Goal: Task Accomplishment & Management: Manage account settings

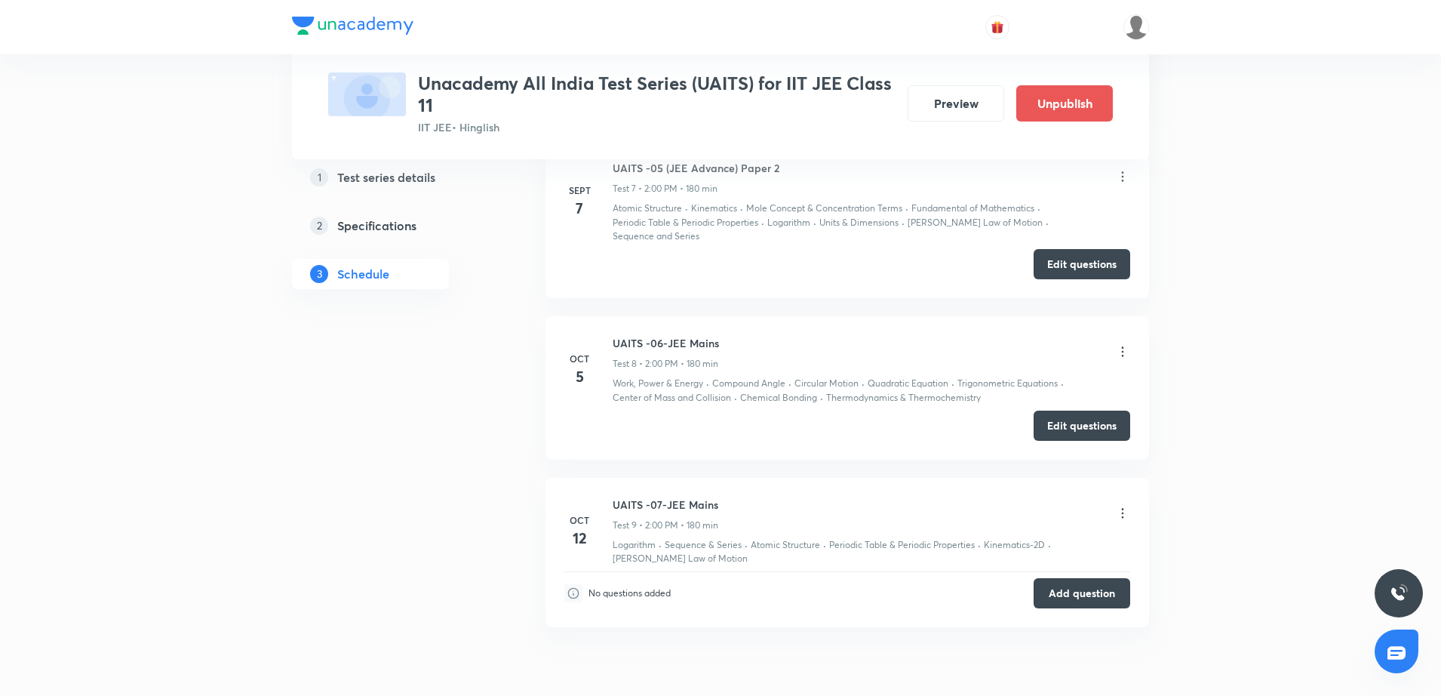
scroll to position [2126, 0]
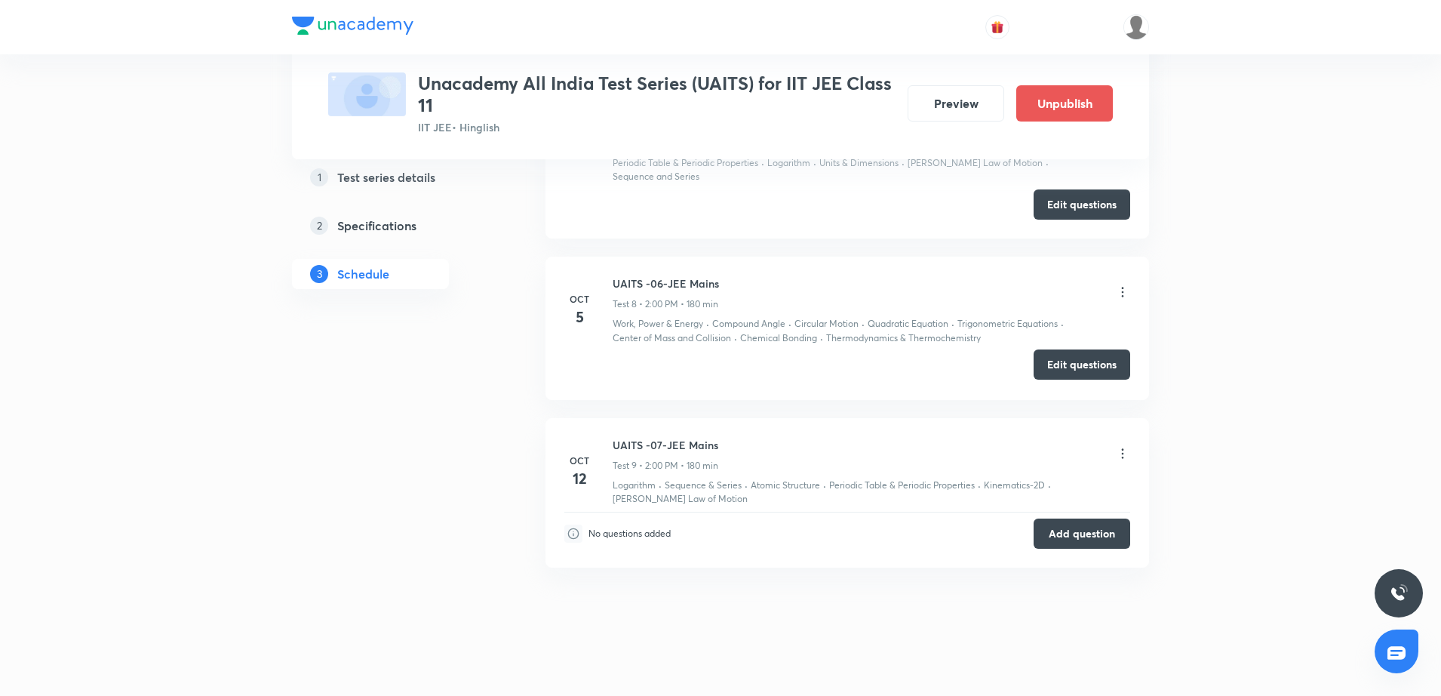
click at [1059, 354] on button "Edit questions" at bounding box center [1082, 364] width 97 height 30
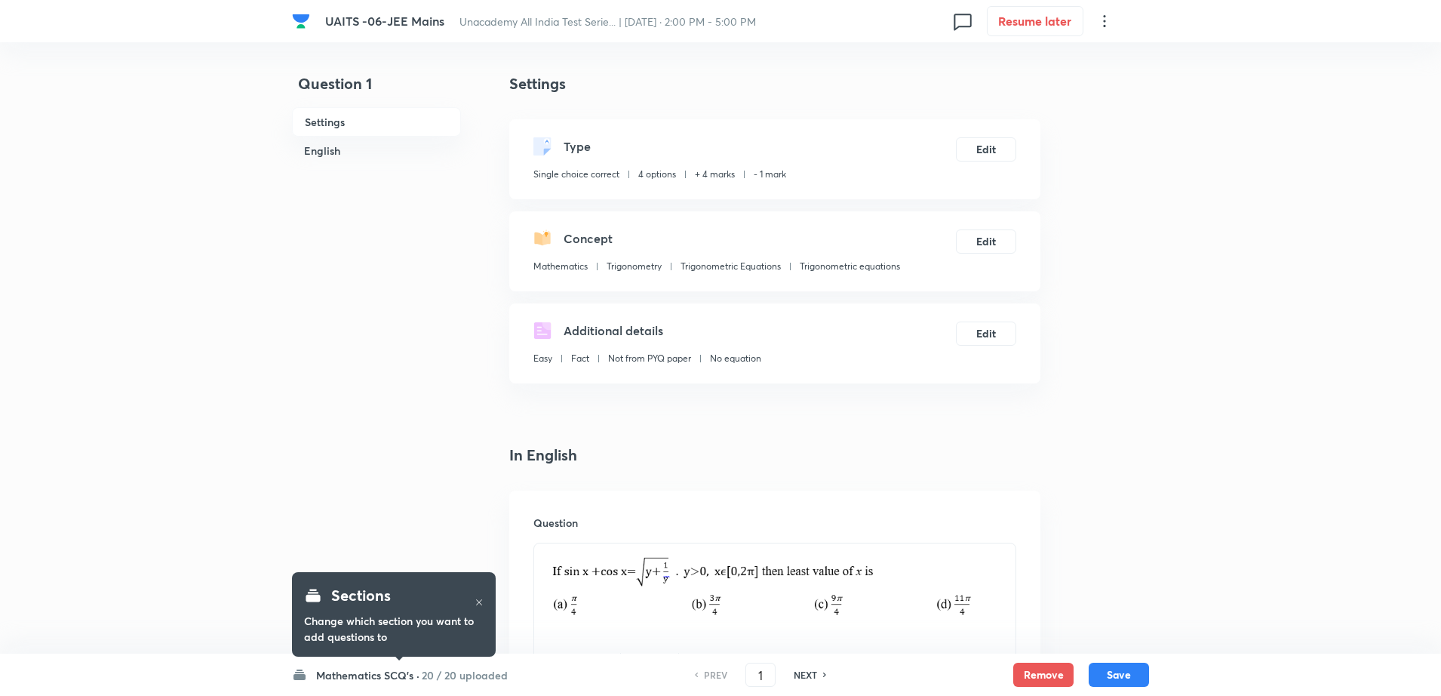
click at [475, 678] on h6 "20 / 20 uploaded" at bounding box center [465, 675] width 86 height 16
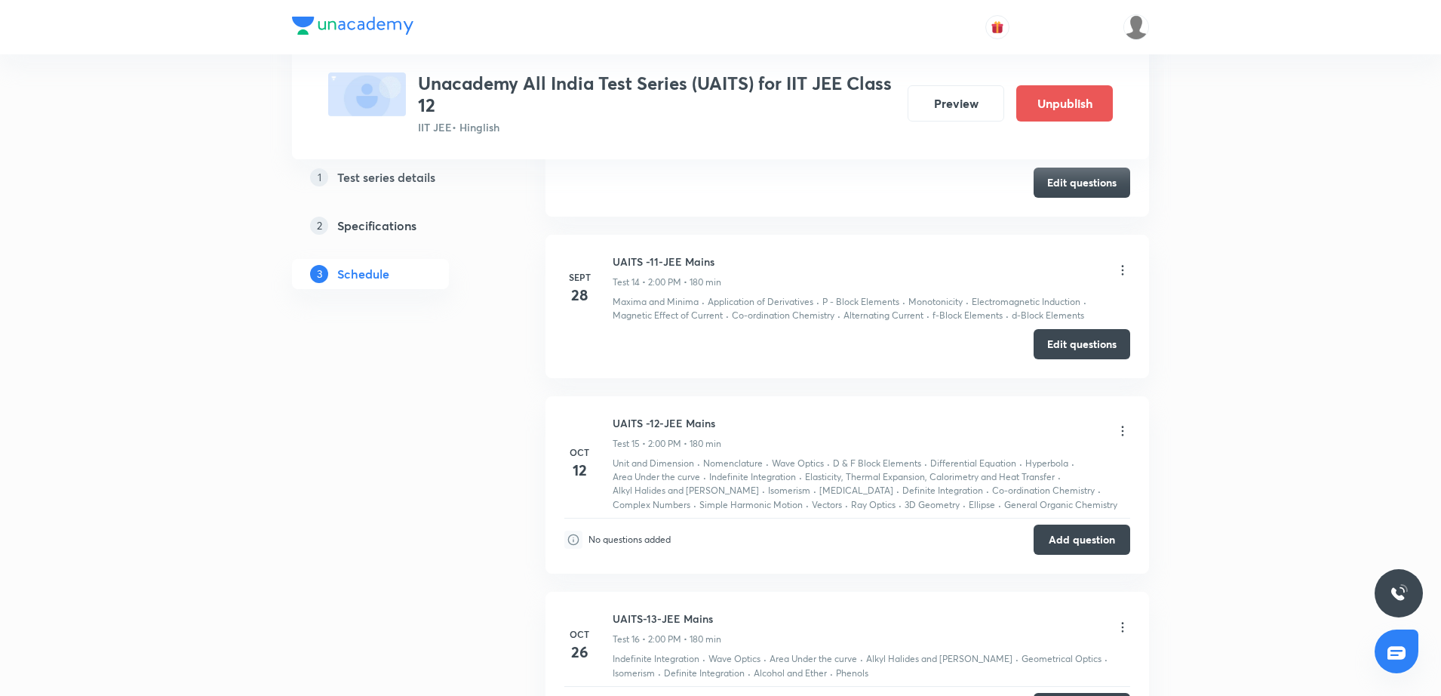
scroll to position [3356, 0]
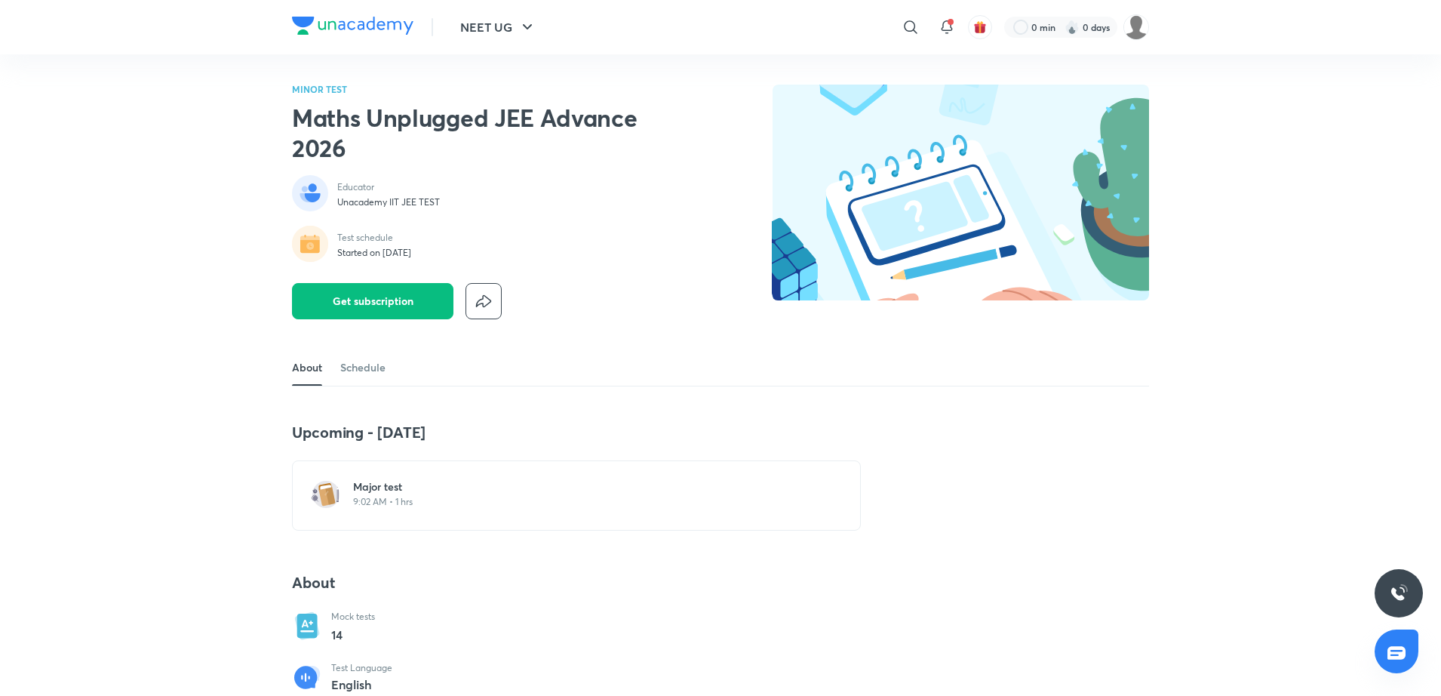
click at [380, 487] on h6 "Major test" at bounding box center [585, 486] width 465 height 15
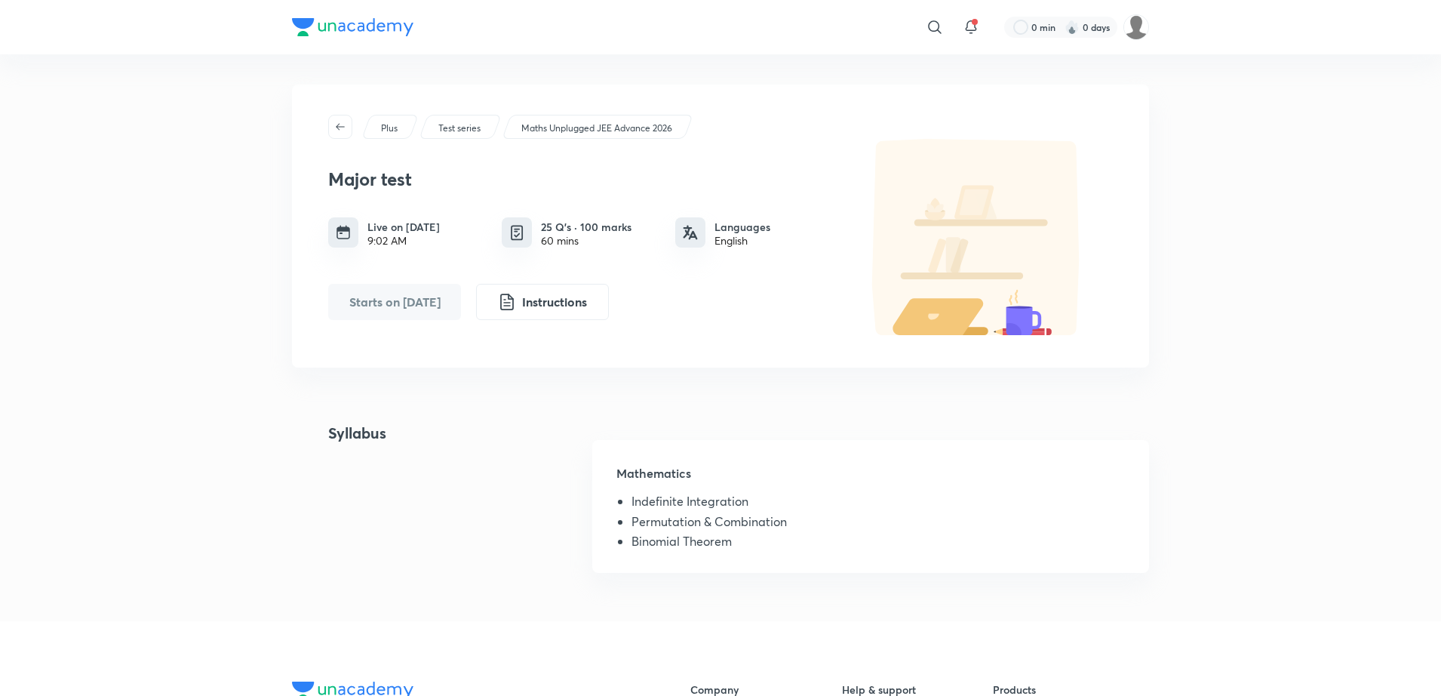
click at [571, 201] on div "Major test Live on Oct 5, 2025 9:02 AM 25 Q’s · 100 marks 60 mins Languages Eng…" at bounding box center [580, 238] width 505 height 164
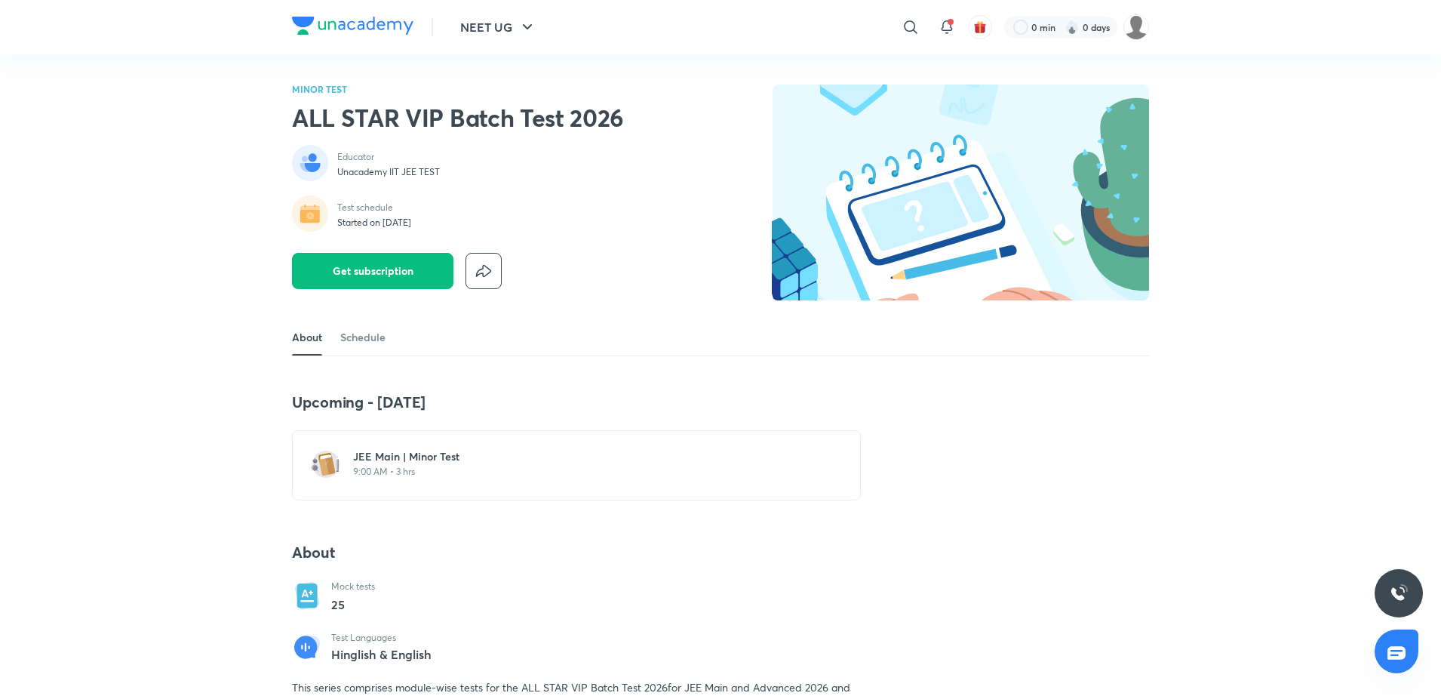
click at [412, 470] on p "9:00 AM • 3 hrs" at bounding box center [585, 472] width 465 height 12
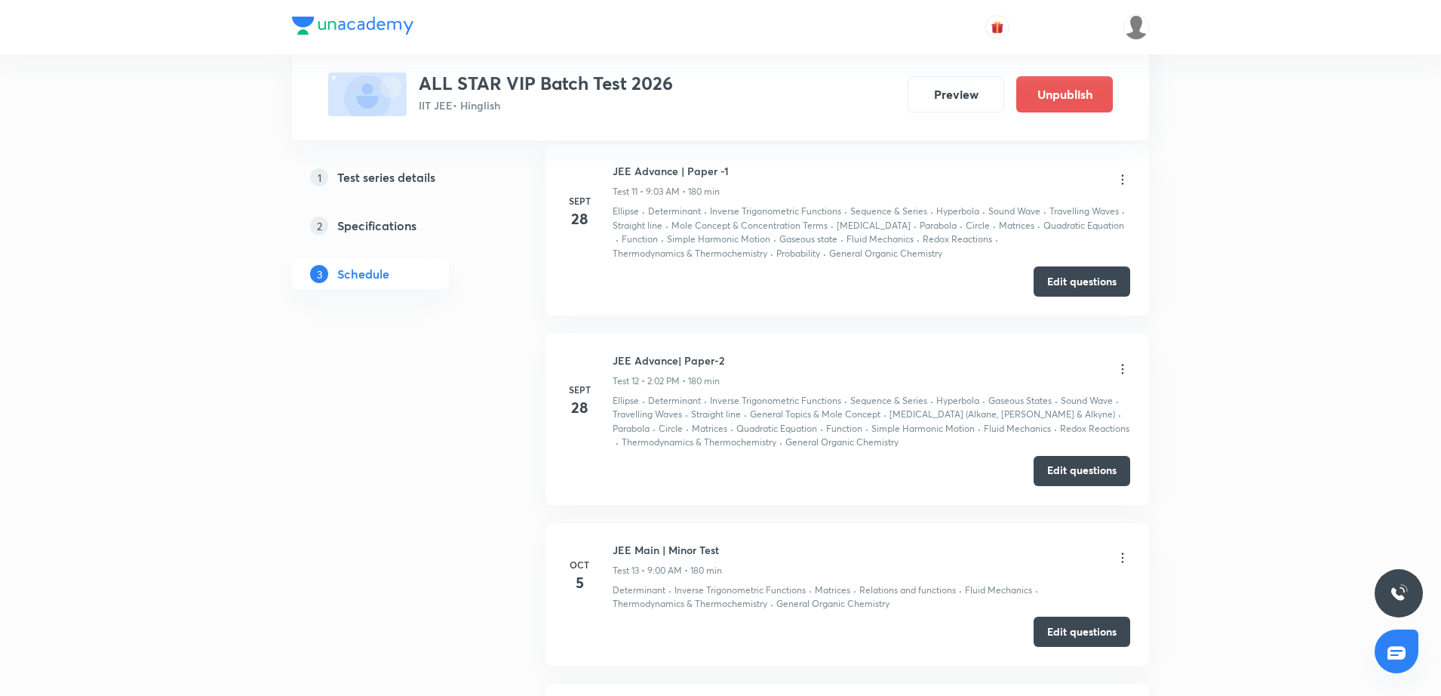
scroll to position [2452, 0]
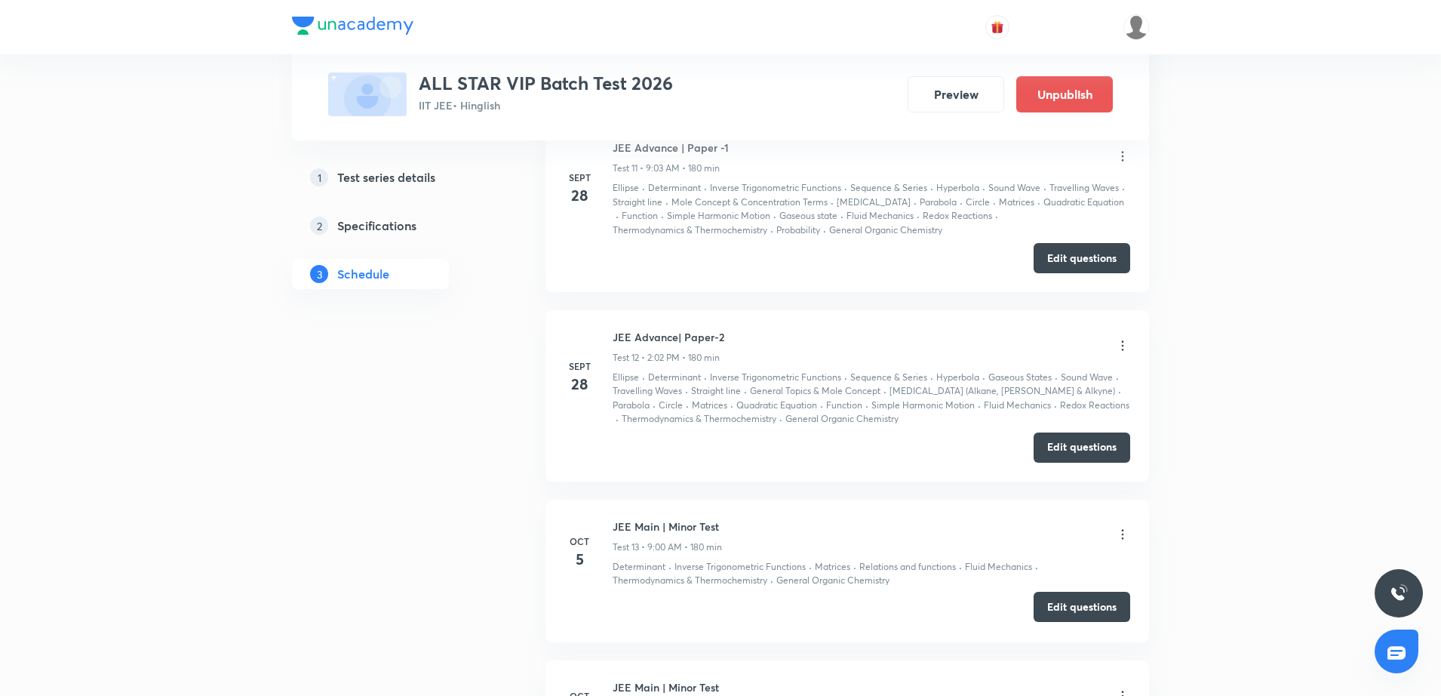
click at [1051, 610] on button "Edit questions" at bounding box center [1082, 607] width 97 height 30
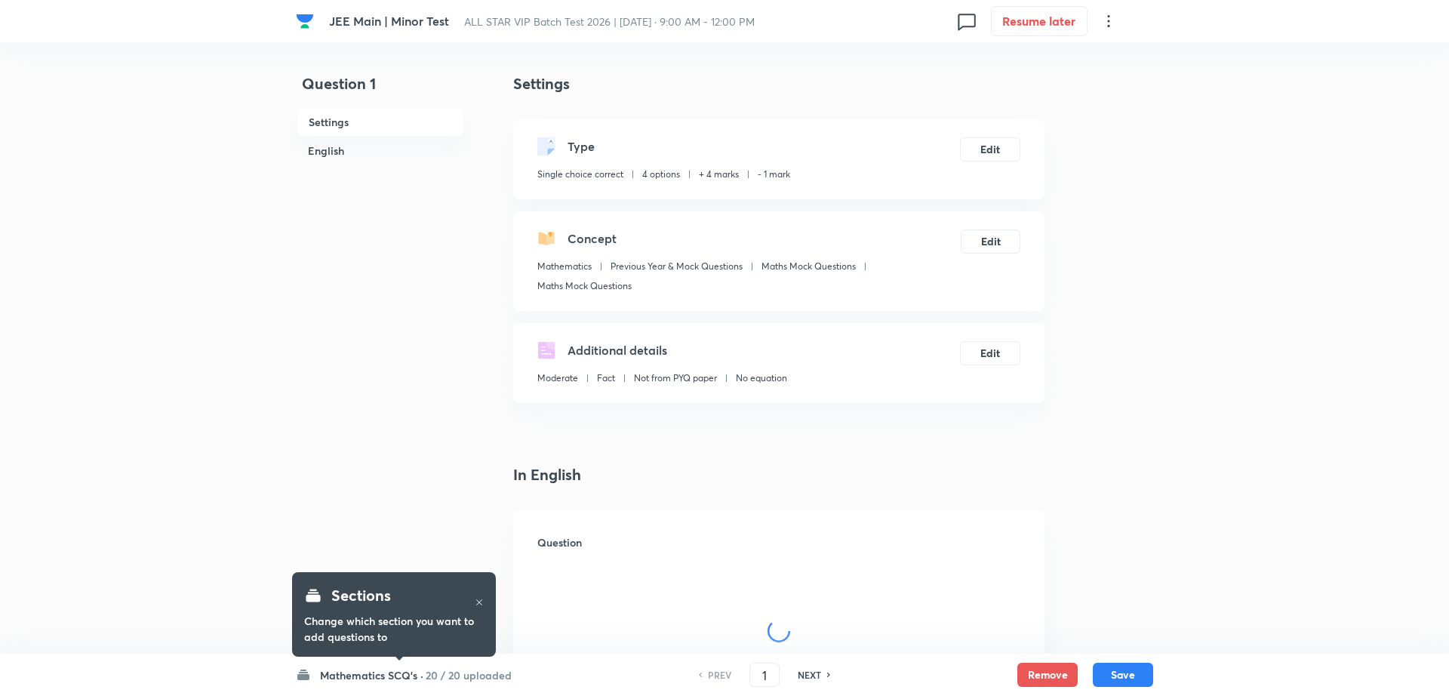
checkbox input "true"
click at [449, 670] on h6 "20 / 20 uploaded" at bounding box center [465, 675] width 86 height 16
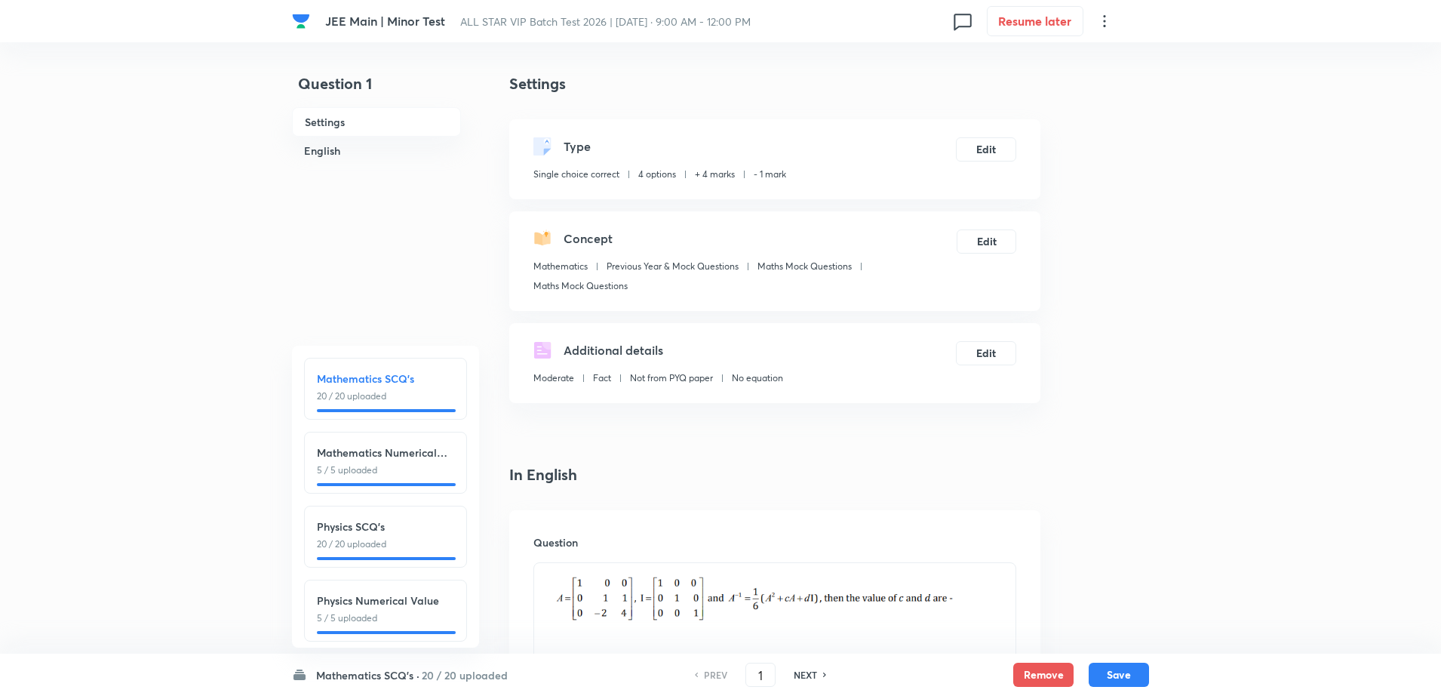
scroll to position [168, 0]
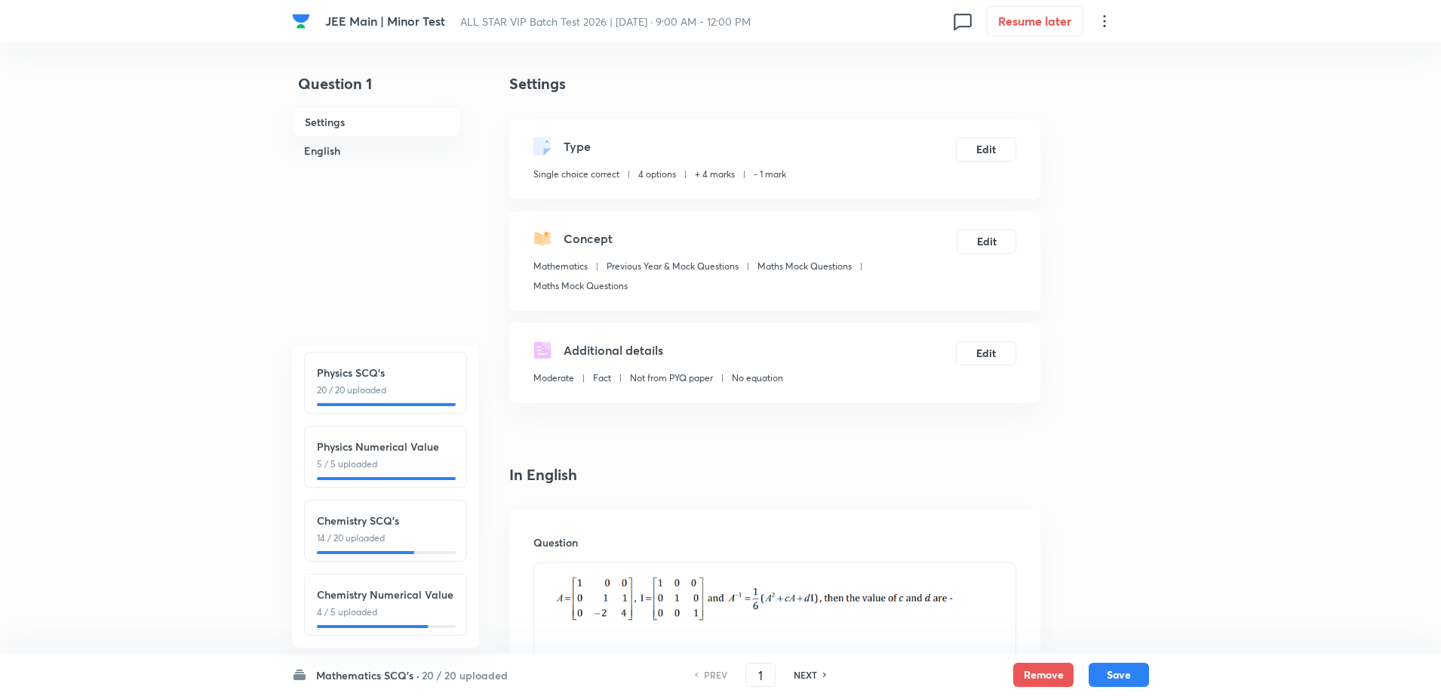
click at [800, 673] on h6 "NEXT" at bounding box center [805, 675] width 23 height 14
type input "2"
click at [800, 673] on h6 "NEXT" at bounding box center [805, 675] width 23 height 14
checkbox input "true"
type input "3"
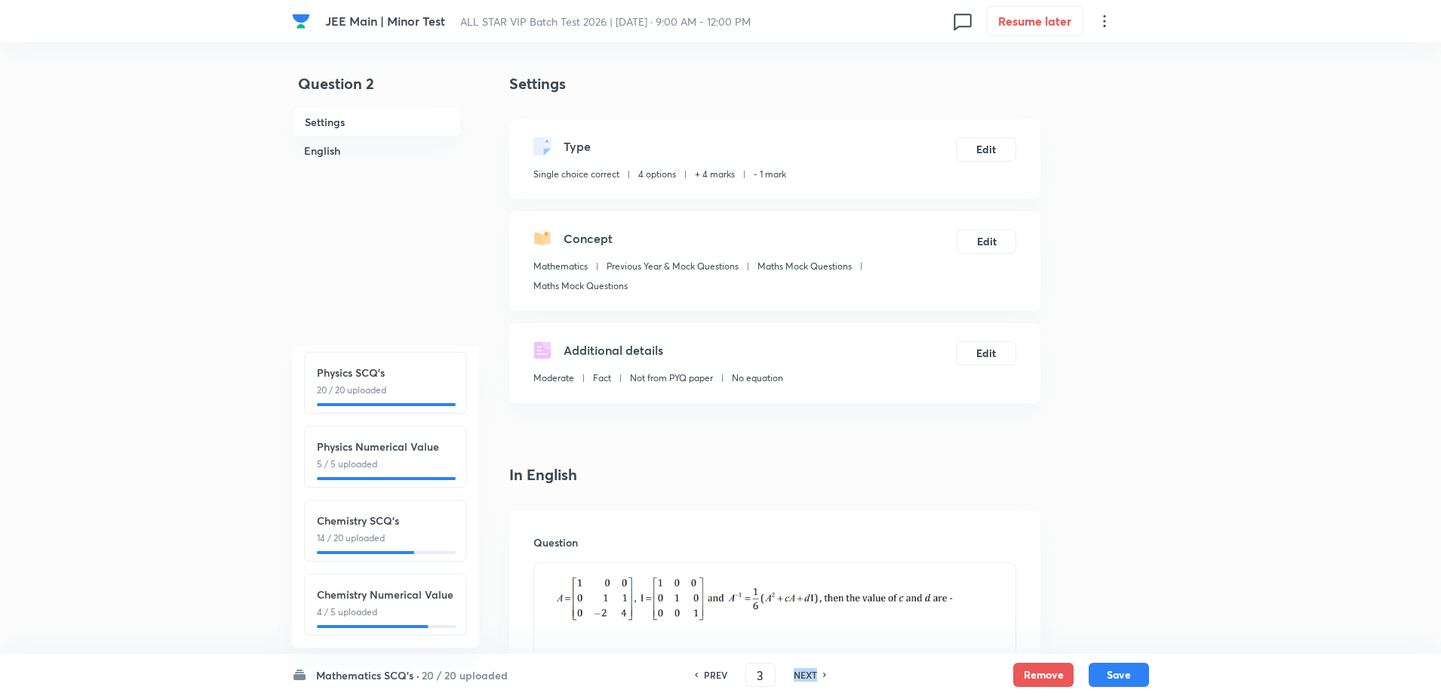
checkbox input "false"
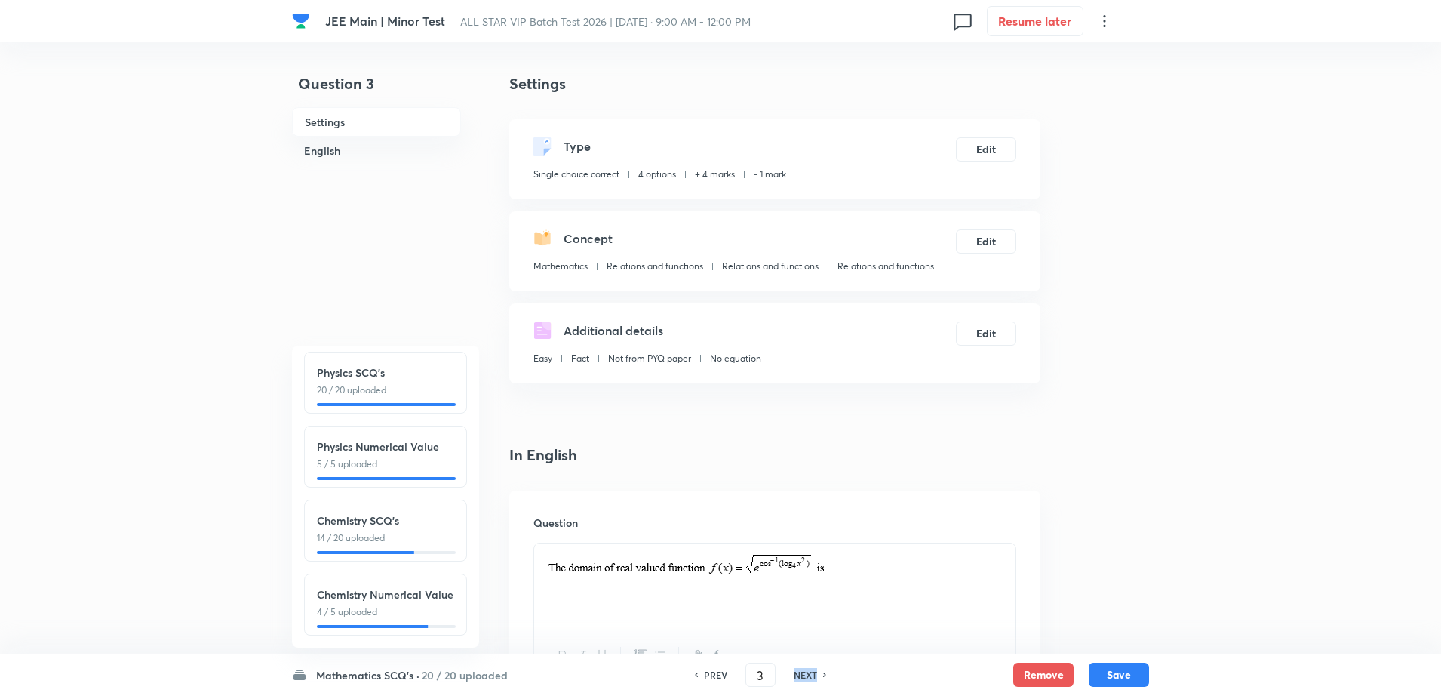
checkbox input "true"
click at [800, 673] on h6 "NEXT" at bounding box center [805, 675] width 23 height 14
type input "4"
checkbox input "false"
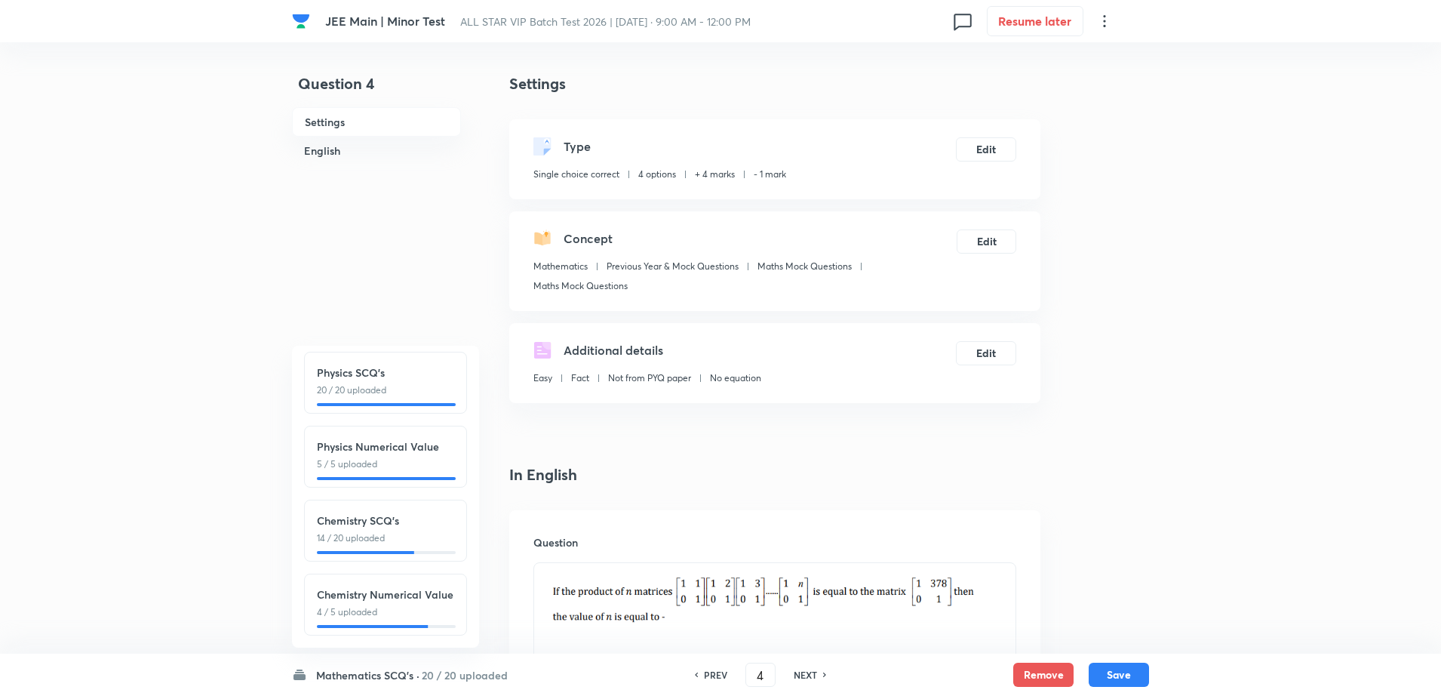
checkbox input "true"
click at [800, 673] on h6 "NEXT" at bounding box center [805, 675] width 23 height 14
type input "5"
click at [800, 673] on h6 "NEXT" at bounding box center [805, 675] width 23 height 14
checkbox input "true"
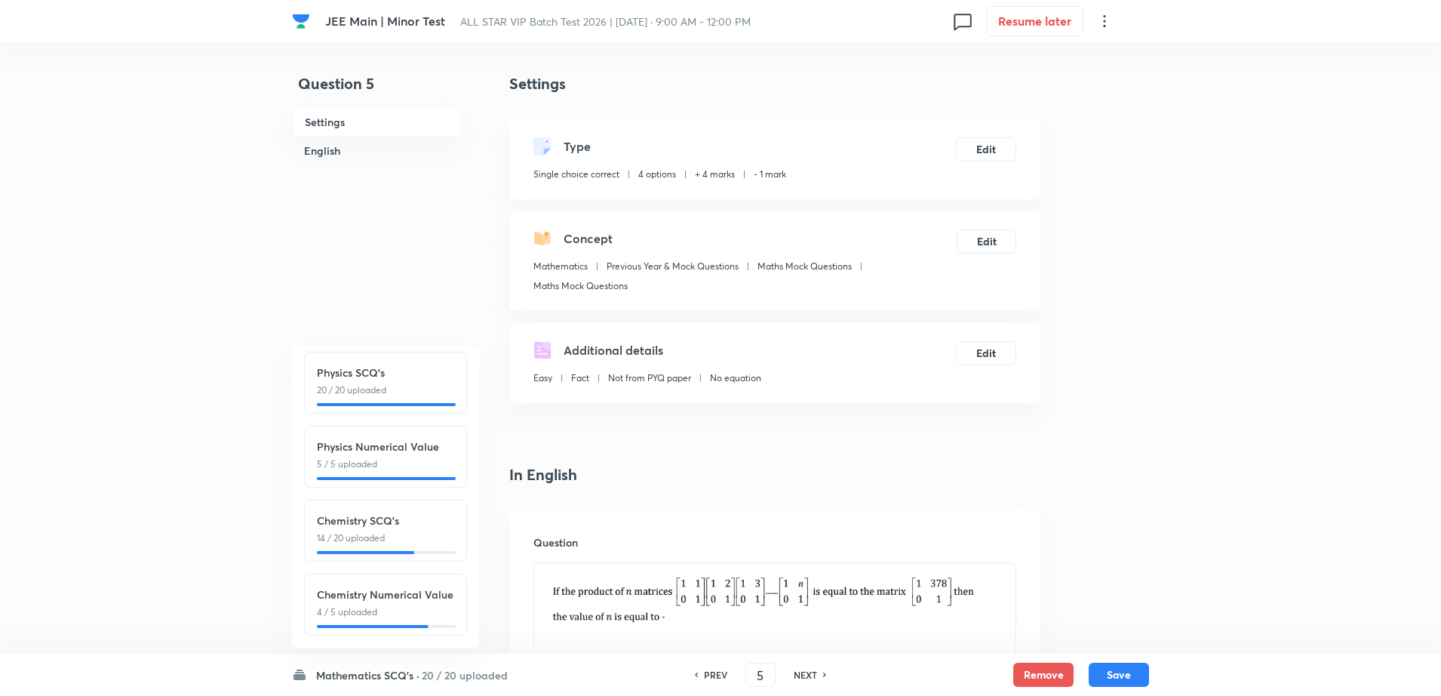
type input "6"
checkbox input "false"
checkbox input "true"
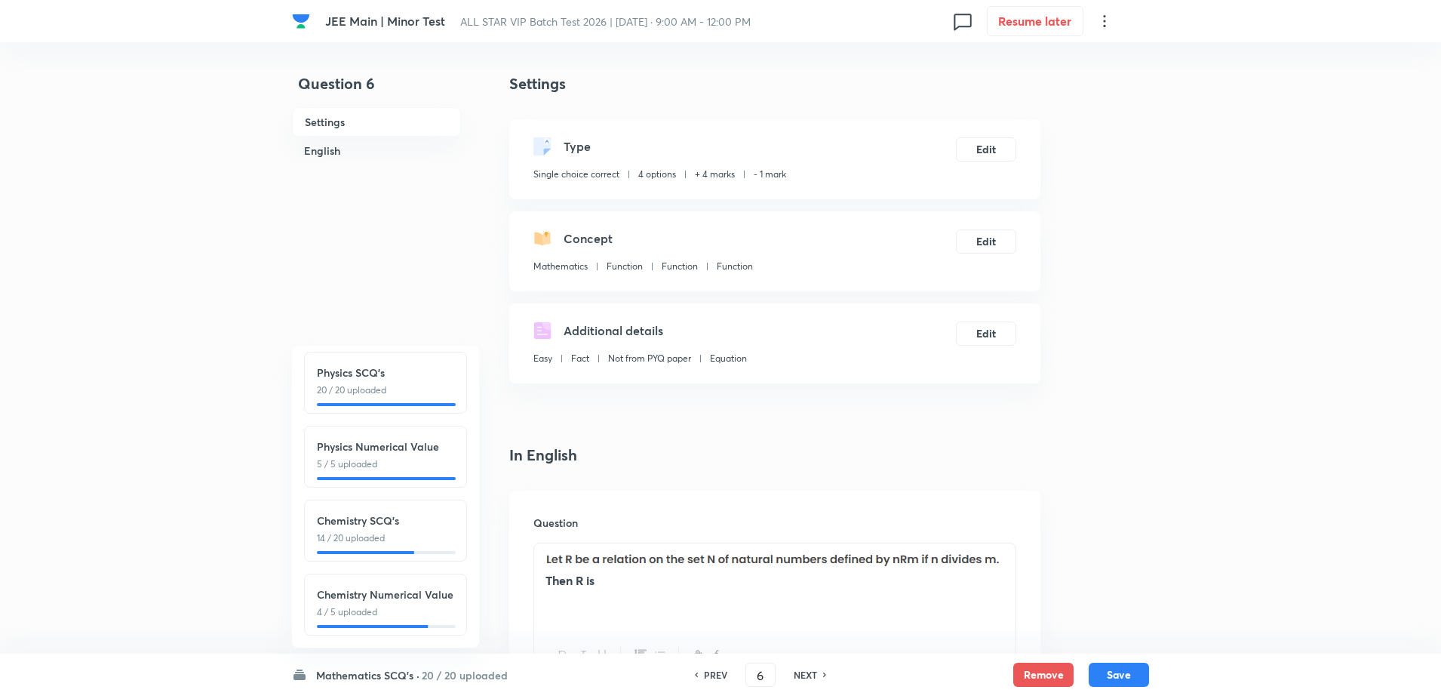
click at [800, 673] on h6 "NEXT" at bounding box center [805, 675] width 23 height 14
type input "7"
checkbox input "false"
checkbox input "true"
click at [800, 673] on h6 "NEXT" at bounding box center [805, 675] width 23 height 14
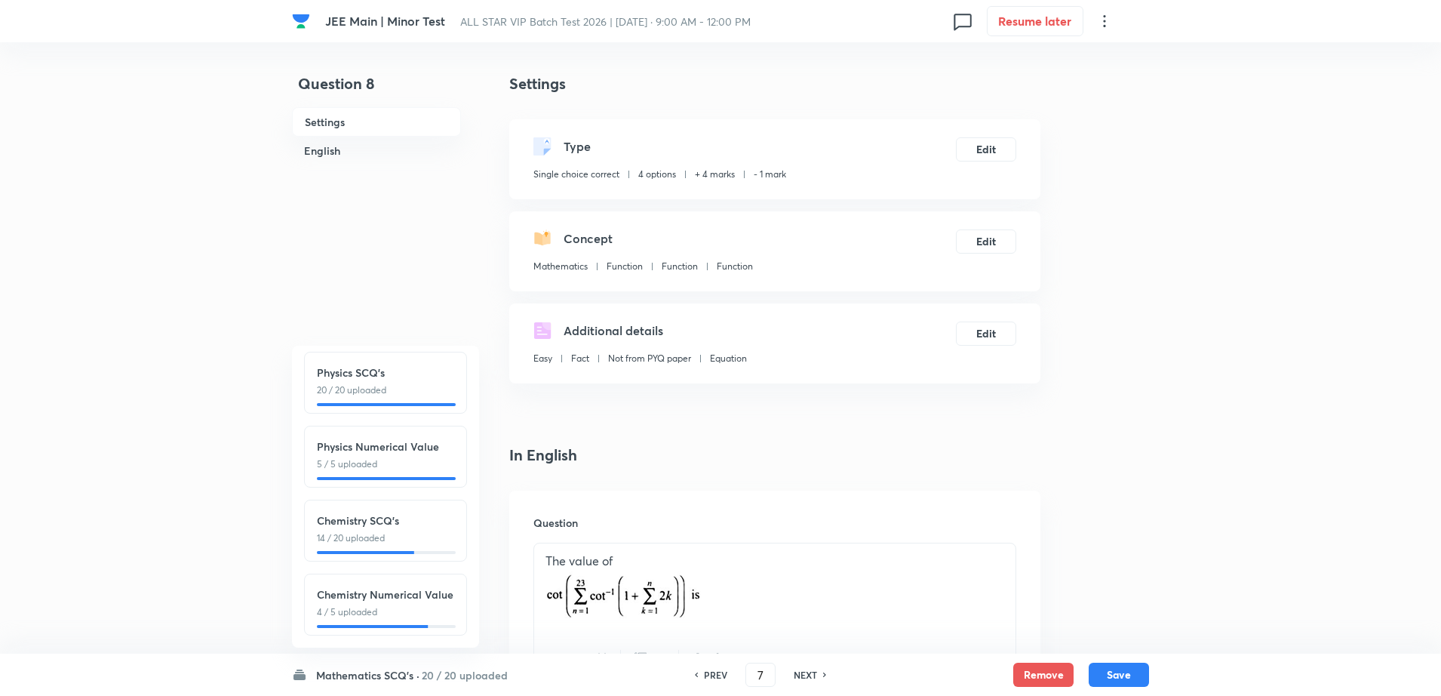
type input "8"
checkbox input "false"
click at [800, 673] on h6 "NEXT" at bounding box center [805, 675] width 23 height 14
checkbox input "true"
type input "9"
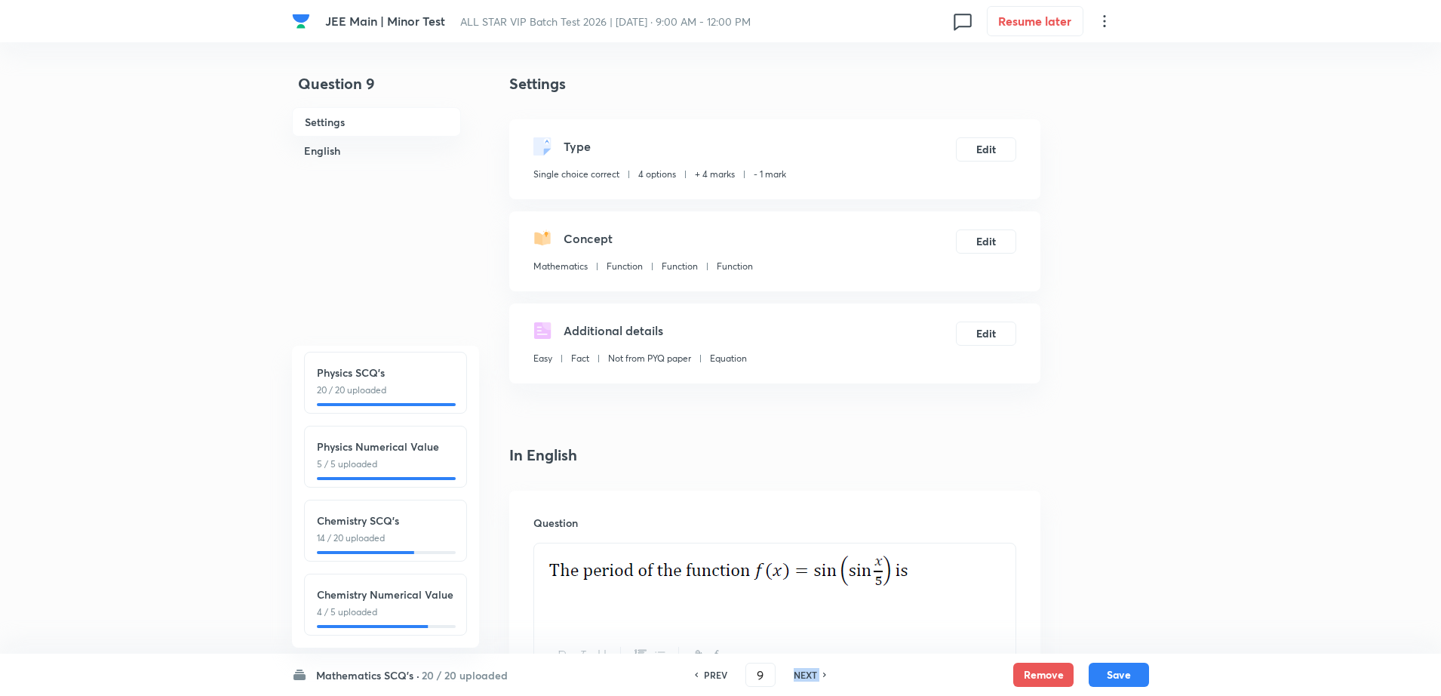
checkbox input "true"
click at [800, 673] on h6 "NEXT" at bounding box center [805, 675] width 23 height 14
type input "10"
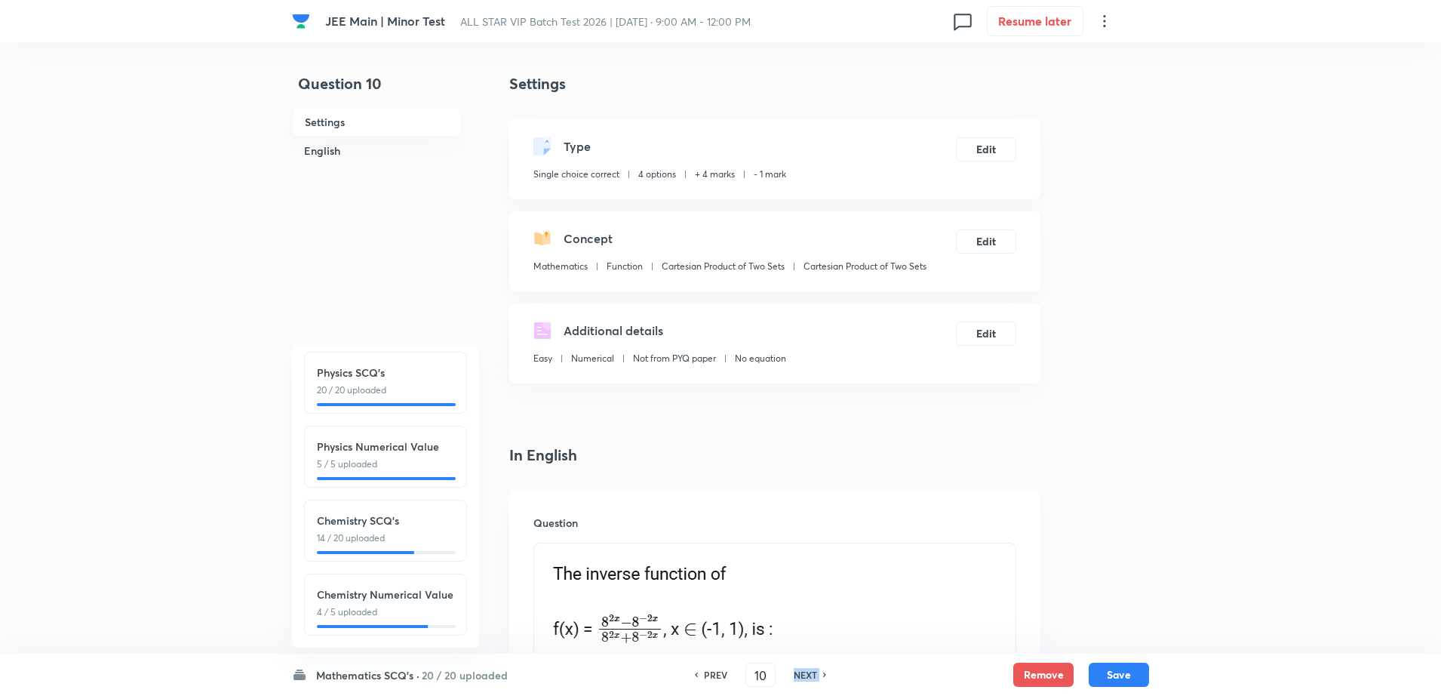
checkbox input "true"
click at [800, 673] on h6 "NEXT" at bounding box center [805, 675] width 23 height 14
type input "11"
checkbox input "false"
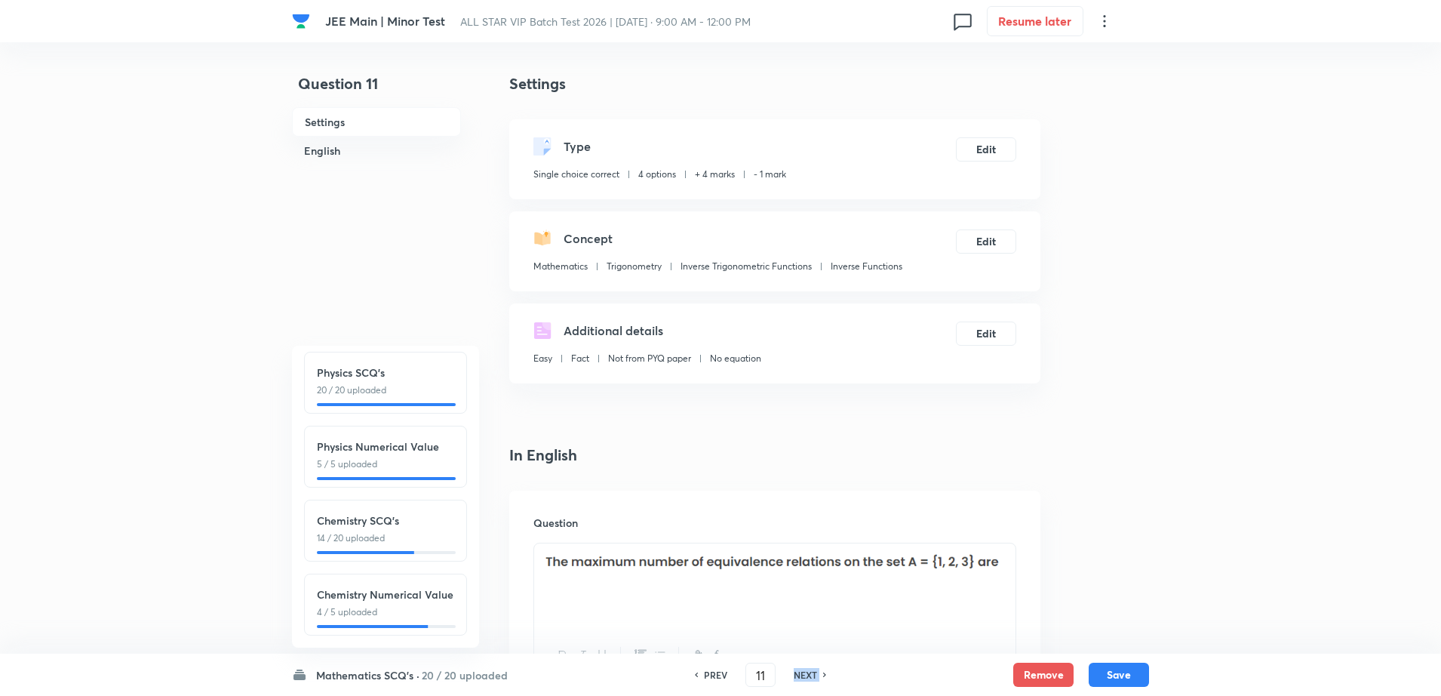
checkbox input "true"
click at [800, 673] on h6 "NEXT" at bounding box center [805, 675] width 23 height 14
type input "12"
checkbox input "false"
click at [800, 673] on h6 "NEXT" at bounding box center [805, 675] width 23 height 14
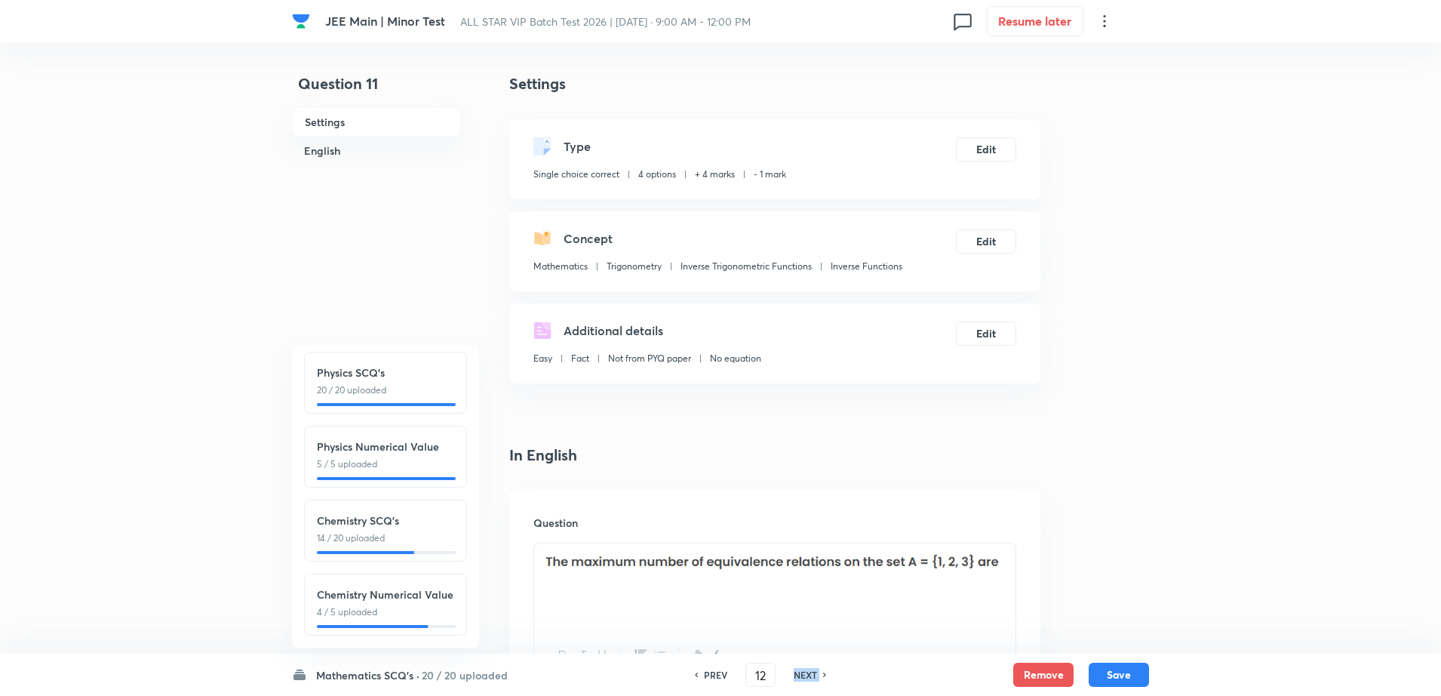
checkbox input "true"
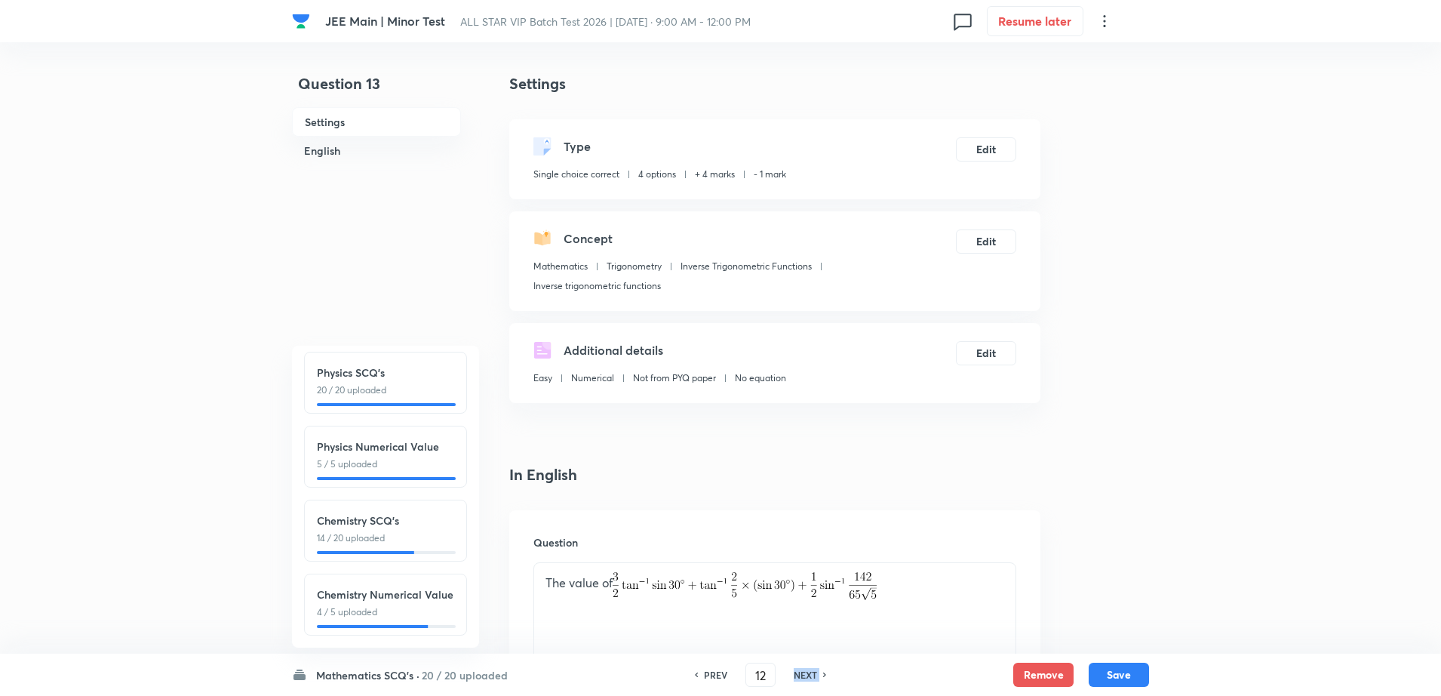
type input "13"
checkbox input "true"
click at [800, 673] on h6 "NEXT" at bounding box center [805, 675] width 23 height 14
type input "14"
checkbox input "false"
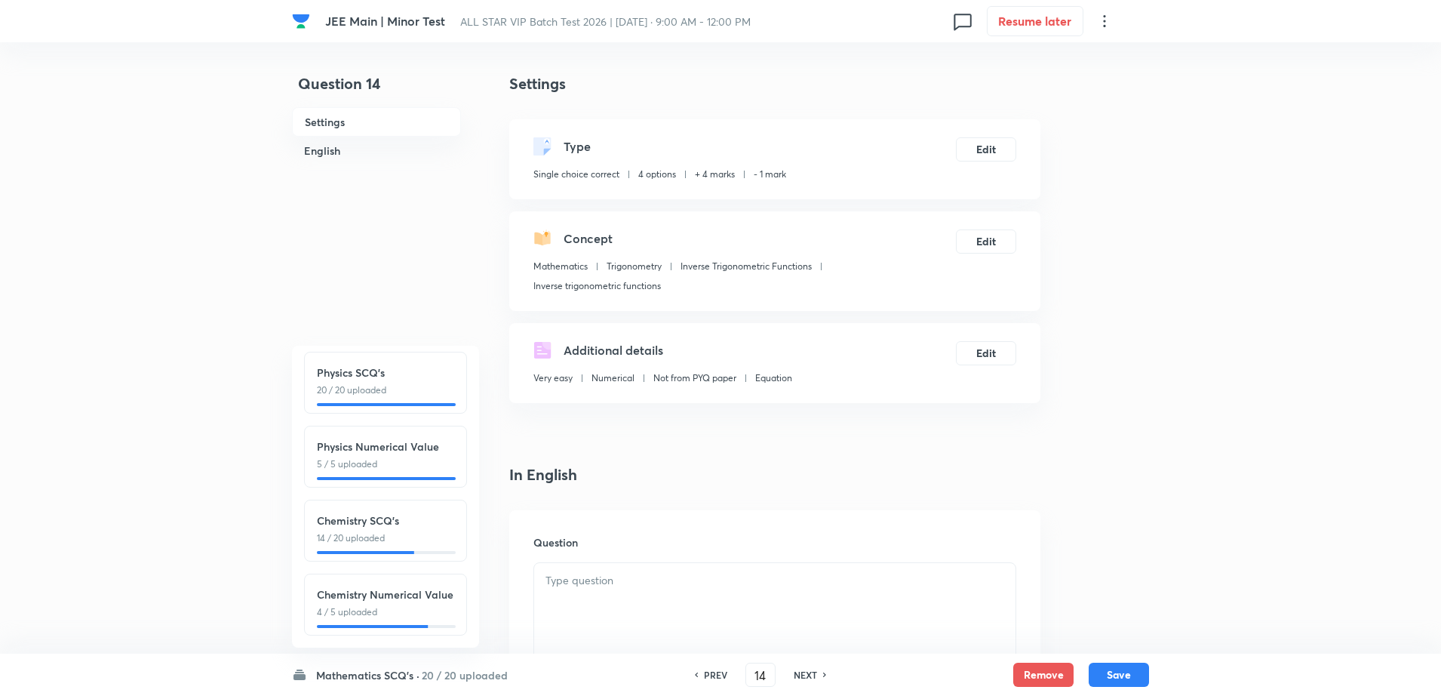
checkbox input "true"
click at [800, 673] on h6 "NEXT" at bounding box center [805, 675] width 23 height 14
type input "15"
click at [800, 673] on h6 "NEXT" at bounding box center [805, 675] width 23 height 14
checkbox input "true"
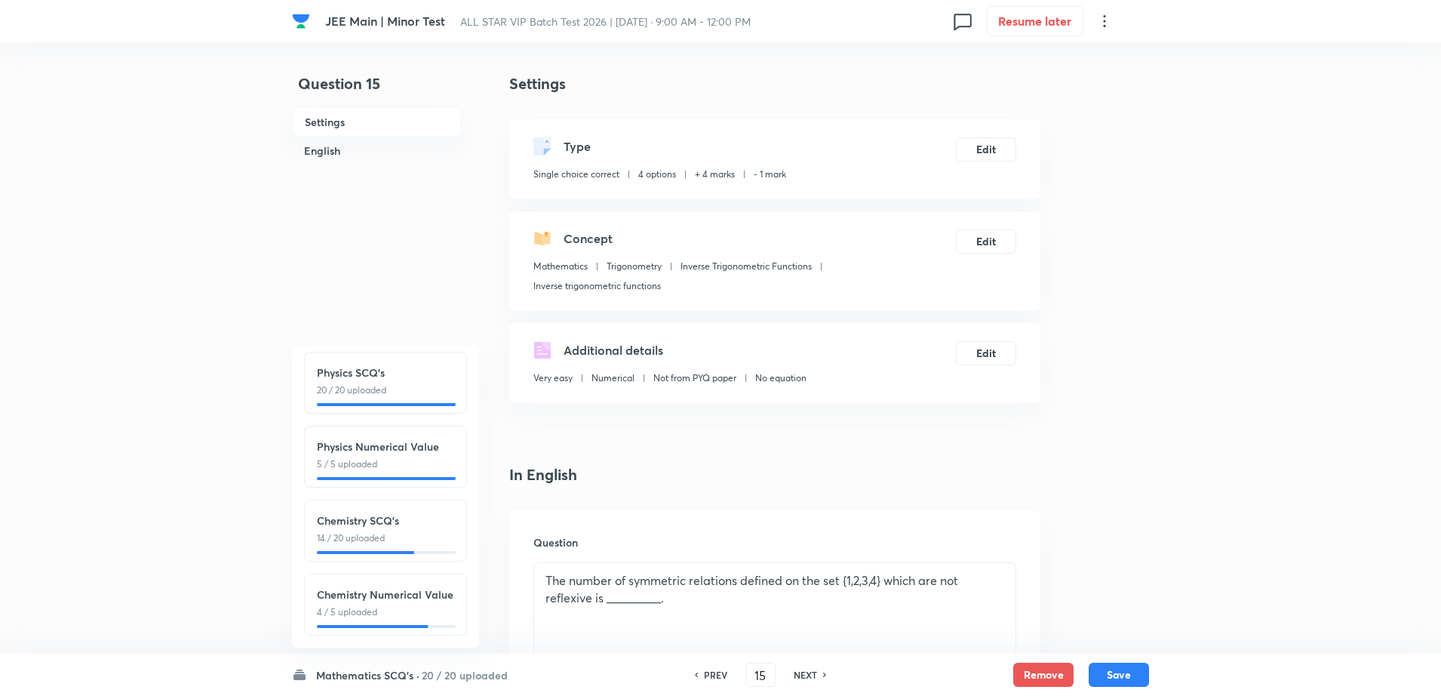
type input "16"
checkbox input "true"
click at [800, 673] on h6 "NEXT" at bounding box center [805, 675] width 23 height 14
type input "17"
checkbox input "false"
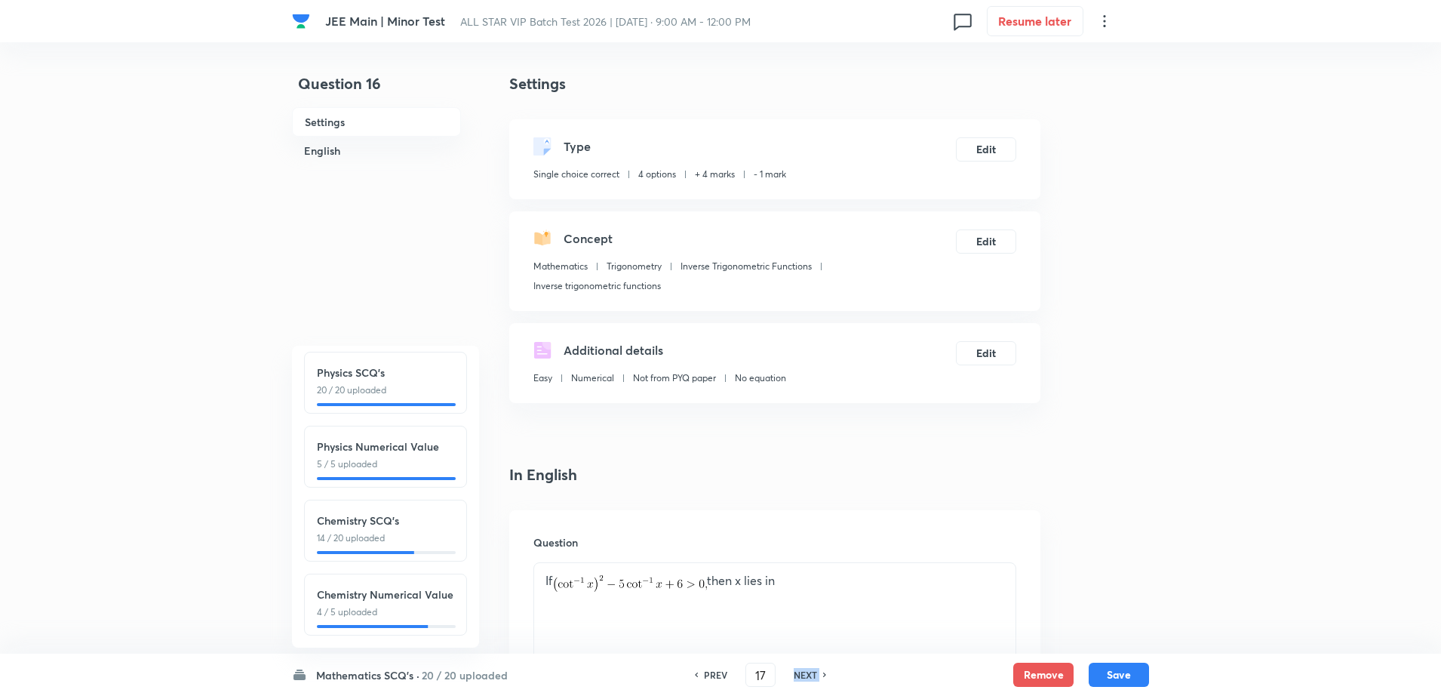
checkbox input "true"
click at [800, 673] on h6 "NEXT" at bounding box center [805, 675] width 23 height 14
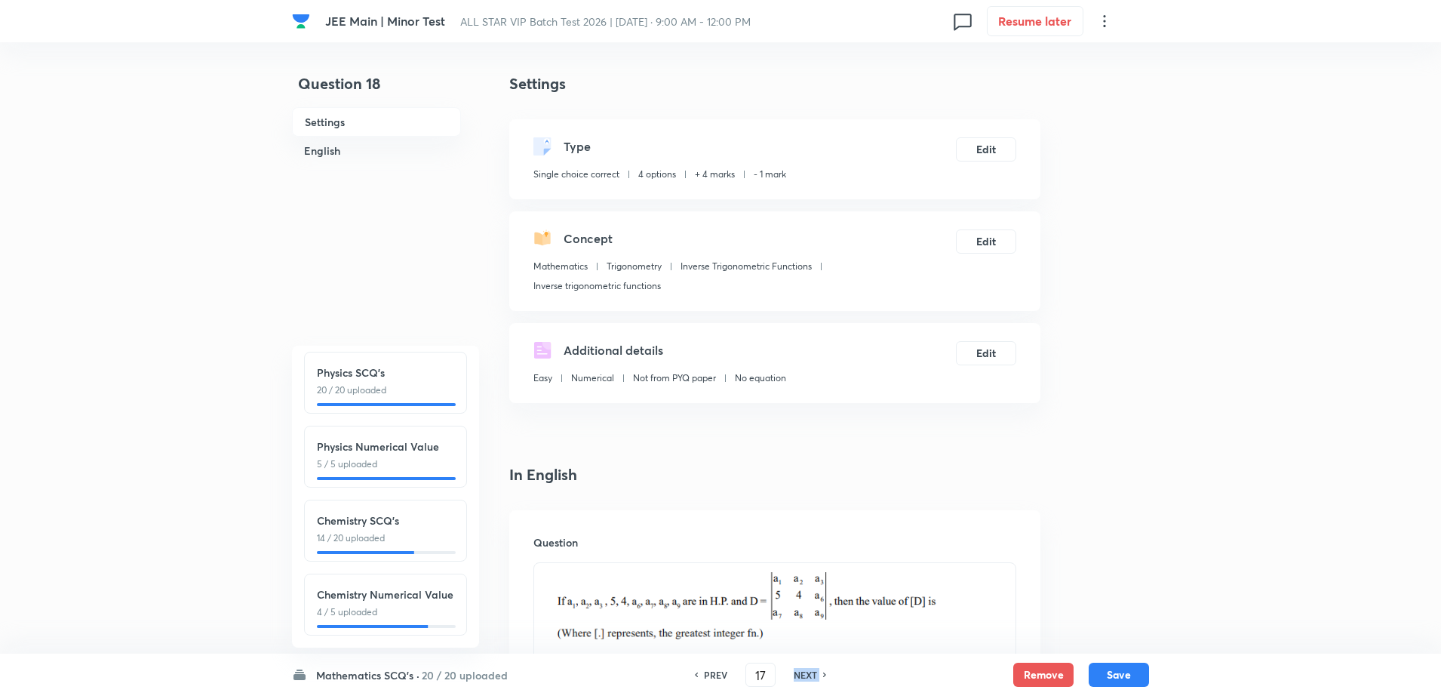
type input "18"
checkbox input "false"
checkbox input "true"
click at [800, 673] on h6 "NEXT" at bounding box center [805, 675] width 23 height 14
type input "19"
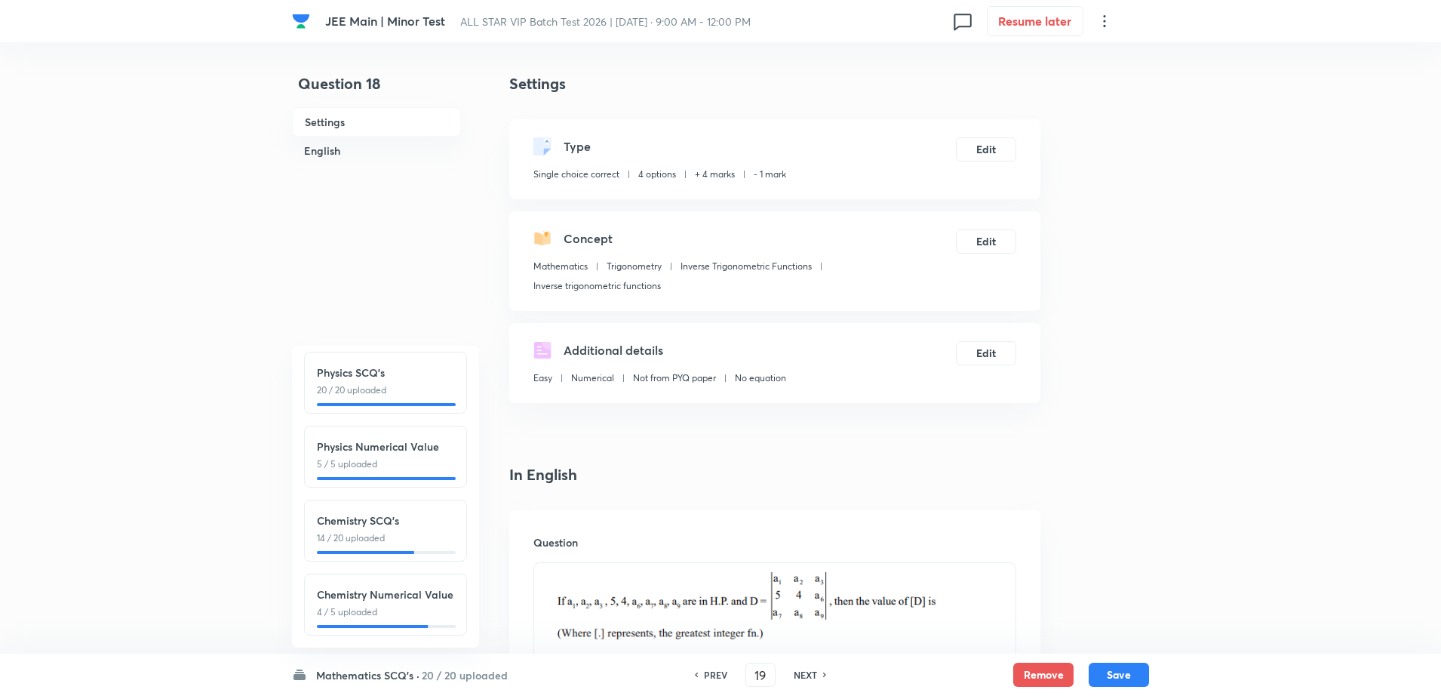
checkbox input "false"
checkbox input "true"
click at [800, 673] on h6 "NEXT" at bounding box center [805, 675] width 23 height 14
type input "20"
checkbox input "false"
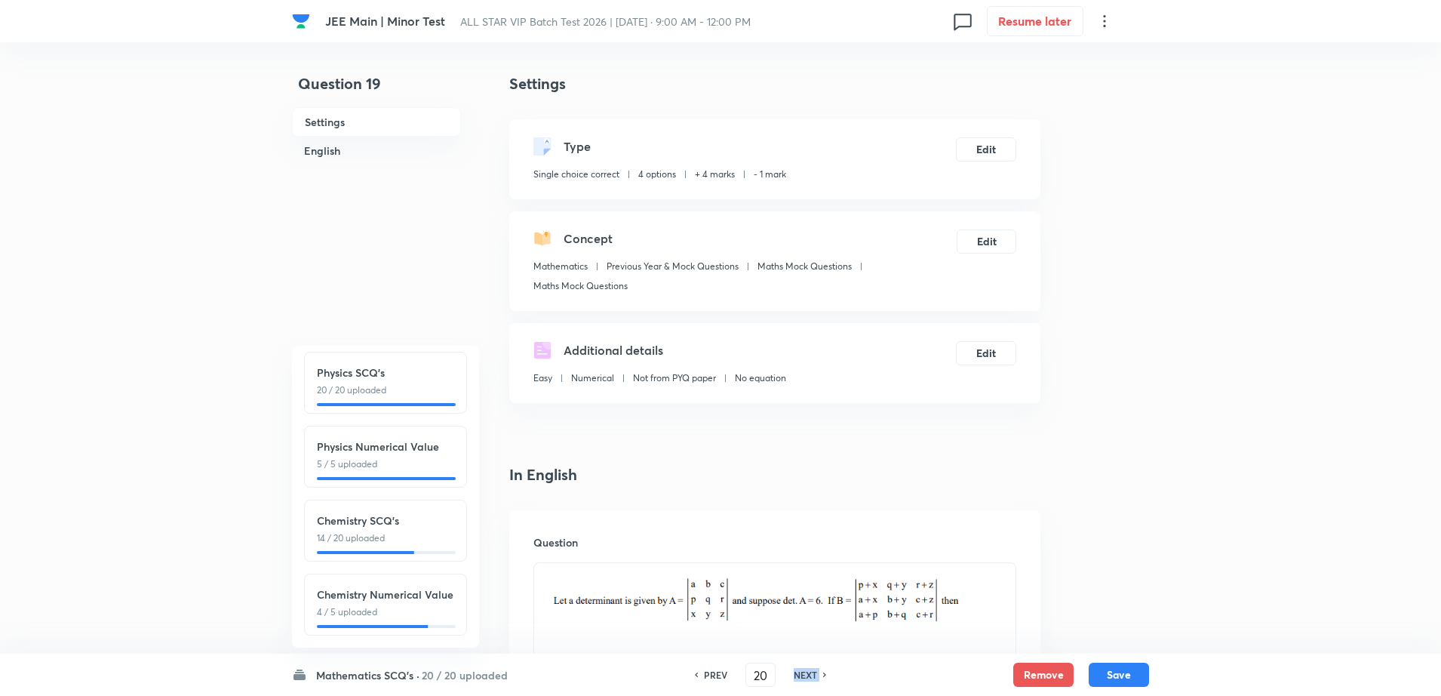
checkbox input "true"
click at [800, 673] on h6 "NEXT" at bounding box center [805, 675] width 23 height 14
click at [800, 673] on div "PREV 21 ​ NEXT" at bounding box center [760, 674] width 195 height 24
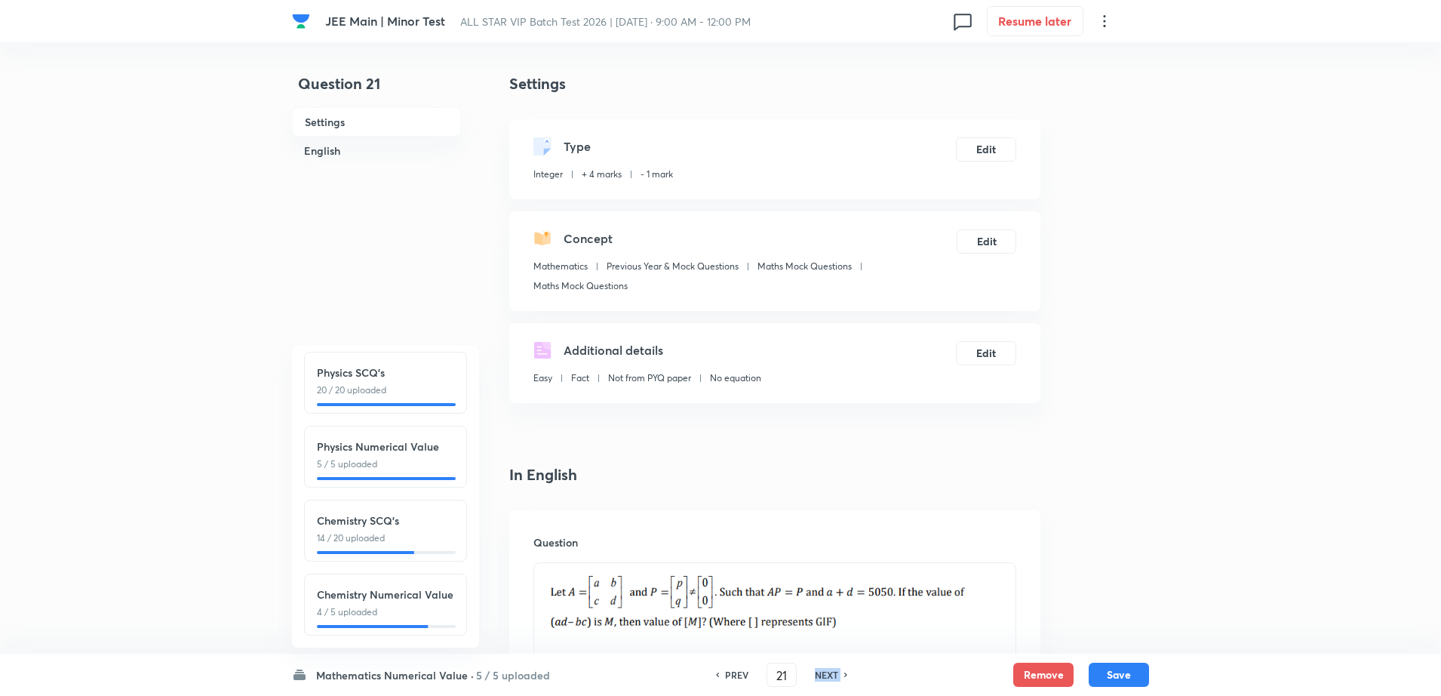
click at [800, 673] on div "PREV 21 ​ NEXT" at bounding box center [781, 674] width 195 height 24
click at [822, 673] on h6 "NEXT" at bounding box center [826, 675] width 23 height 14
type input "22"
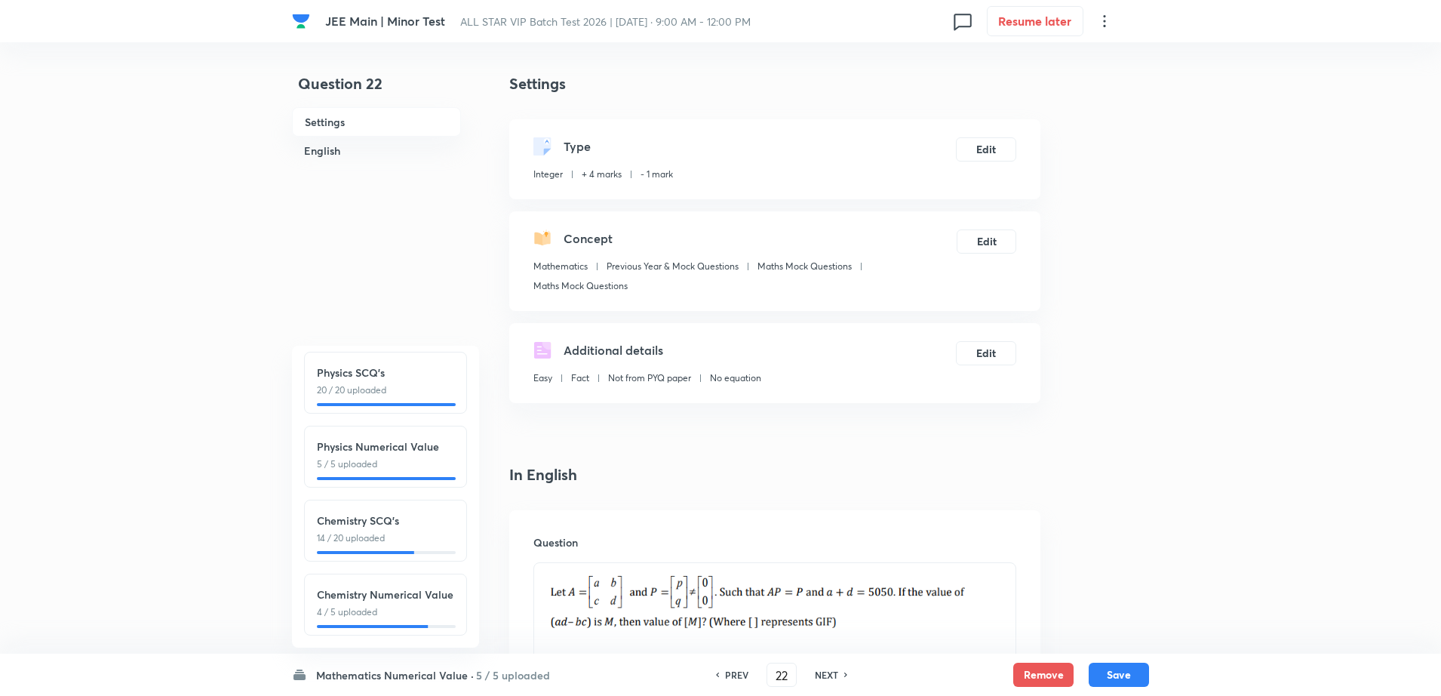
type input "2"
click at [822, 673] on h6 "NEXT" at bounding box center [826, 675] width 23 height 14
type input "23"
type input "2"
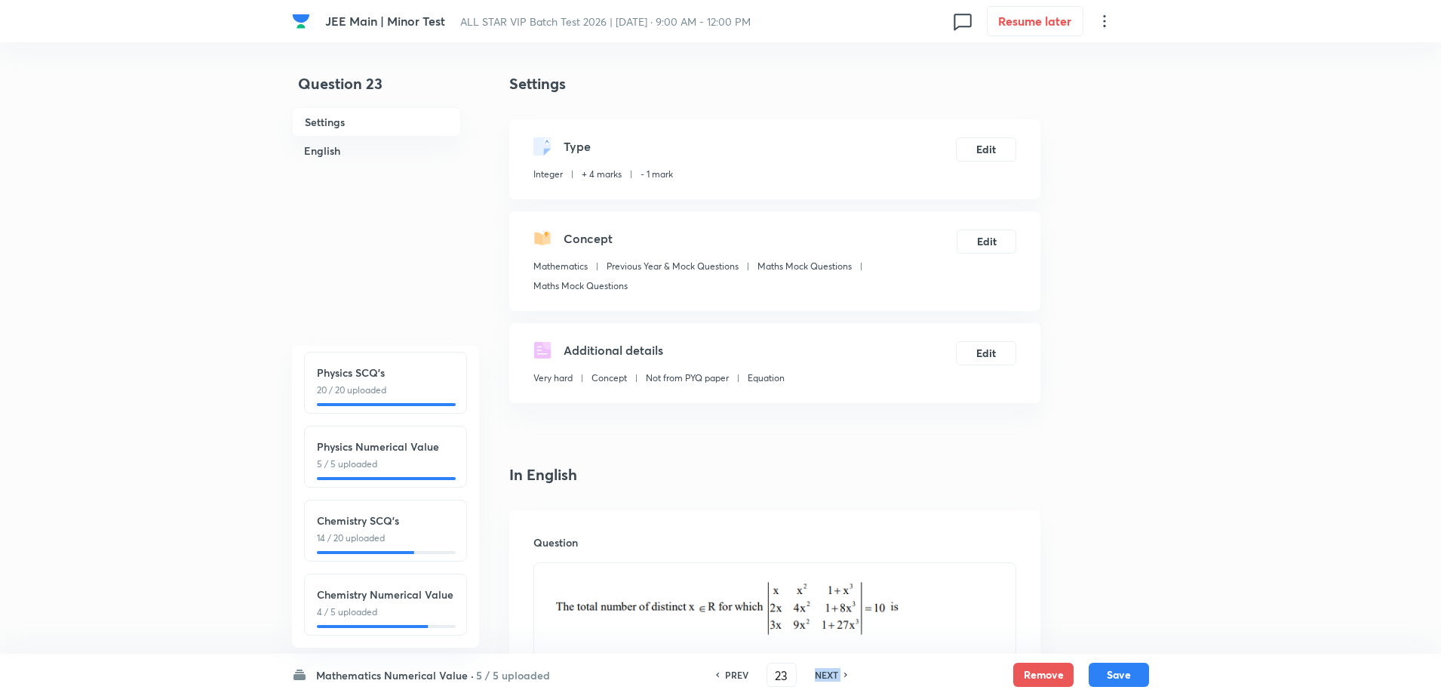
click at [822, 673] on h6 "NEXT" at bounding box center [826, 675] width 23 height 14
type input "24"
type input "4"
click at [822, 673] on h6 "NEXT" at bounding box center [826, 675] width 23 height 14
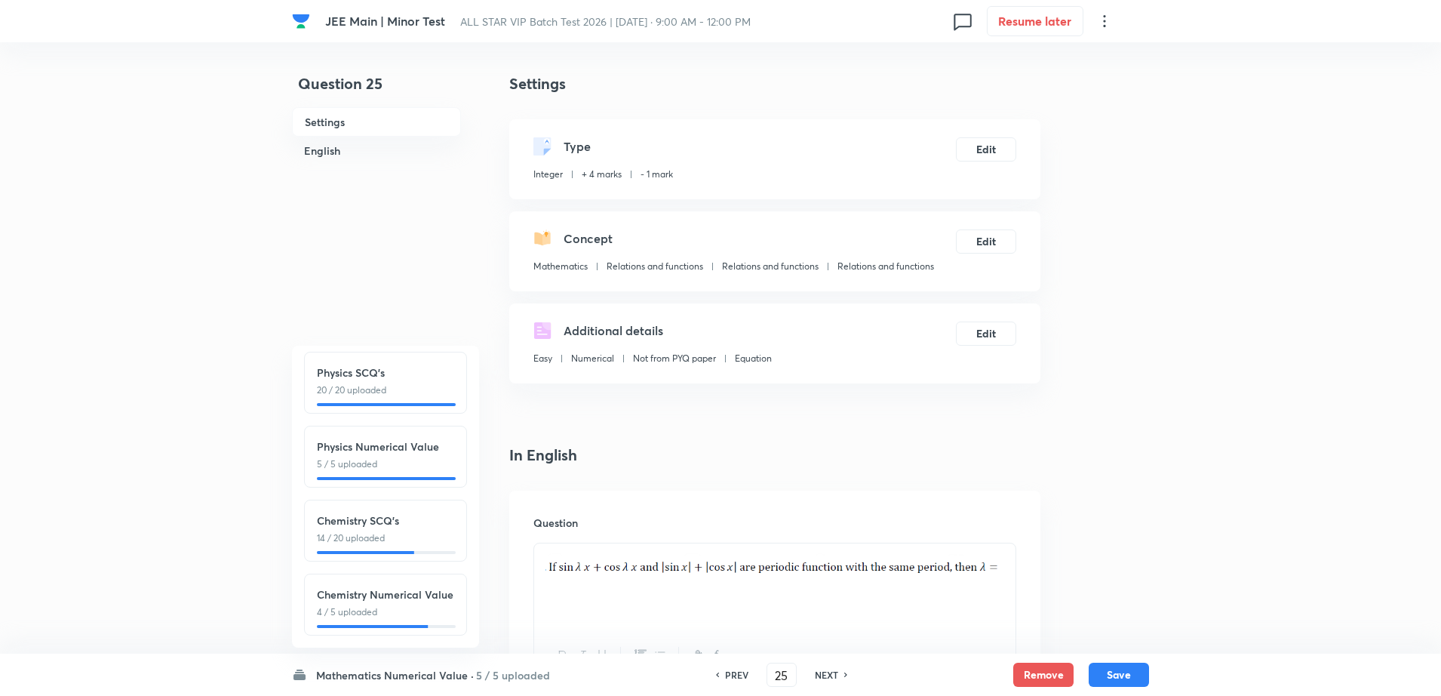
click at [822, 673] on h6 "NEXT" at bounding box center [826, 675] width 23 height 14
type input "26"
checkbox input "true"
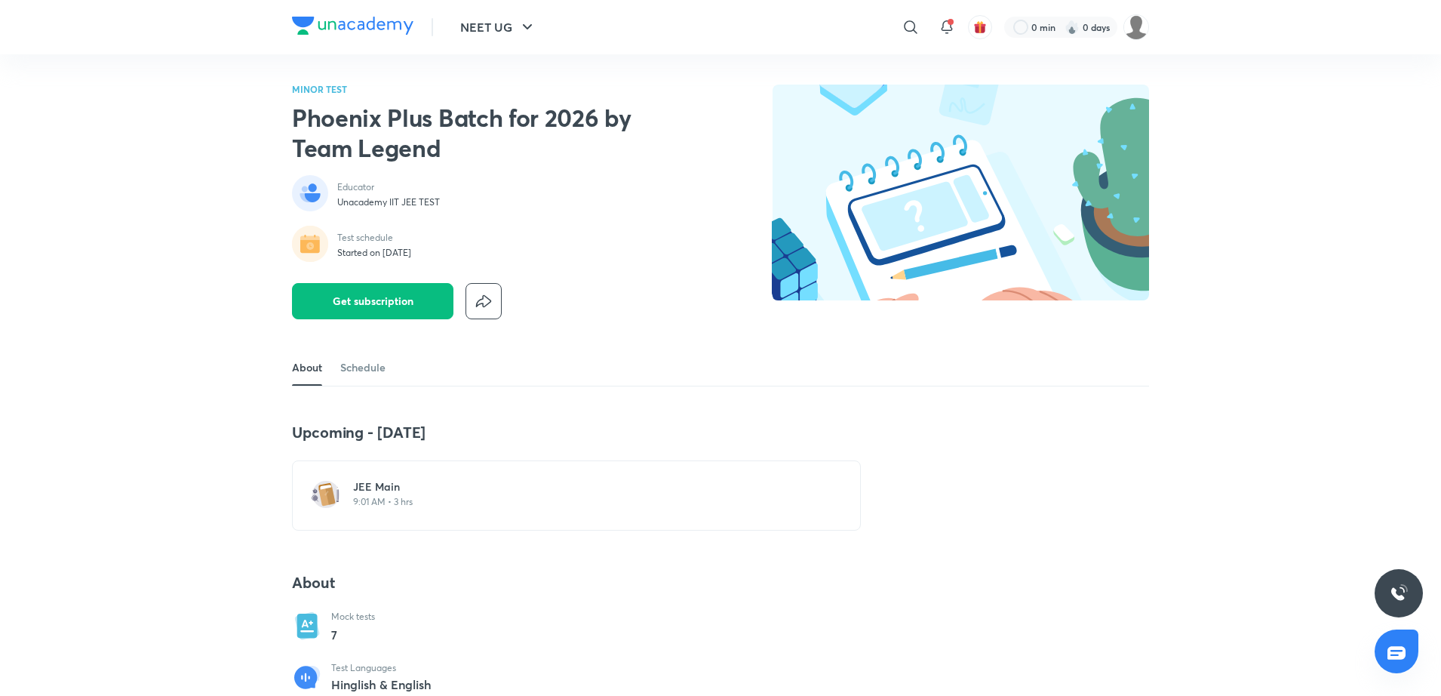
click at [402, 493] on h6 "JEE Main" at bounding box center [585, 486] width 465 height 15
click at [407, 496] on p "9:00 AM • 3 hrs" at bounding box center [585, 502] width 465 height 12
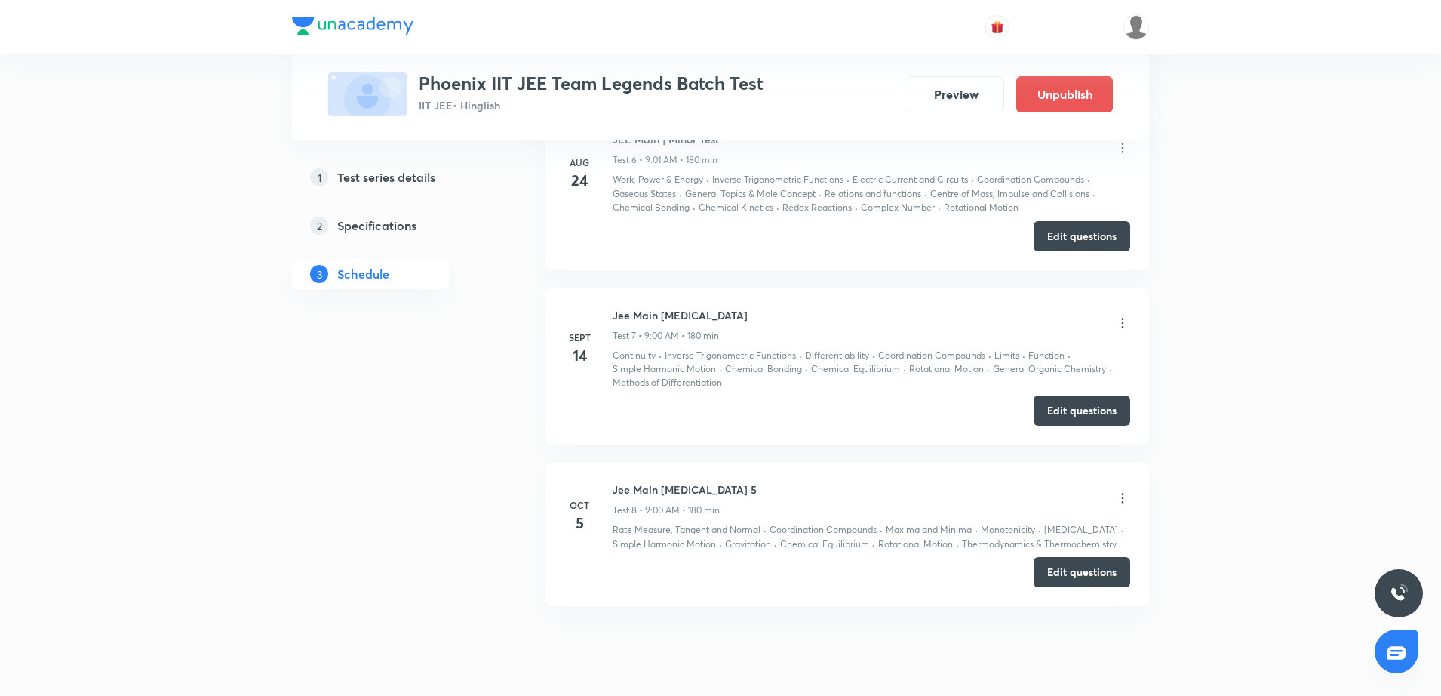
scroll to position [1719, 0]
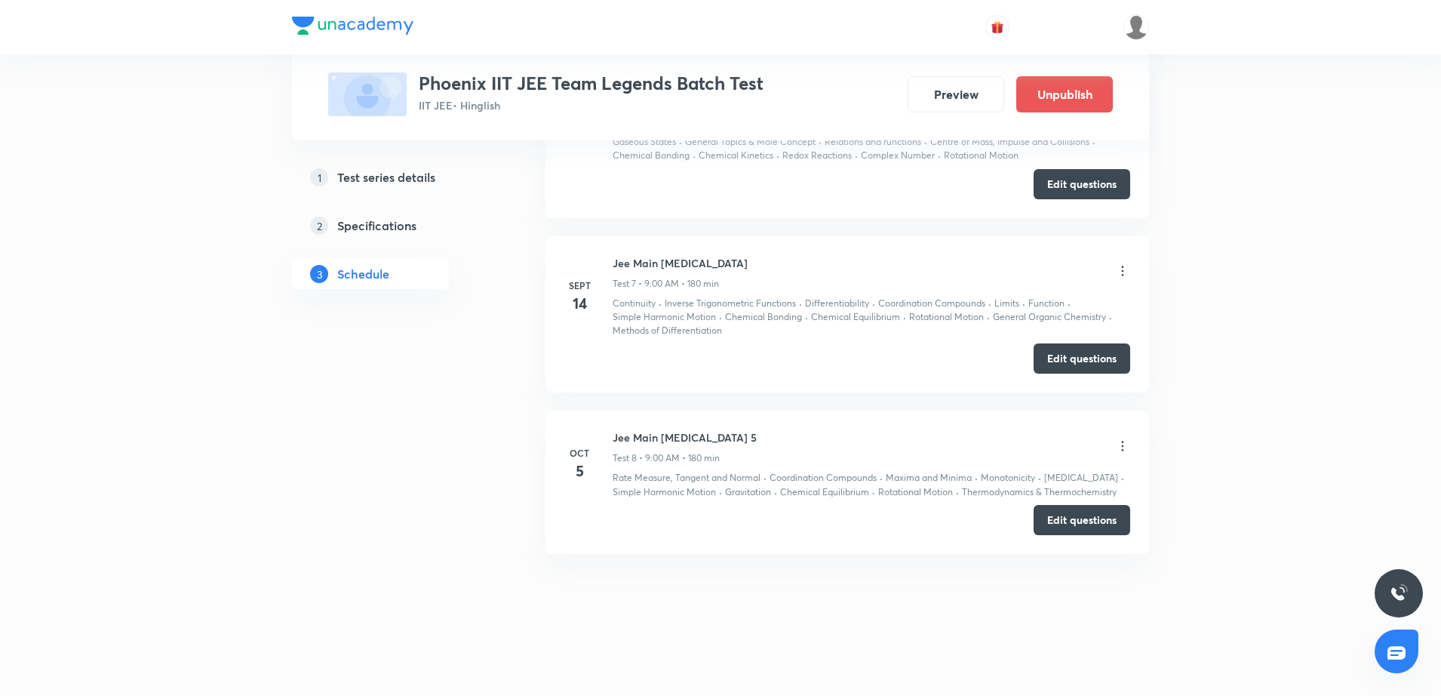
click at [1123, 436] on div "Jee Main [MEDICAL_DATA] 5 Test 8 • 9:00 AM • 180 min" at bounding box center [872, 446] width 518 height 35
click at [1123, 440] on icon at bounding box center [1122, 445] width 15 height 15
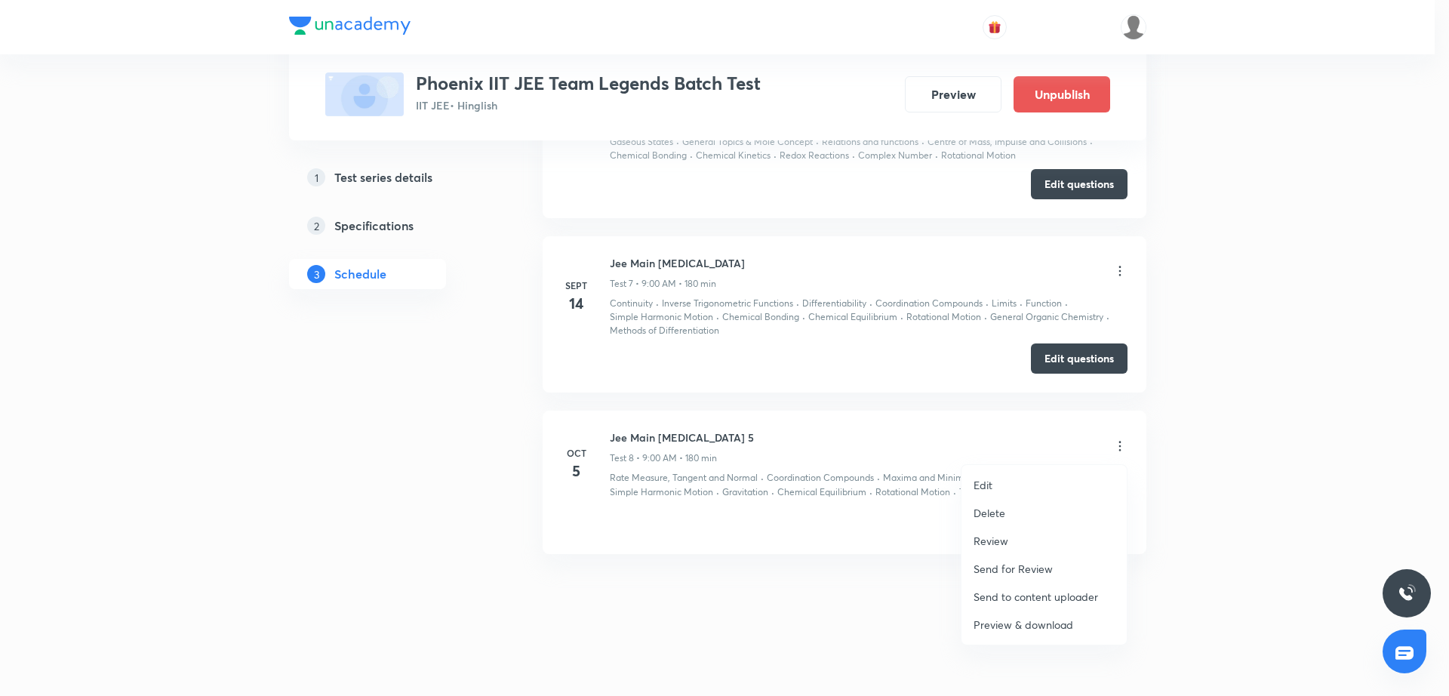
click at [1055, 476] on li "Edit" at bounding box center [1043, 485] width 165 height 28
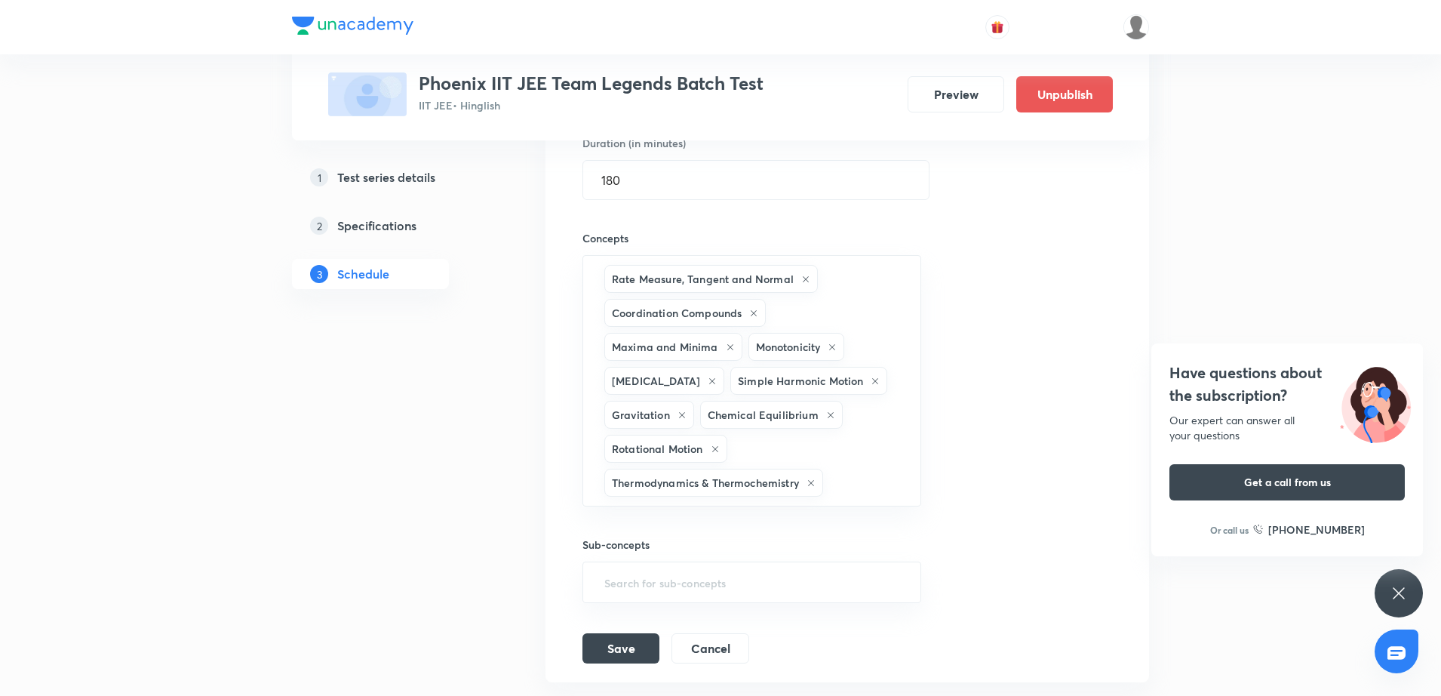
click at [1038, 352] on div "Session title 21/99 Jee Main Minor Test 5 ​ Schedule for Oct 5, 2025, 9:00 AM ​…" at bounding box center [847, 289] width 530 height 748
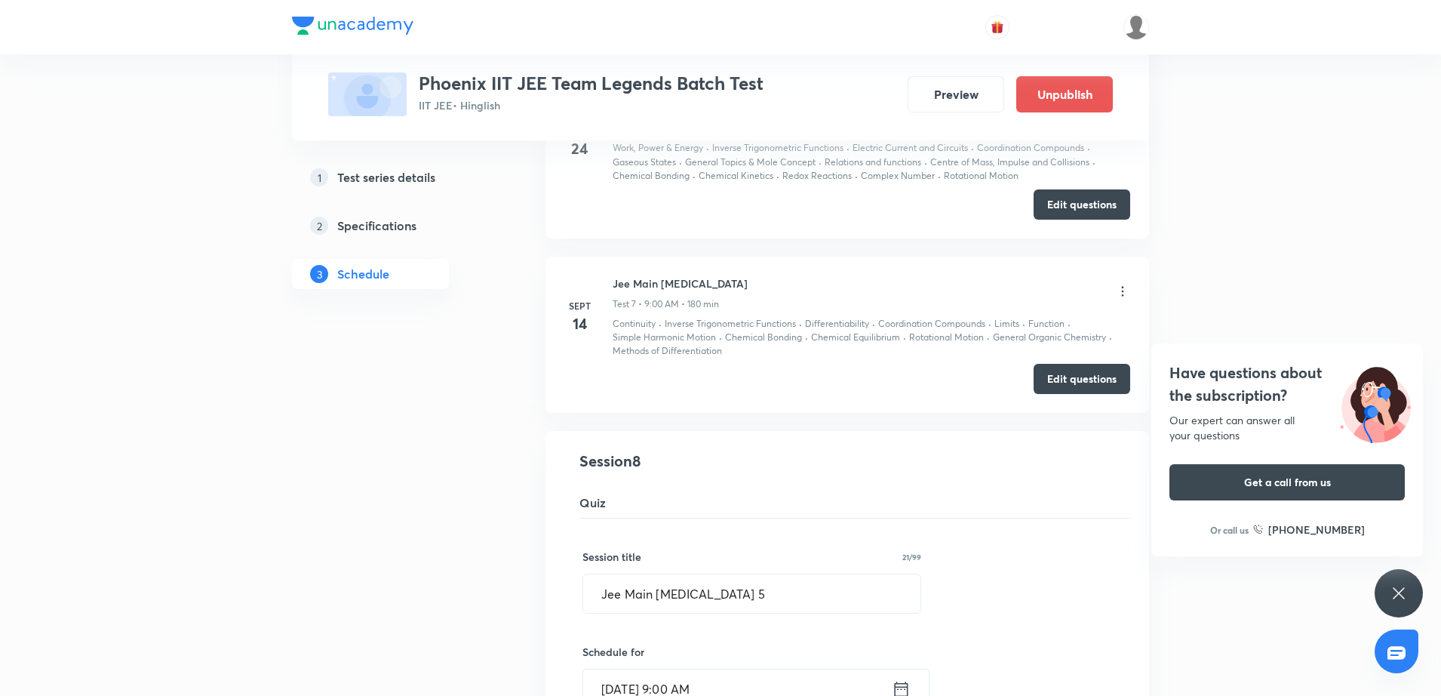
scroll to position [1154, 0]
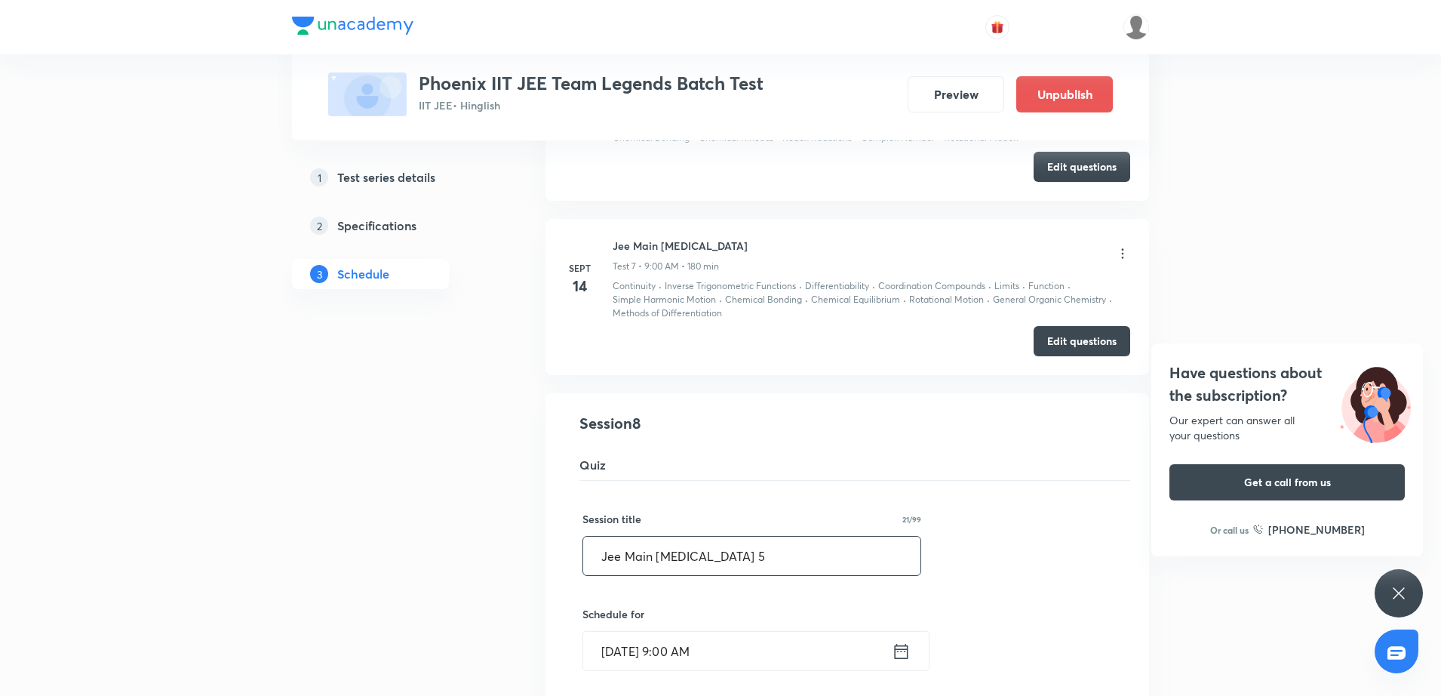
click at [674, 564] on input "Jee Main Minor Test 5" at bounding box center [751, 555] width 337 height 38
drag, startPoint x: 674, startPoint y: 564, endPoint x: 569, endPoint y: 535, distance: 109.4
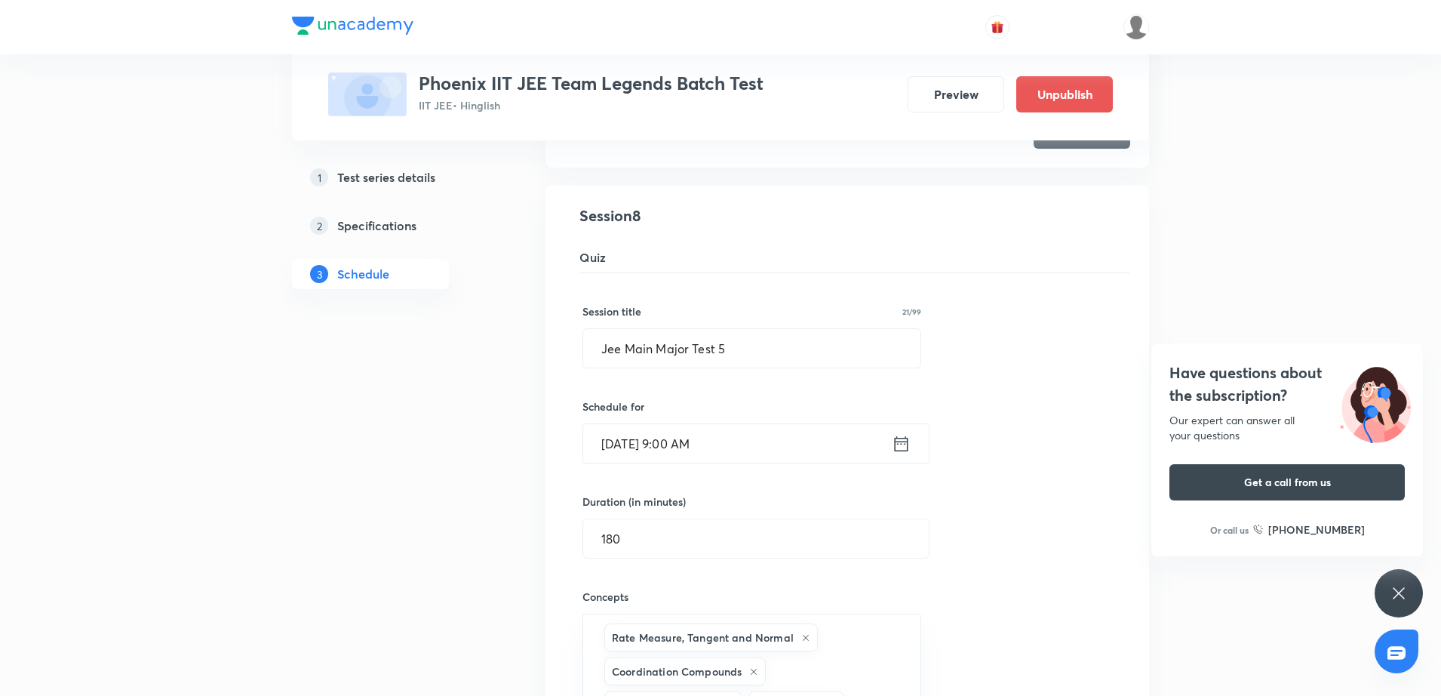
scroll to position [1169, 0]
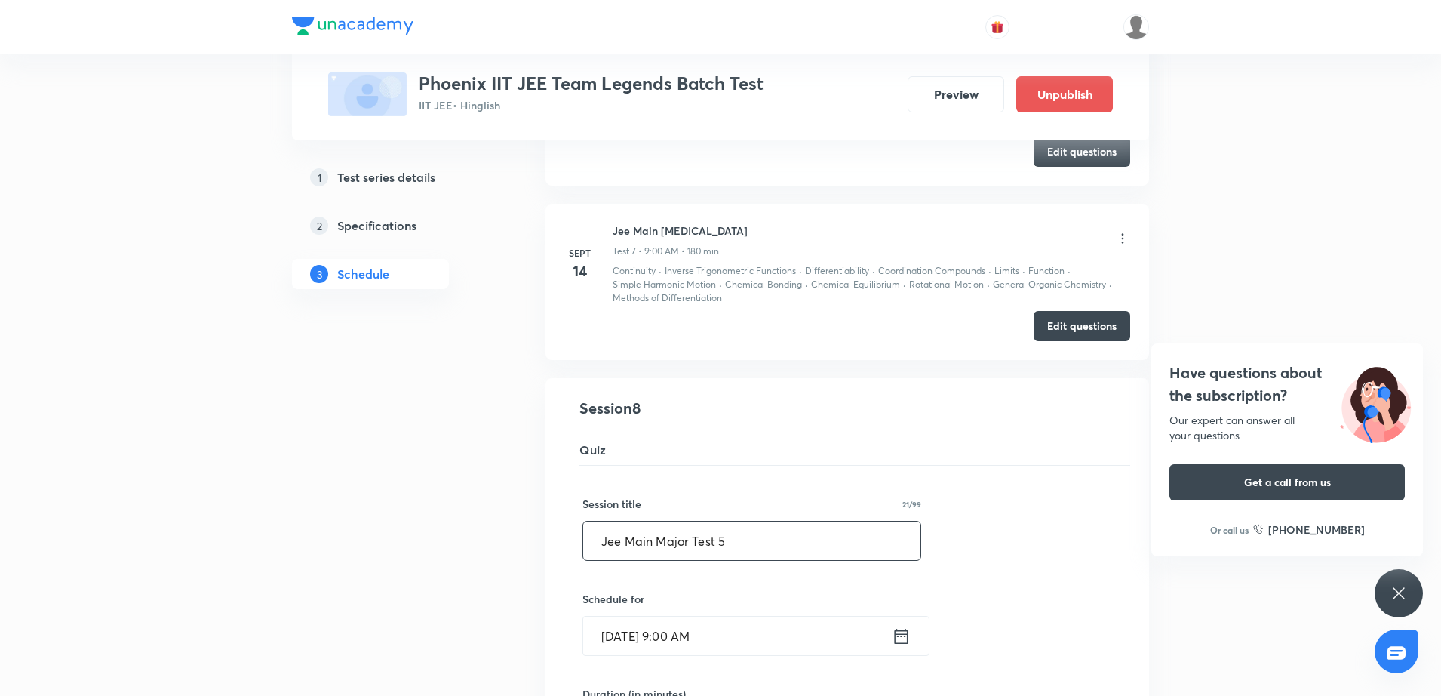
click at [749, 545] on input "Jee Main Major Test 5" at bounding box center [751, 540] width 337 height 38
type input "Jee Main Major Test"
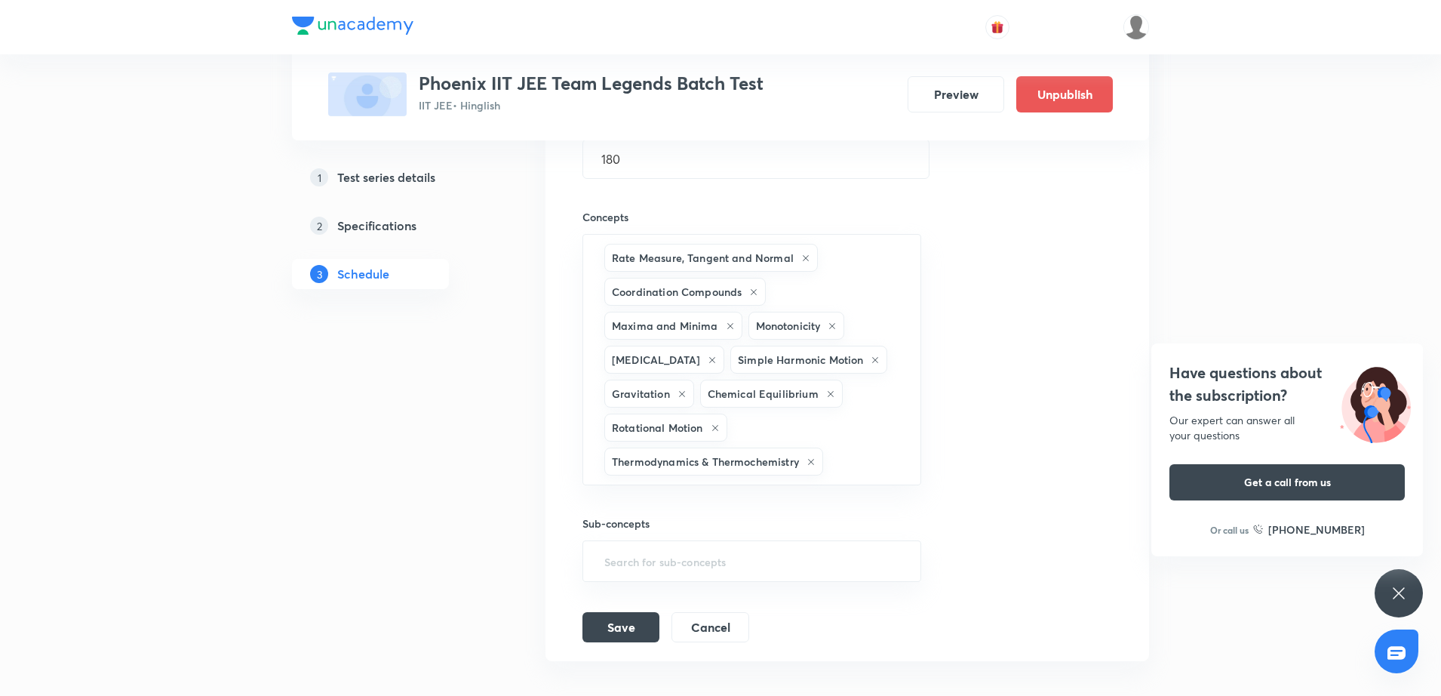
scroll to position [1848, 0]
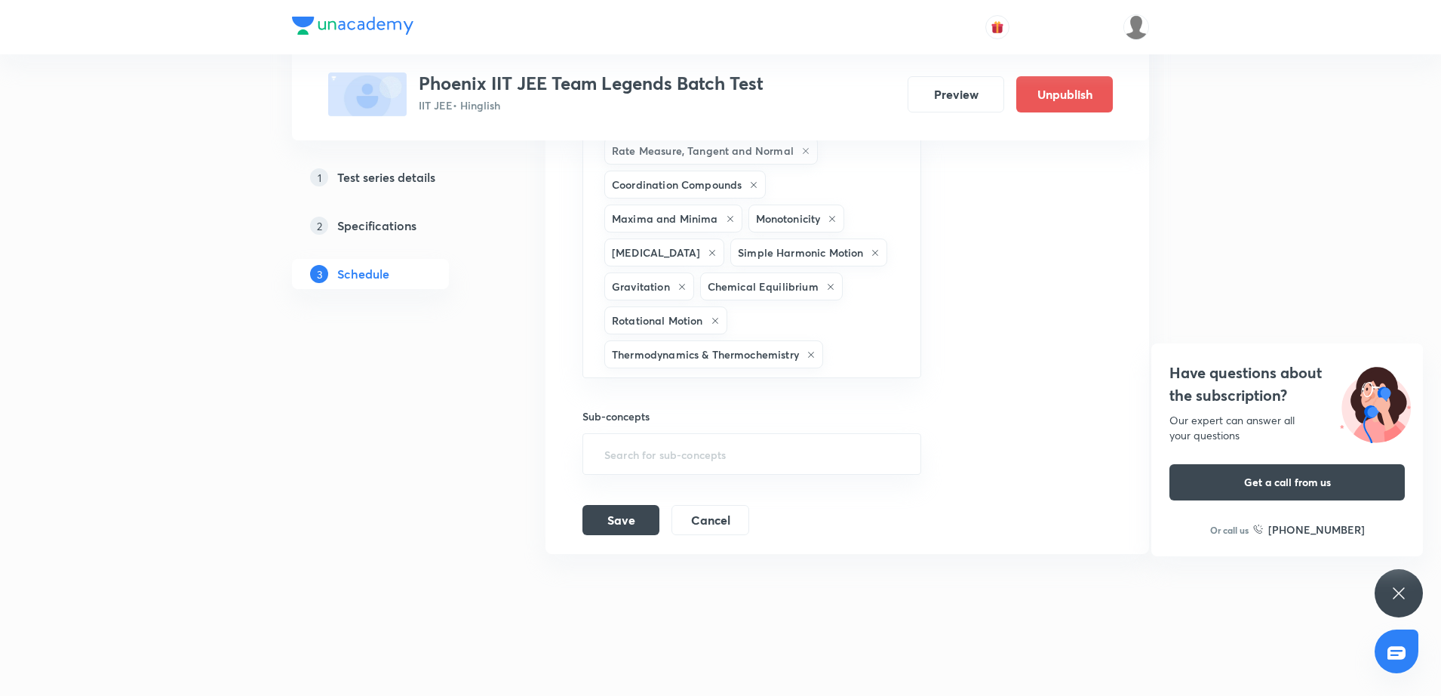
click at [625, 534] on div "Save Cancel" at bounding box center [671, 520] width 179 height 30
click at [607, 525] on button "Save" at bounding box center [620, 518] width 77 height 30
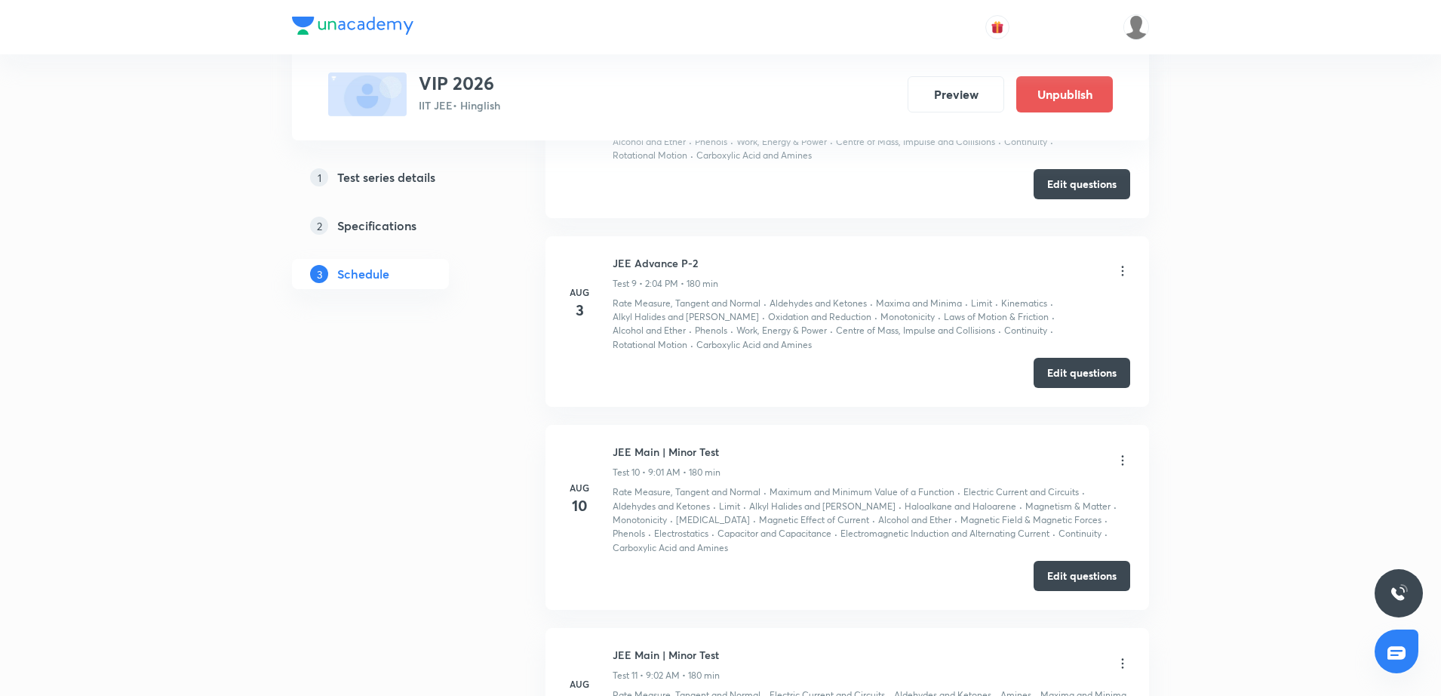
scroll to position [1999, 0]
click at [948, 112] on div "Preview Unpublish" at bounding box center [1004, 94] width 217 height 36
click at [944, 103] on button "Preview" at bounding box center [956, 93] width 97 height 36
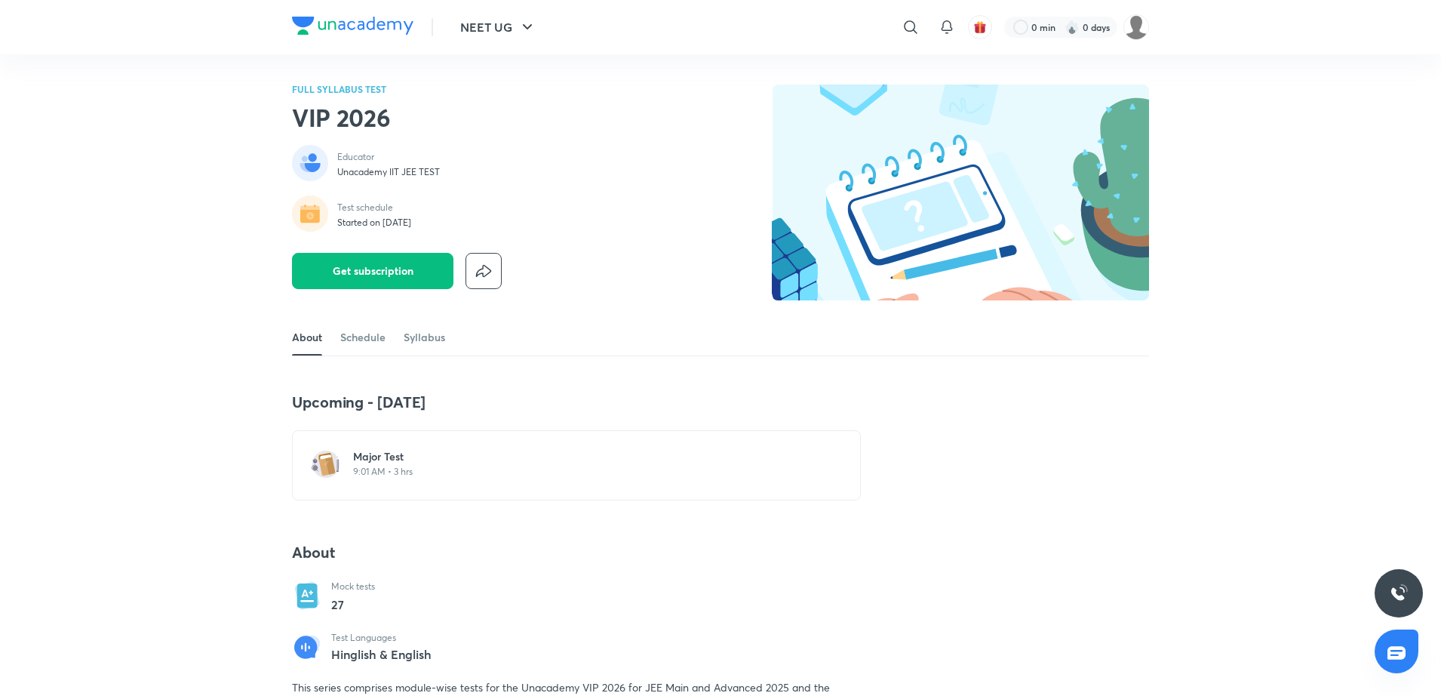
click at [404, 452] on h6 "Major Test" at bounding box center [585, 456] width 465 height 15
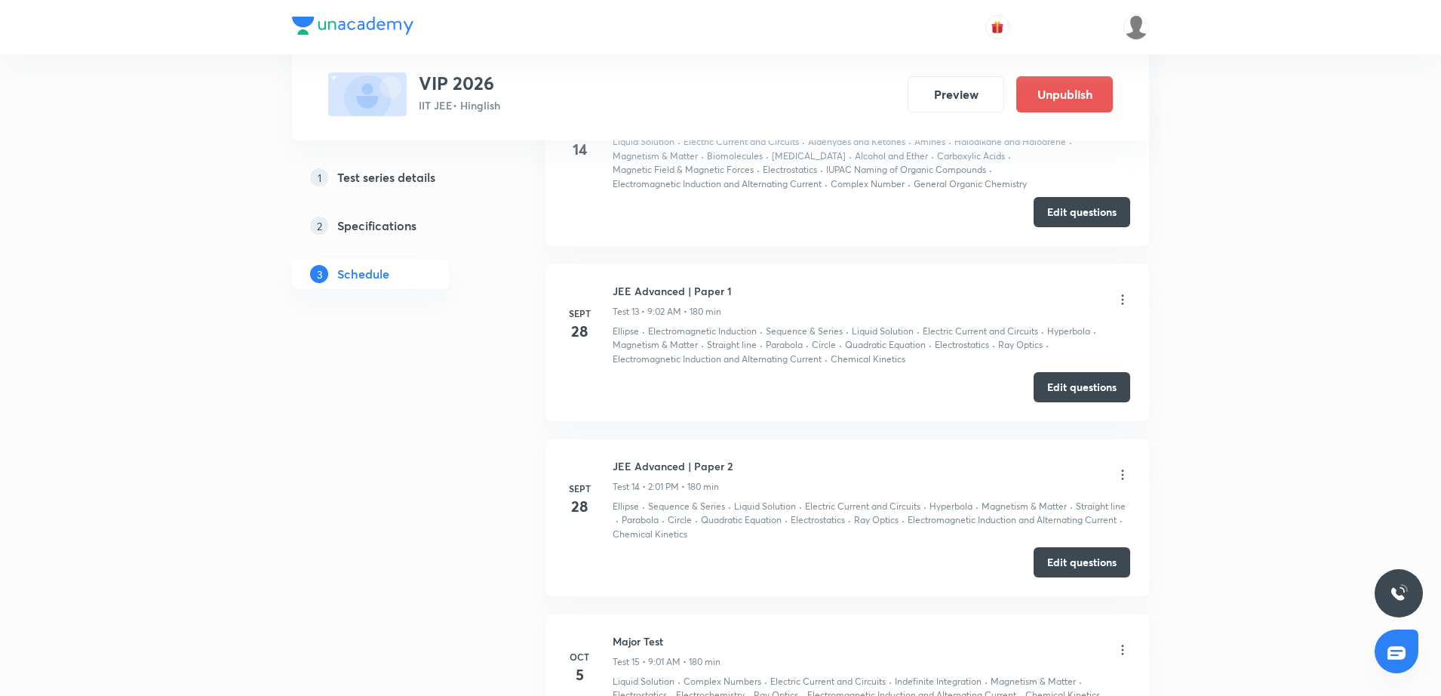
scroll to position [2942, 0]
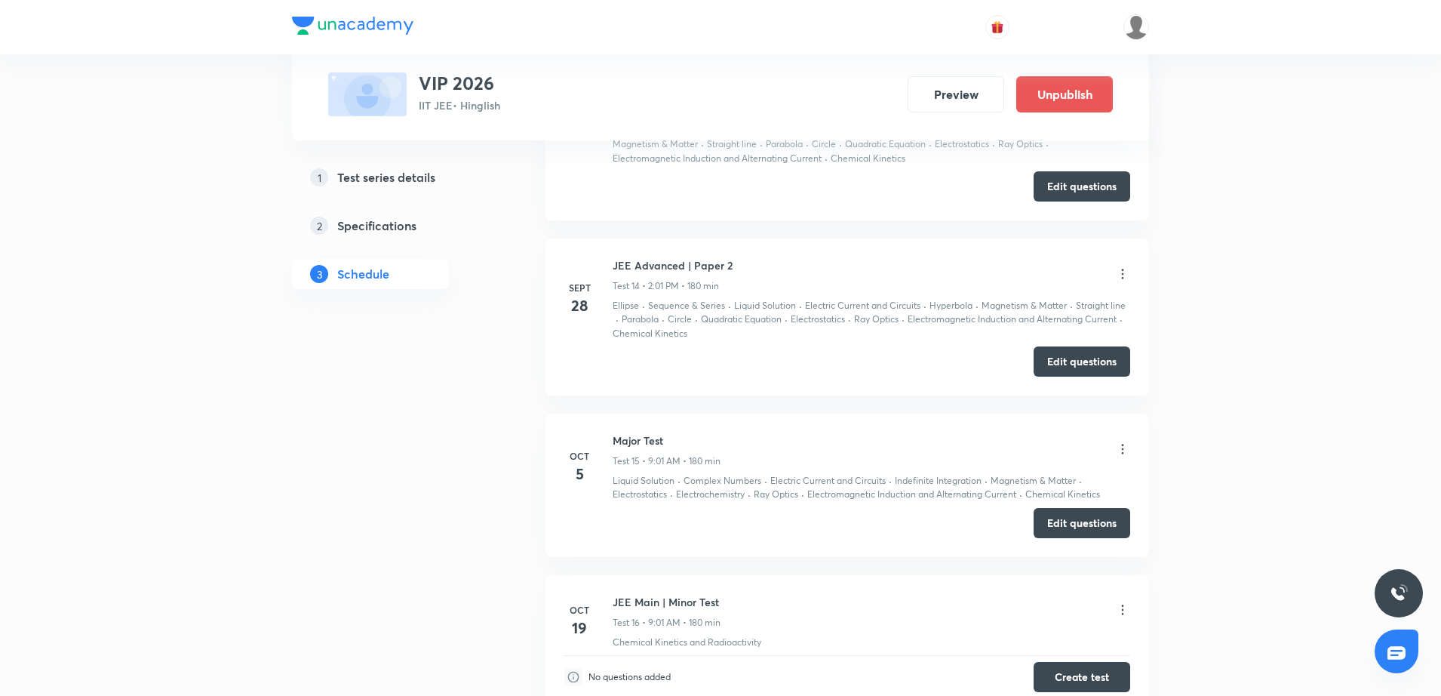
click at [1124, 448] on icon at bounding box center [1122, 448] width 15 height 15
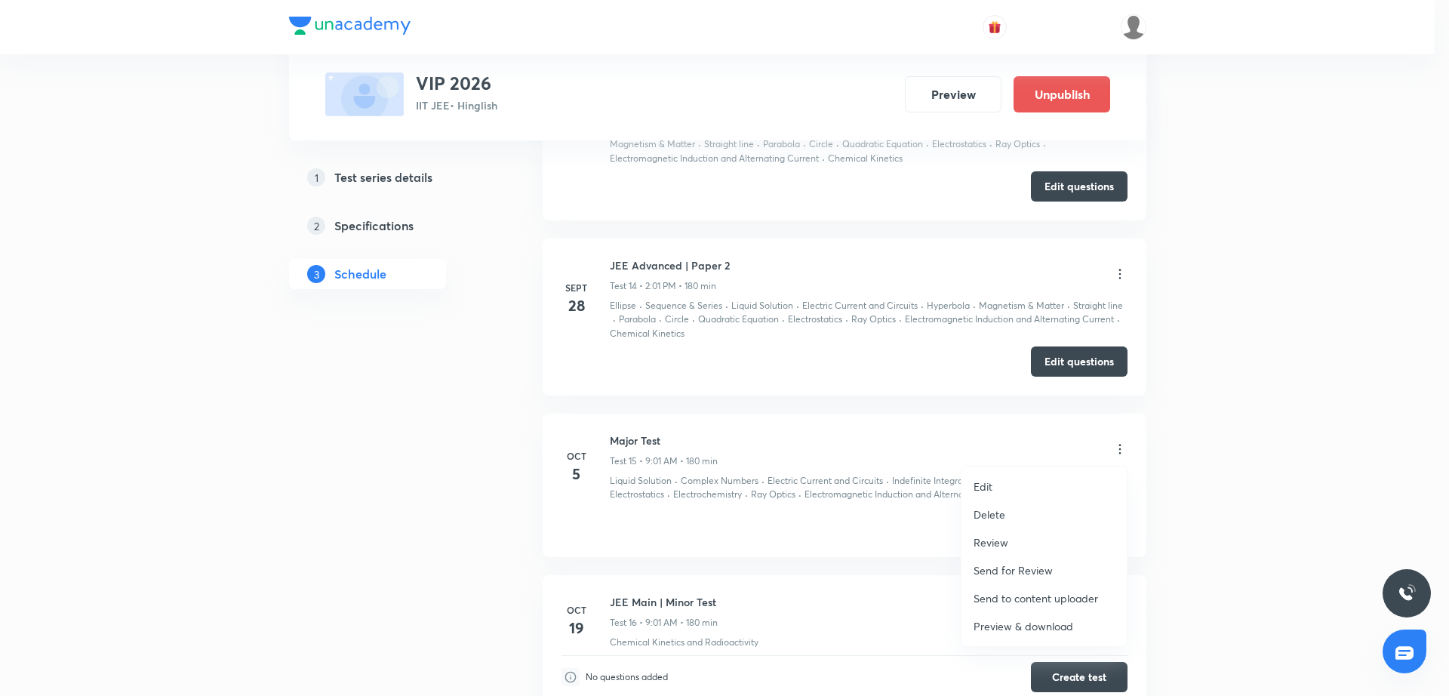
click at [1040, 489] on li "Edit" at bounding box center [1043, 486] width 165 height 28
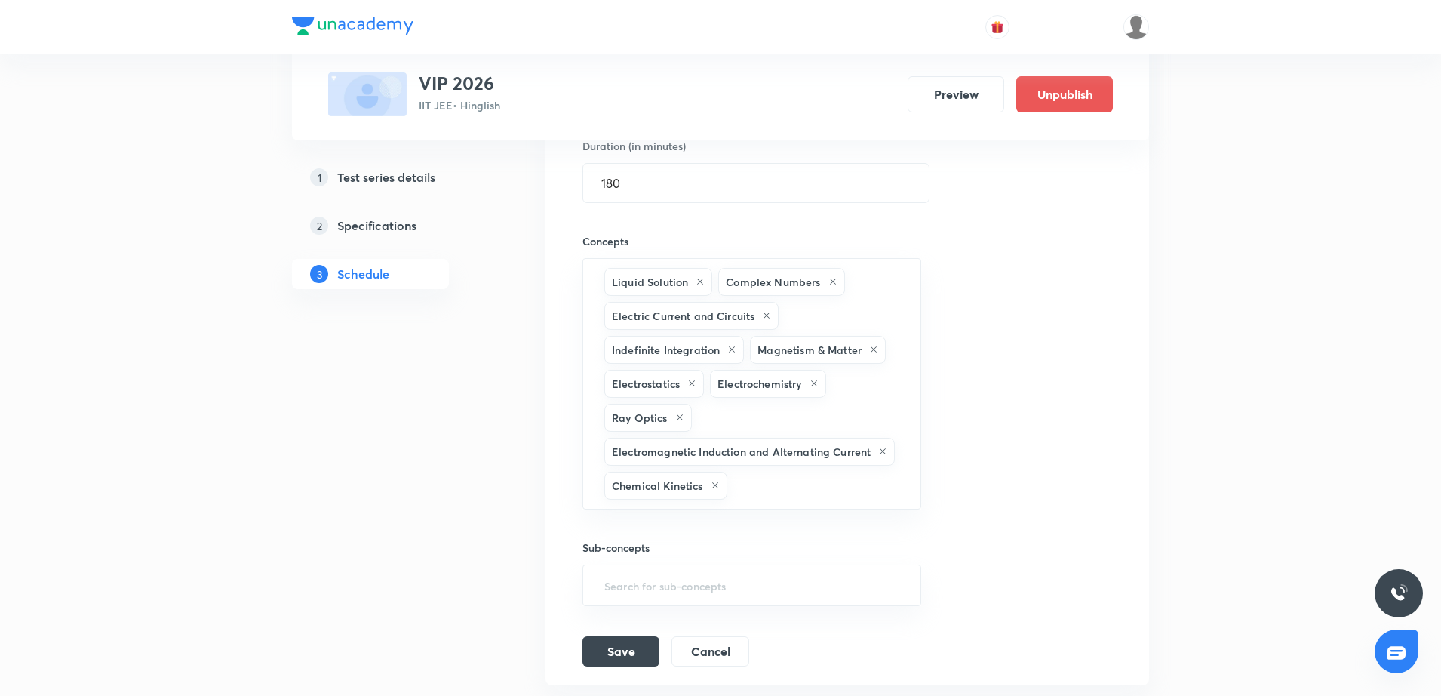
click at [1034, 374] on div "Session title 10/99 Major Test ​ Schedule for Oct 5, 2025, 9:01 AM ​ Duration (…" at bounding box center [847, 292] width 530 height 748
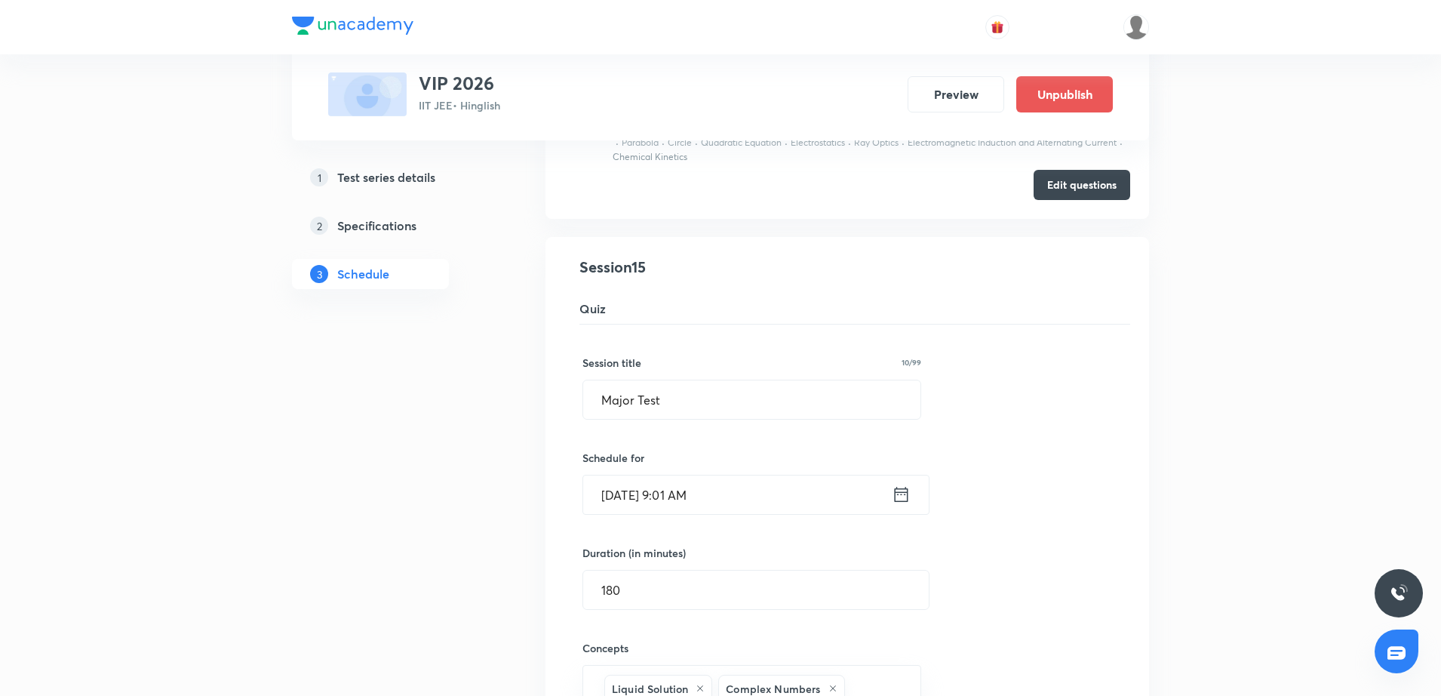
scroll to position [2527, 0]
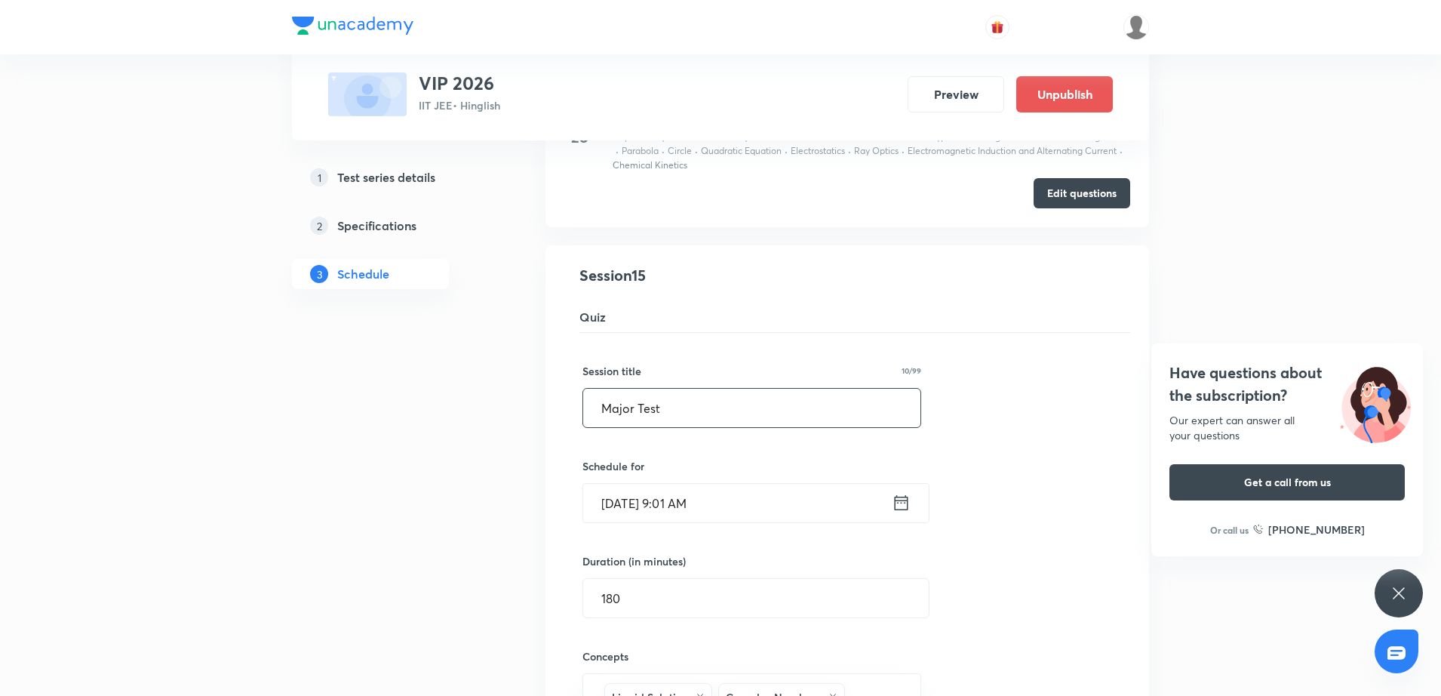
click at [621, 420] on input "Major Test" at bounding box center [751, 408] width 337 height 38
type input "Minor Test"
click at [1025, 601] on div "Session title 10/99 Minor Test ​ Schedule for Oct 5, 2025, 9:01 AM ​ Duration (…" at bounding box center [847, 707] width 530 height 748
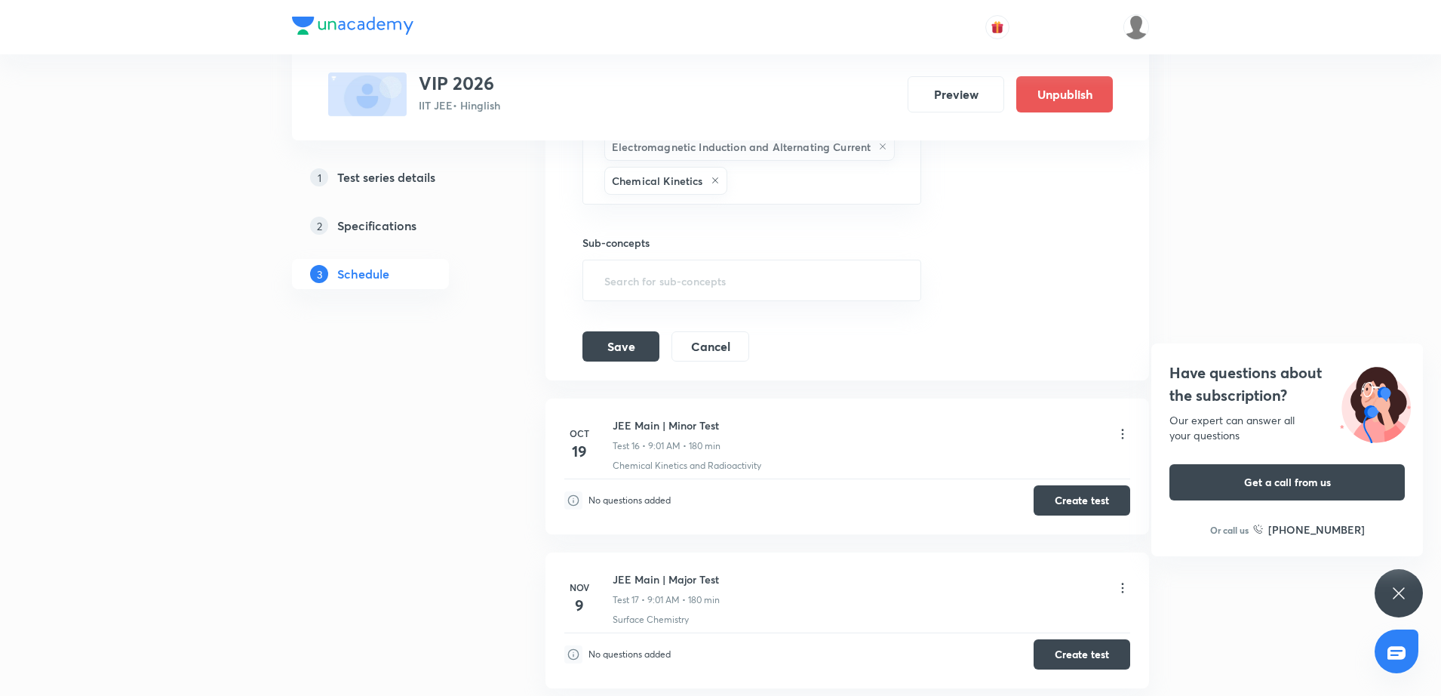
scroll to position [3169, 0]
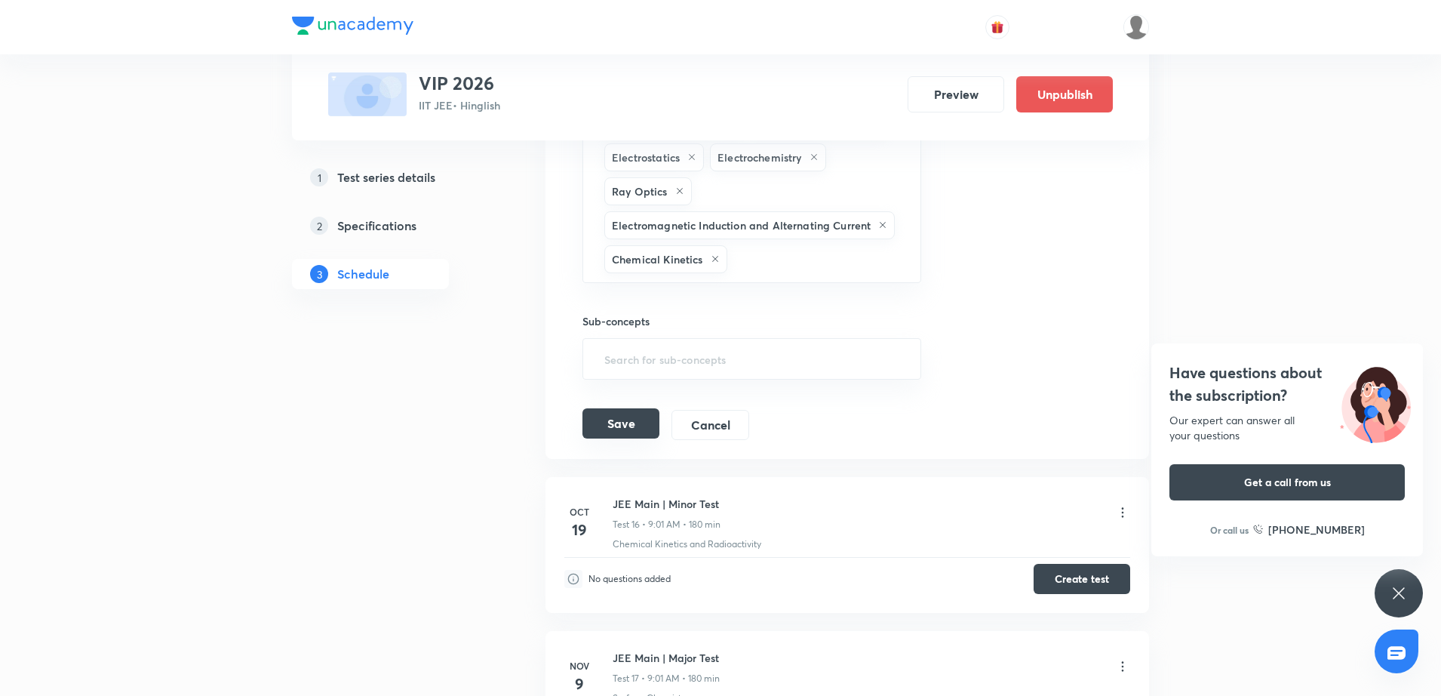
click at [609, 426] on button "Save" at bounding box center [620, 423] width 77 height 30
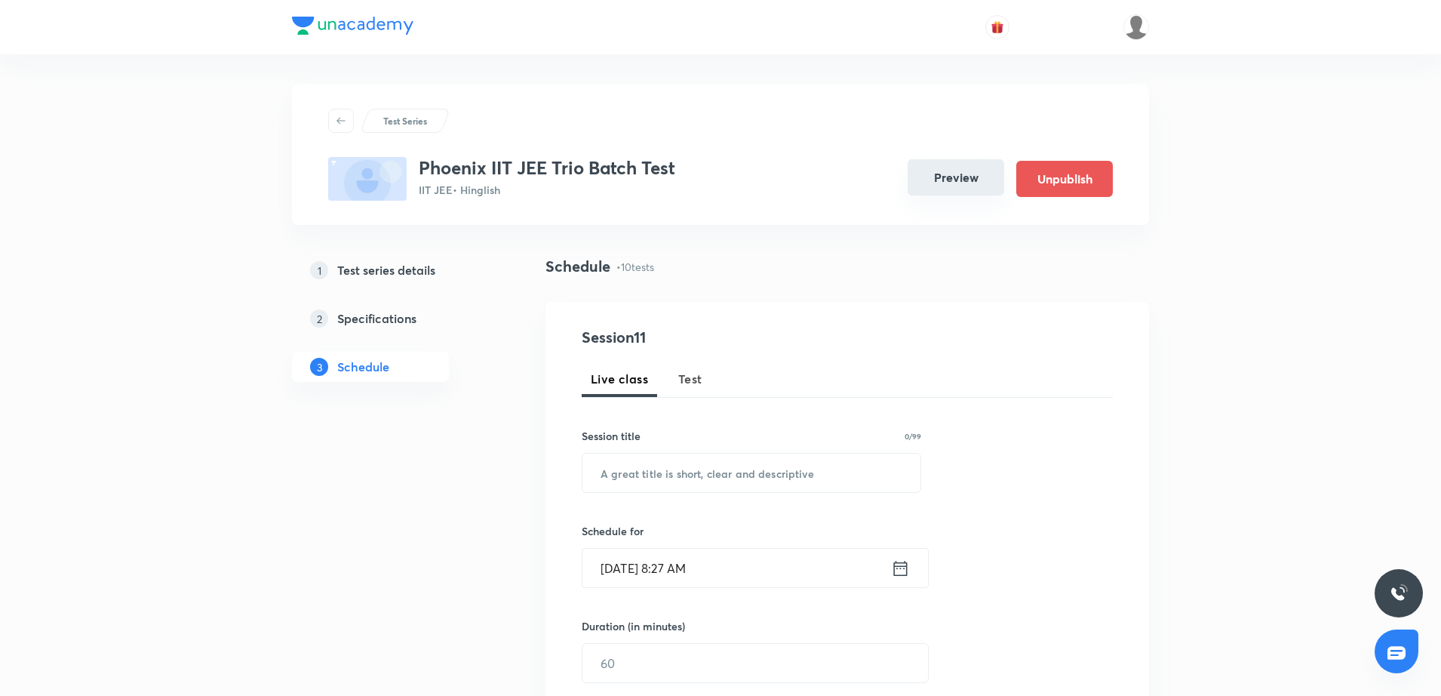
click at [948, 171] on button "Preview" at bounding box center [956, 177] width 97 height 36
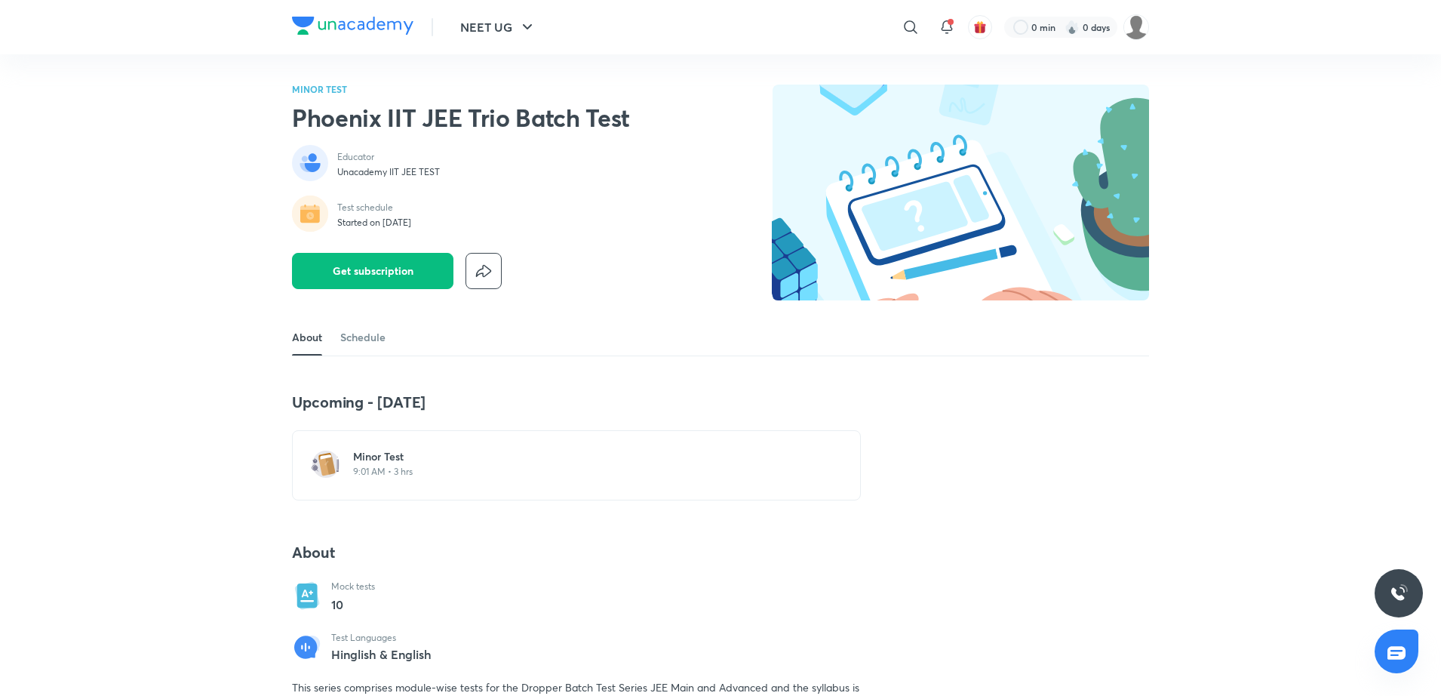
click at [395, 462] on h6 "Minor Test" at bounding box center [585, 456] width 465 height 15
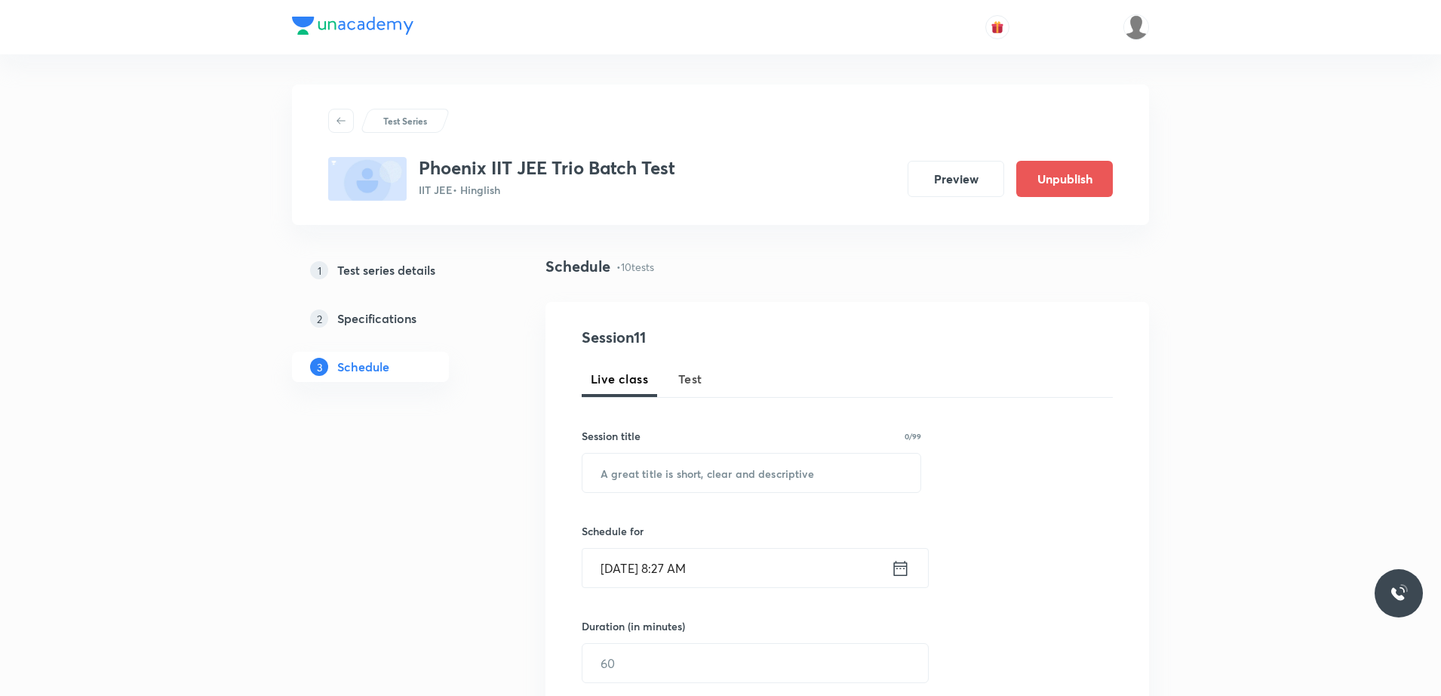
click at [1141, 497] on div "Session 11 Live class Test Session title 0/99 ​ Schedule for [DATE] 8:27 AM ​ D…" at bounding box center [847, 583] width 604 height 562
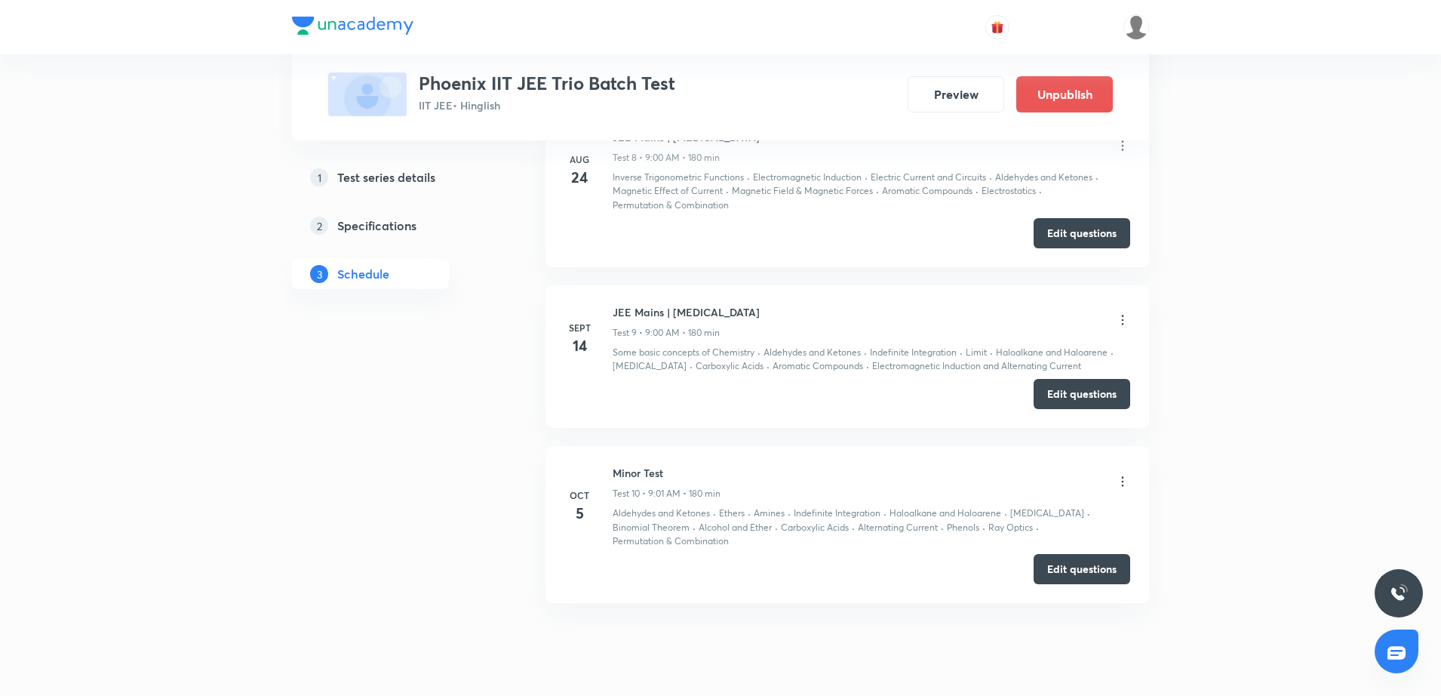
scroll to position [1811, 0]
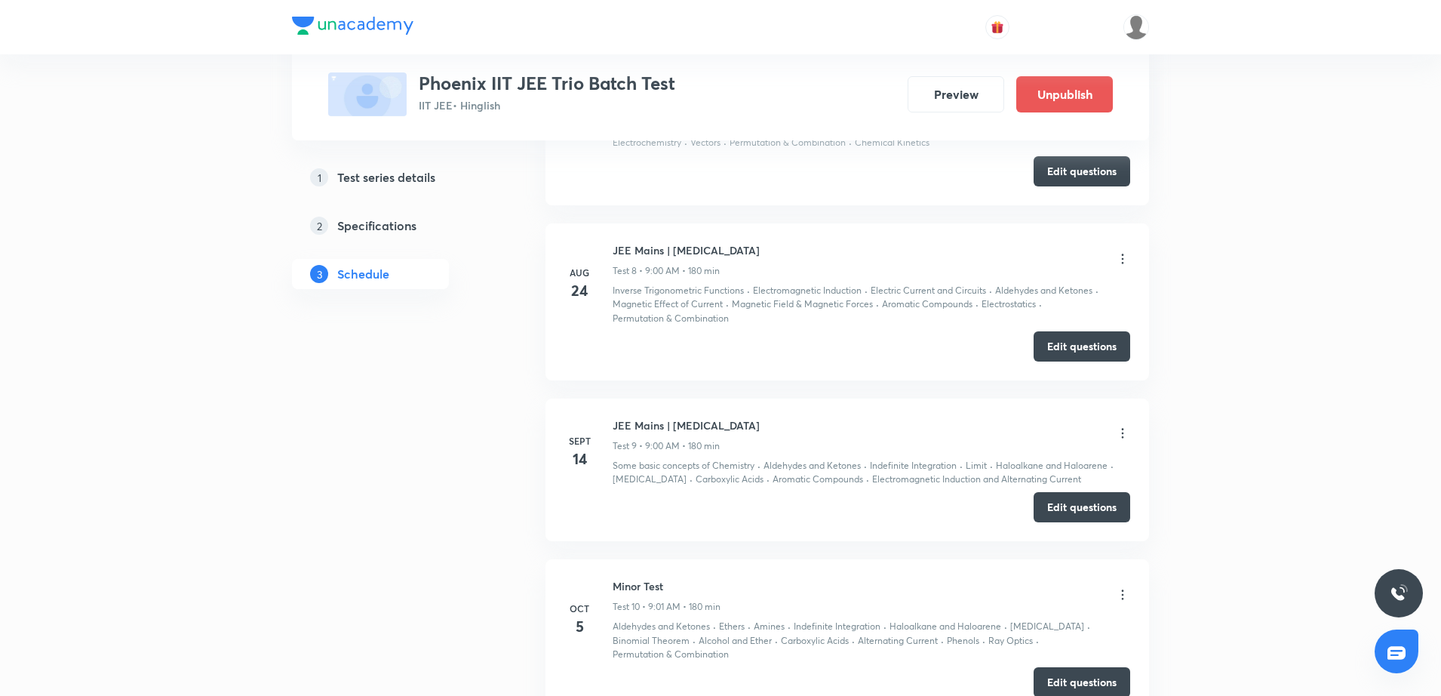
click at [1123, 600] on icon at bounding box center [1122, 594] width 15 height 15
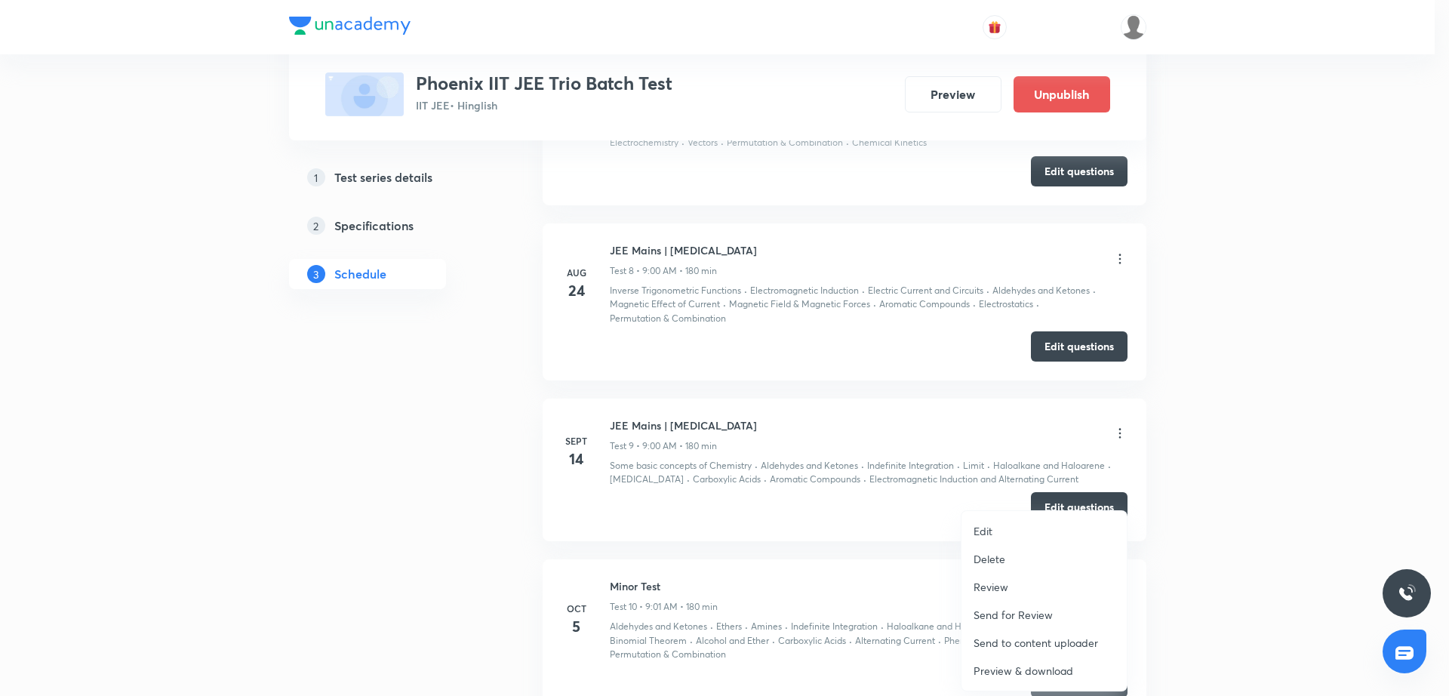
click at [1022, 522] on li "Edit" at bounding box center [1043, 531] width 165 height 28
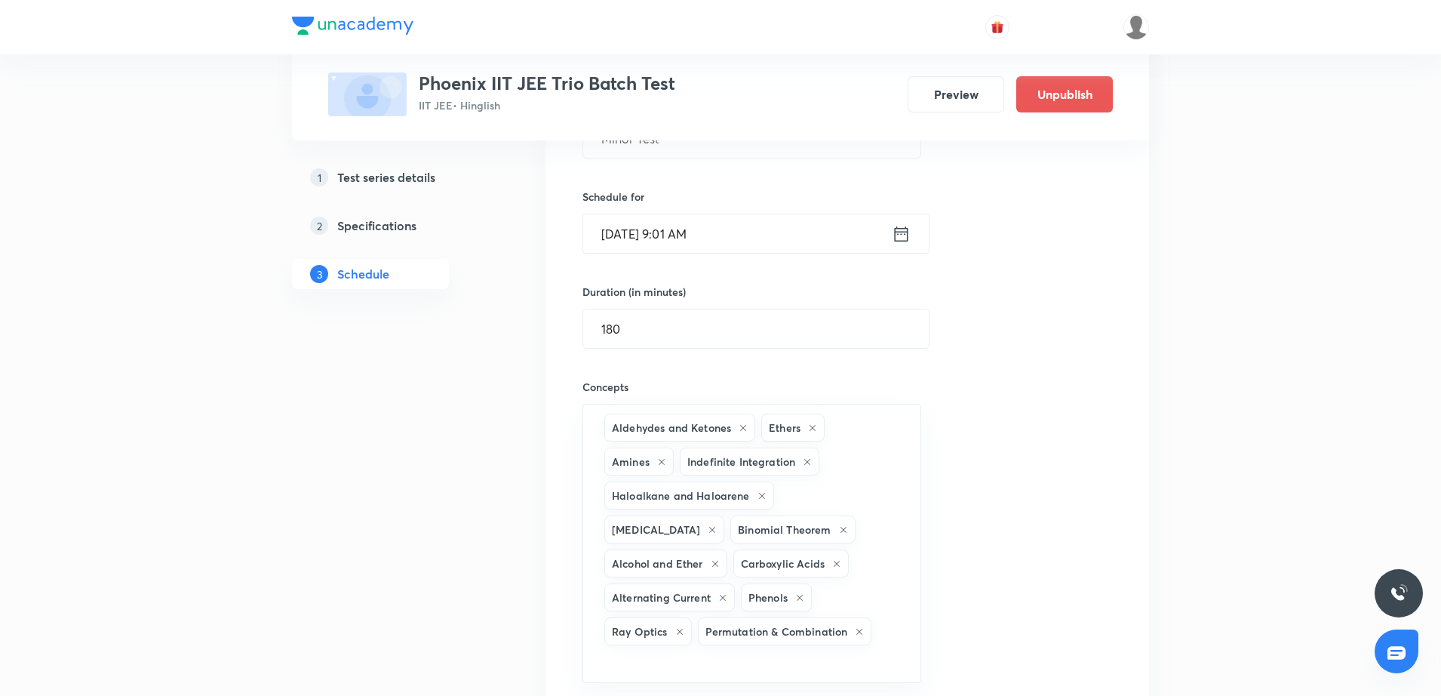
click at [966, 431] on div "Session title 10/99 [MEDICAL_DATA] ​ Schedule for [DATE] 9:01 AM ​ Duration (in…" at bounding box center [847, 451] width 530 height 776
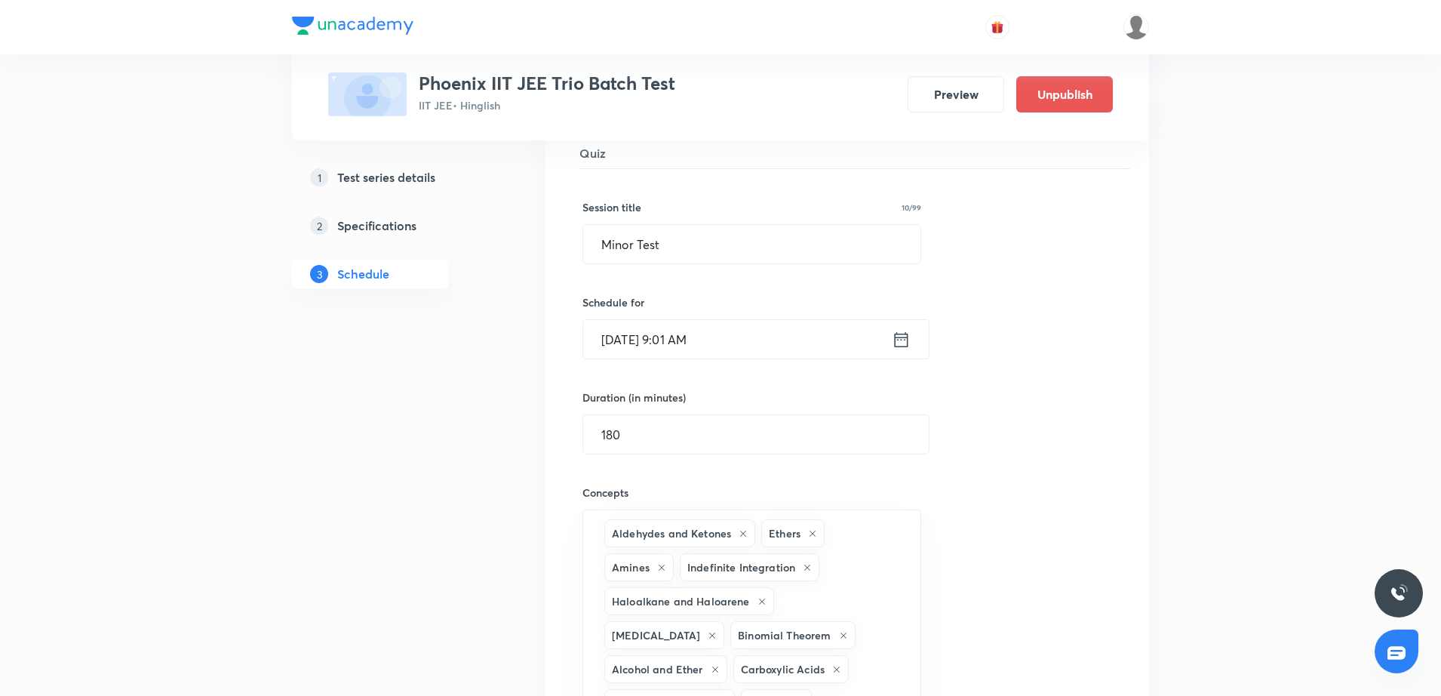
scroll to position [1698, 0]
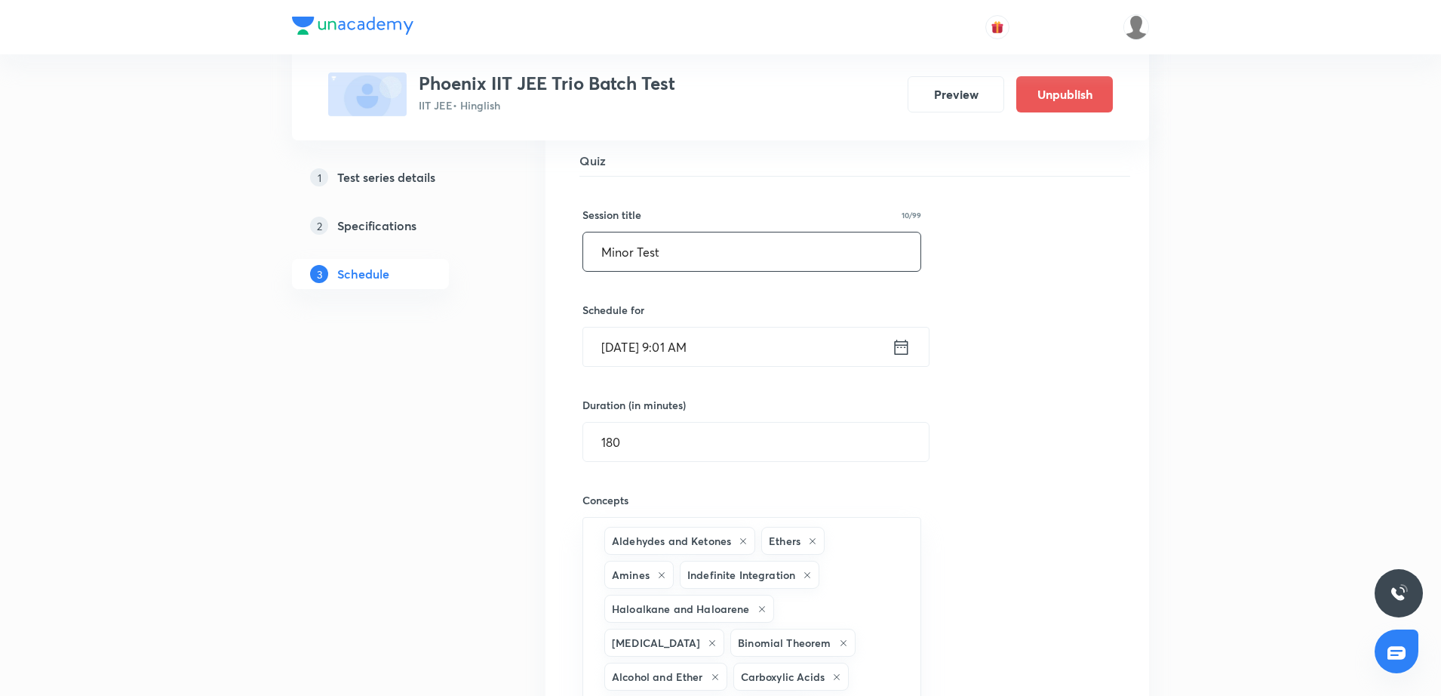
click at [623, 257] on input "Minor Test" at bounding box center [751, 251] width 337 height 38
type input "Major Test"
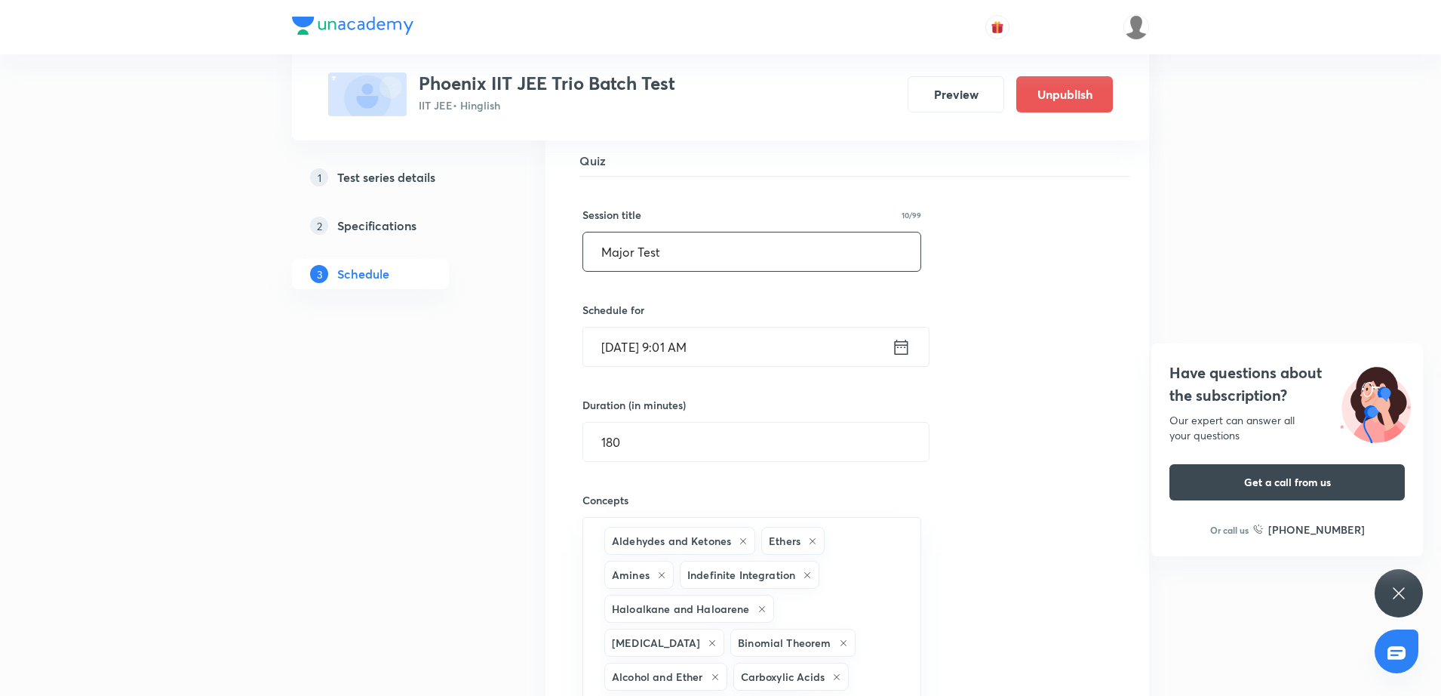
click at [1001, 496] on div "Session title 10/99 Major Test ​ Schedule for [DATE] 9:01 AM ​ Duration (in min…" at bounding box center [847, 565] width 530 height 776
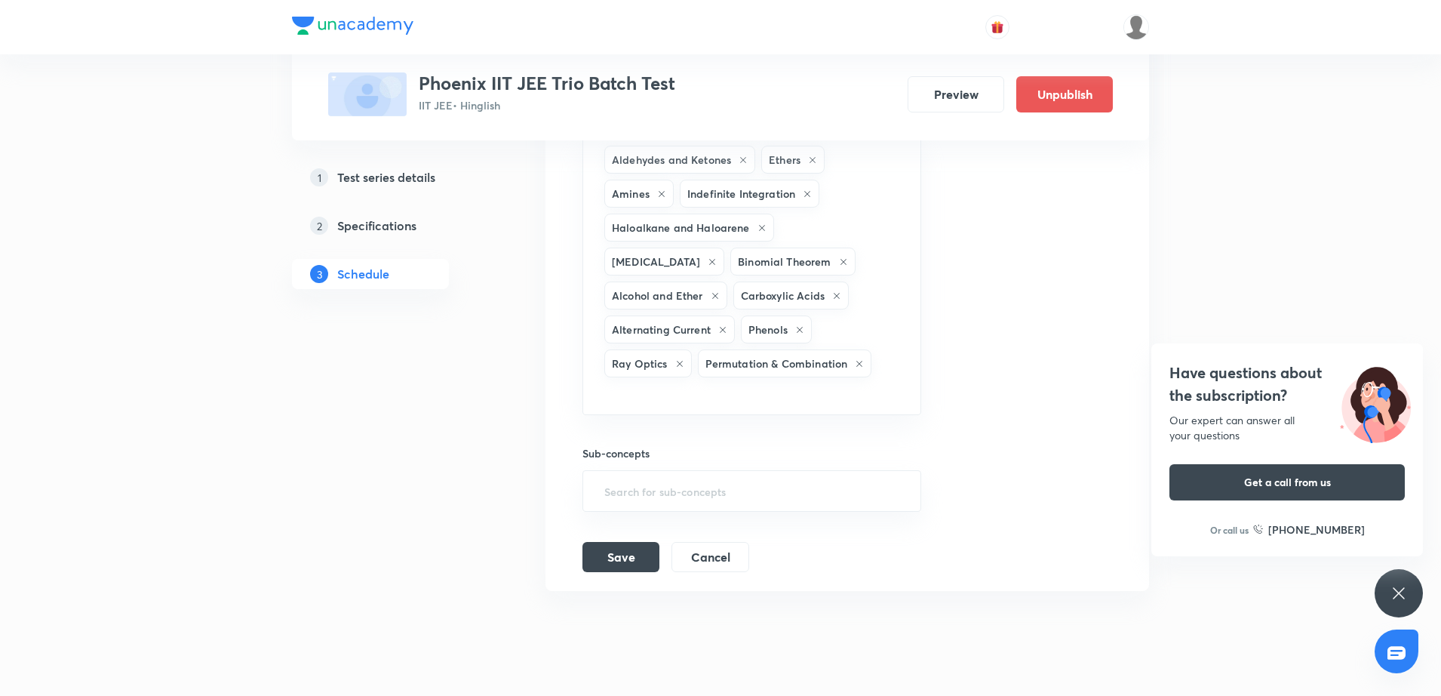
scroll to position [2088, 0]
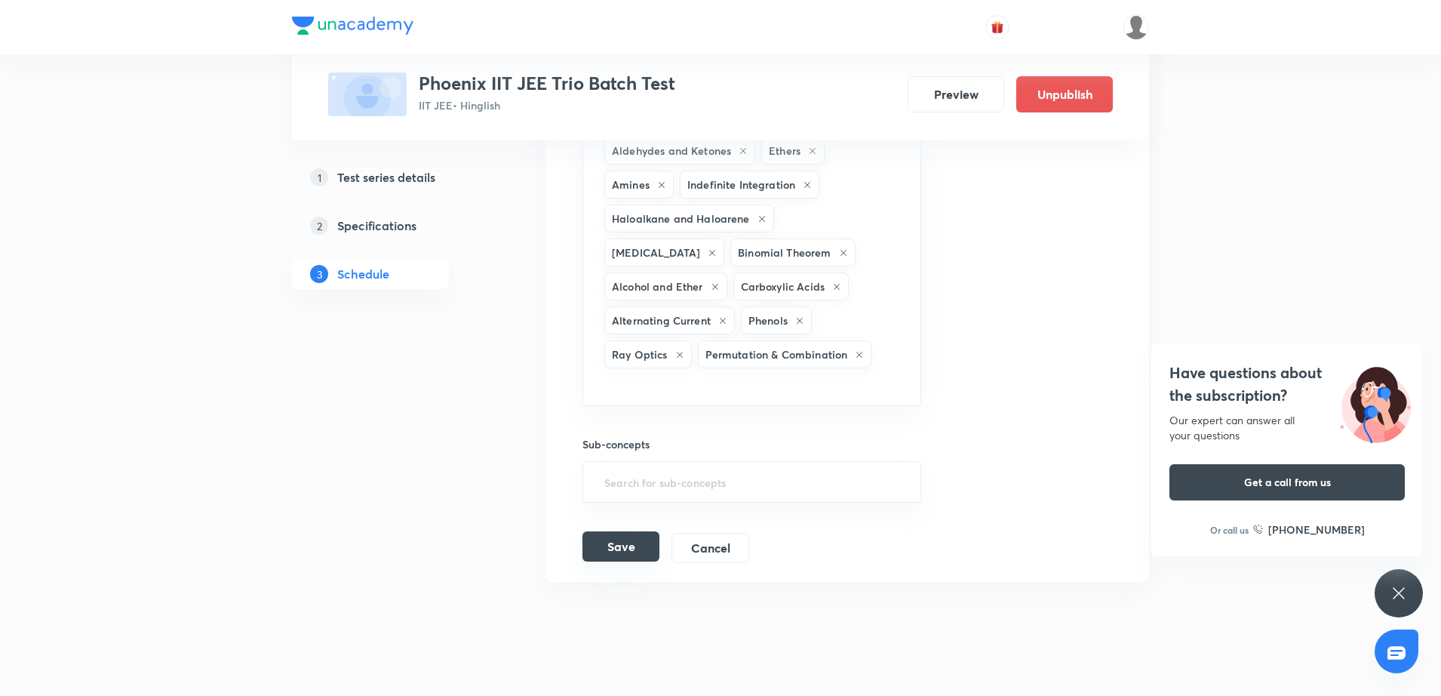
click at [626, 531] on button "Save" at bounding box center [620, 546] width 77 height 30
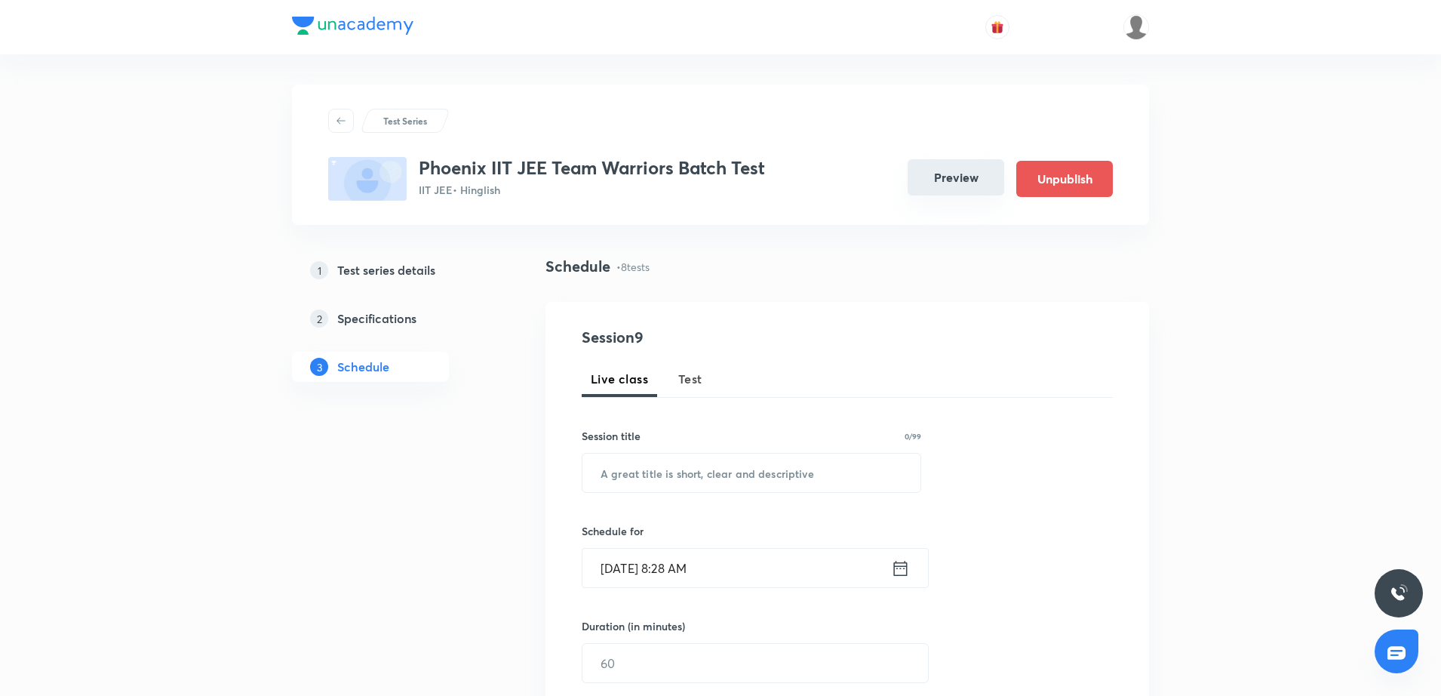
click at [958, 182] on button "Preview" at bounding box center [956, 177] width 97 height 36
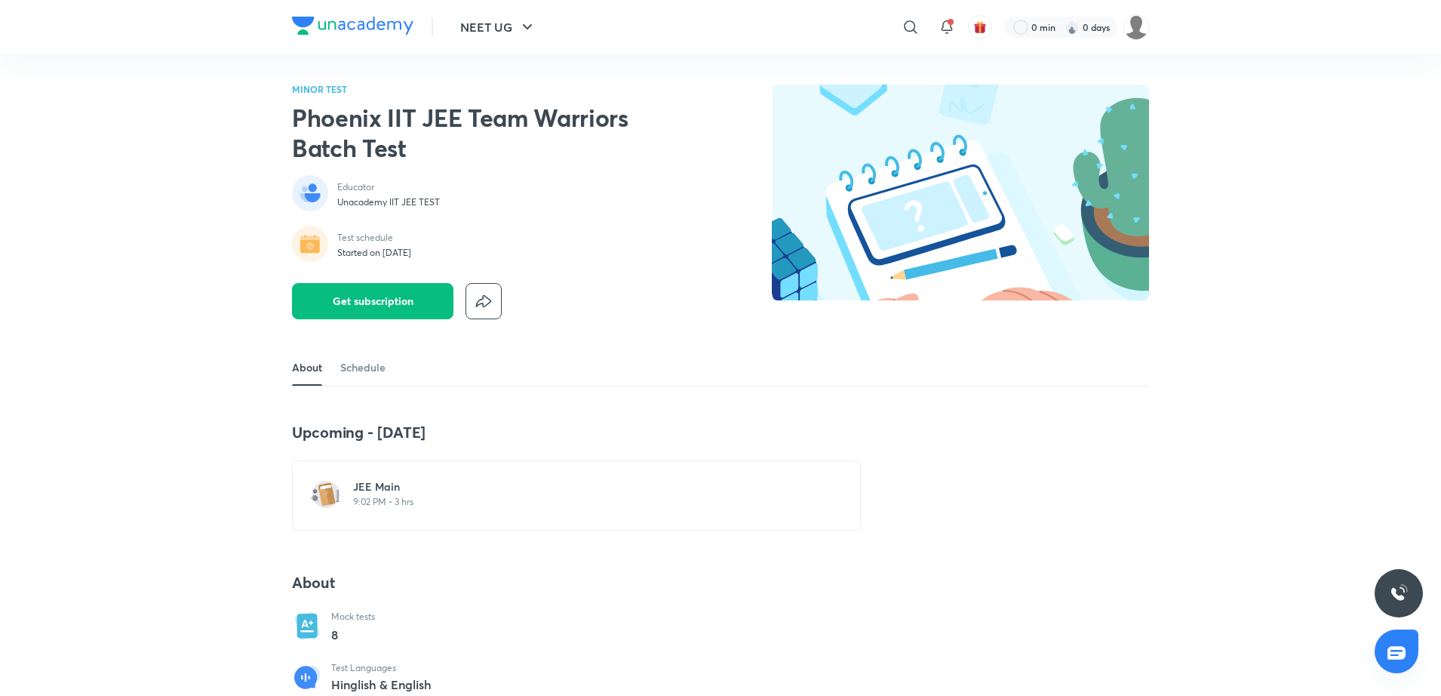
click at [376, 505] on p "9:02 PM • 3 hrs" at bounding box center [585, 502] width 465 height 12
click at [383, 492] on h6 "Major Test 9" at bounding box center [585, 486] width 465 height 15
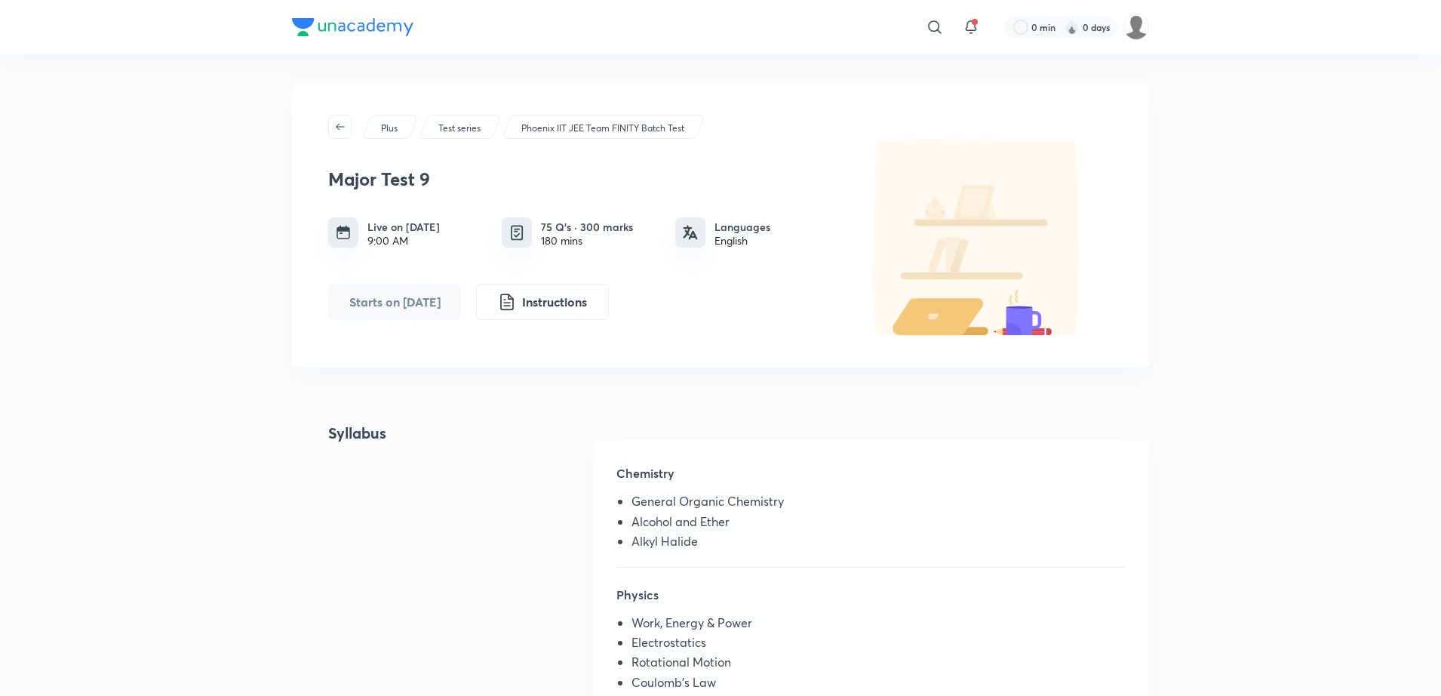
click at [548, 524] on div "Syllabus Chemistry General Organic Chemistry Alcohol and Ether Alkyl Halide Phy…" at bounding box center [720, 606] width 857 height 369
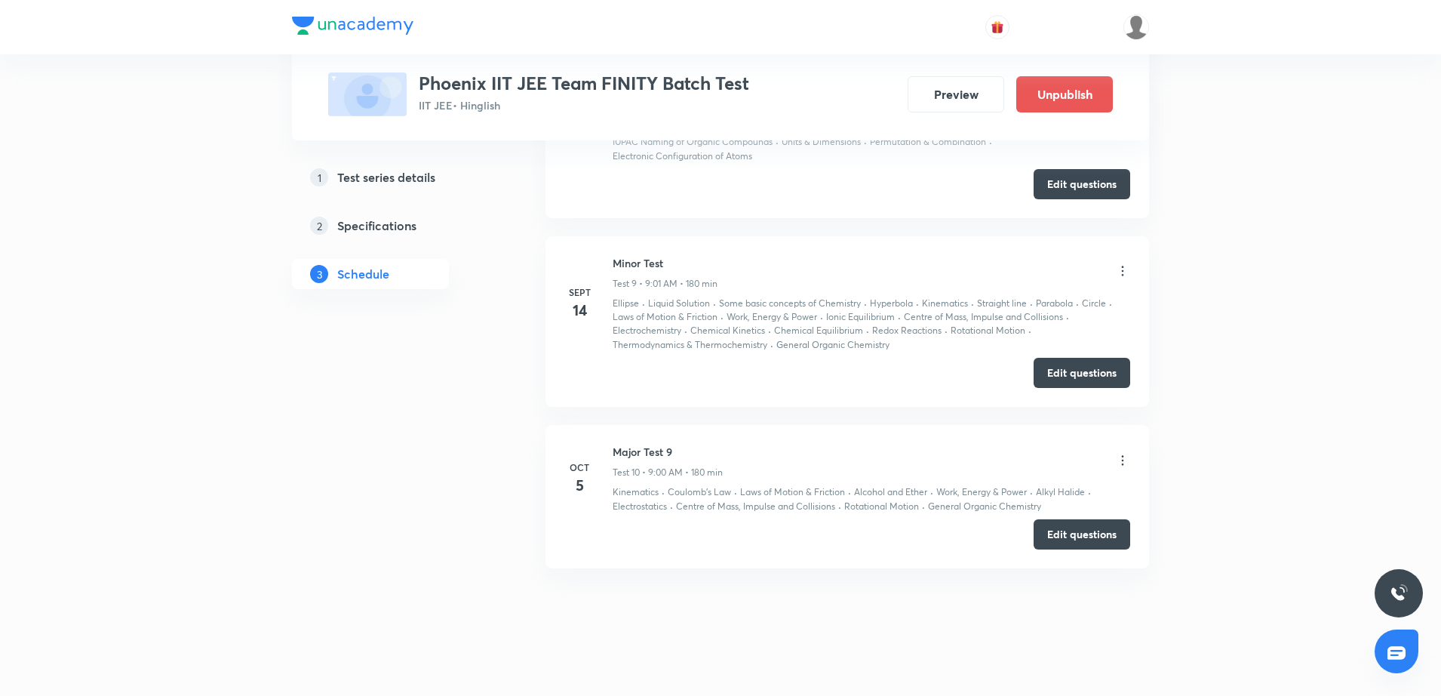
scroll to position [2042, 0]
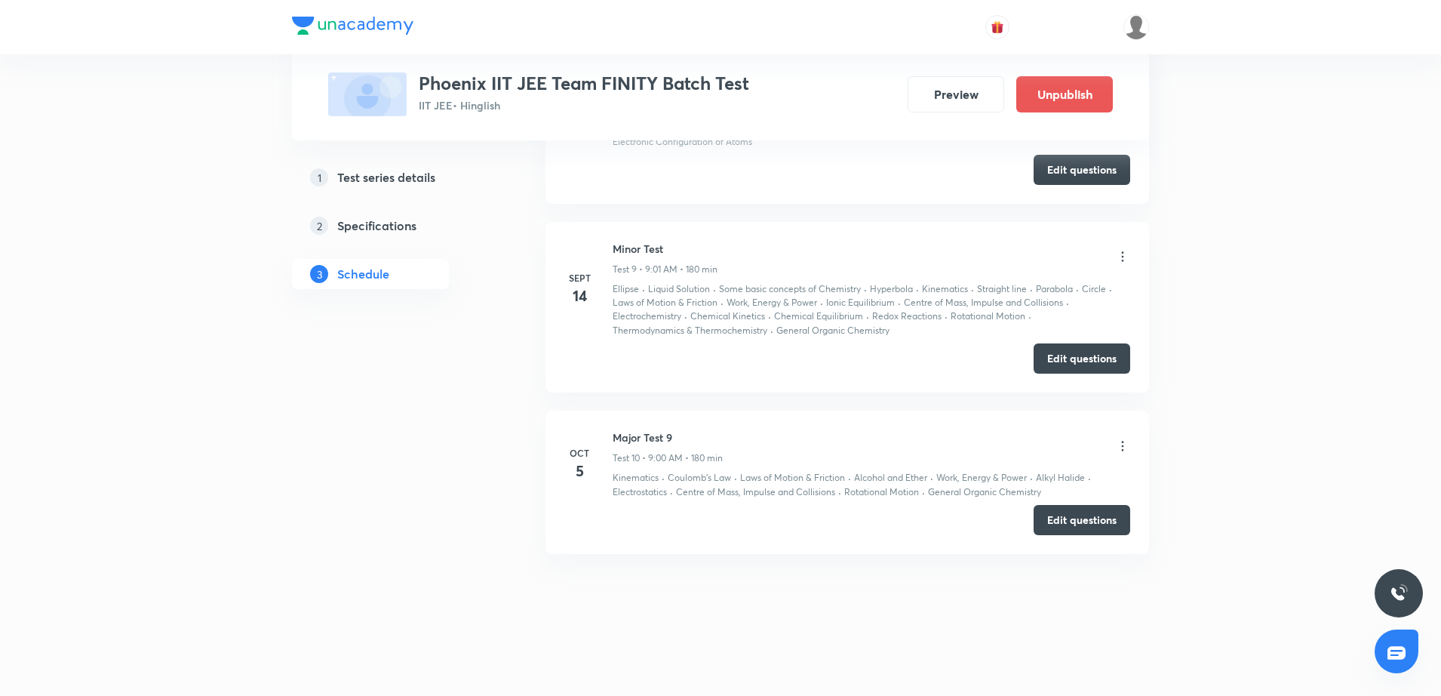
click at [1126, 444] on icon at bounding box center [1122, 445] width 15 height 15
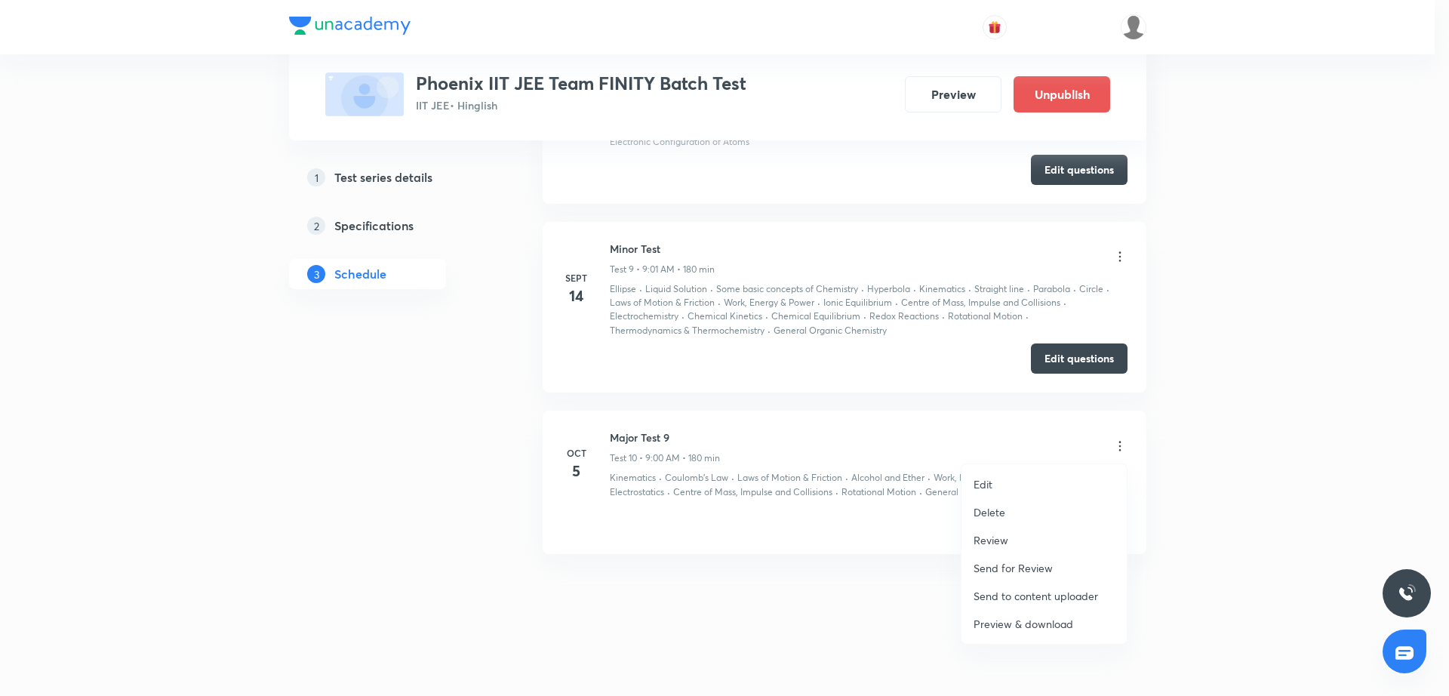
click at [1049, 478] on li "Edit" at bounding box center [1043, 484] width 165 height 28
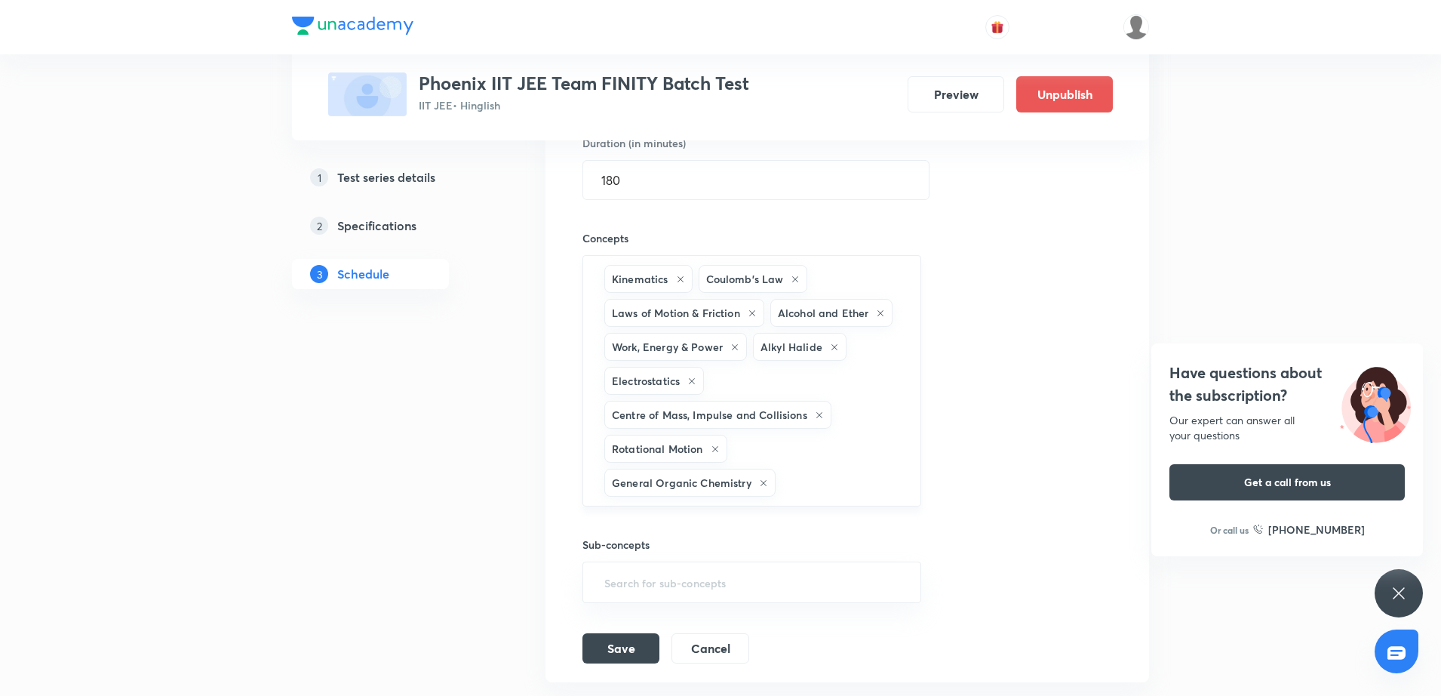
click at [801, 478] on input "text" at bounding box center [841, 483] width 124 height 28
type input "l"
type input "limit"
click at [383, 223] on h5 "Specifications" at bounding box center [376, 226] width 79 height 18
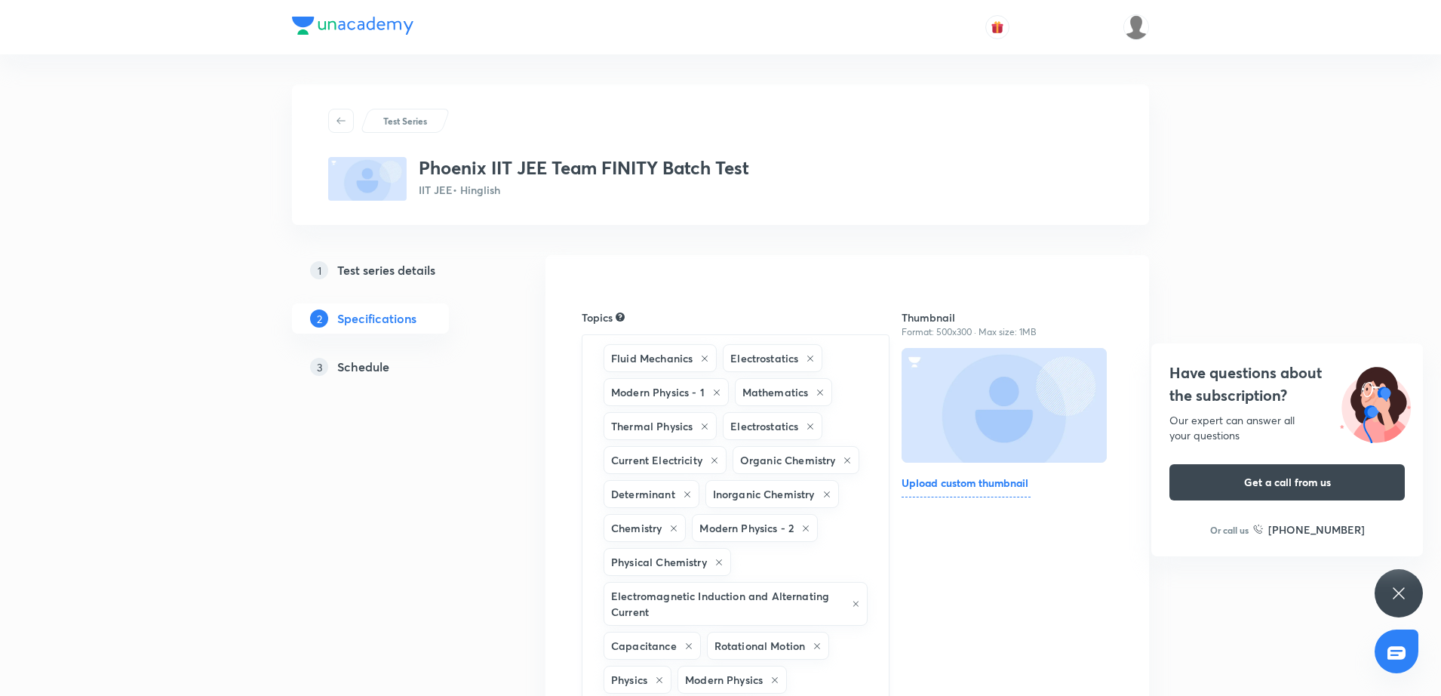
click at [862, 554] on div "Fluid Mechanics Electrostatics Modern Physics - 1 Mathematics Thermal Physics E…" at bounding box center [736, 603] width 308 height 539
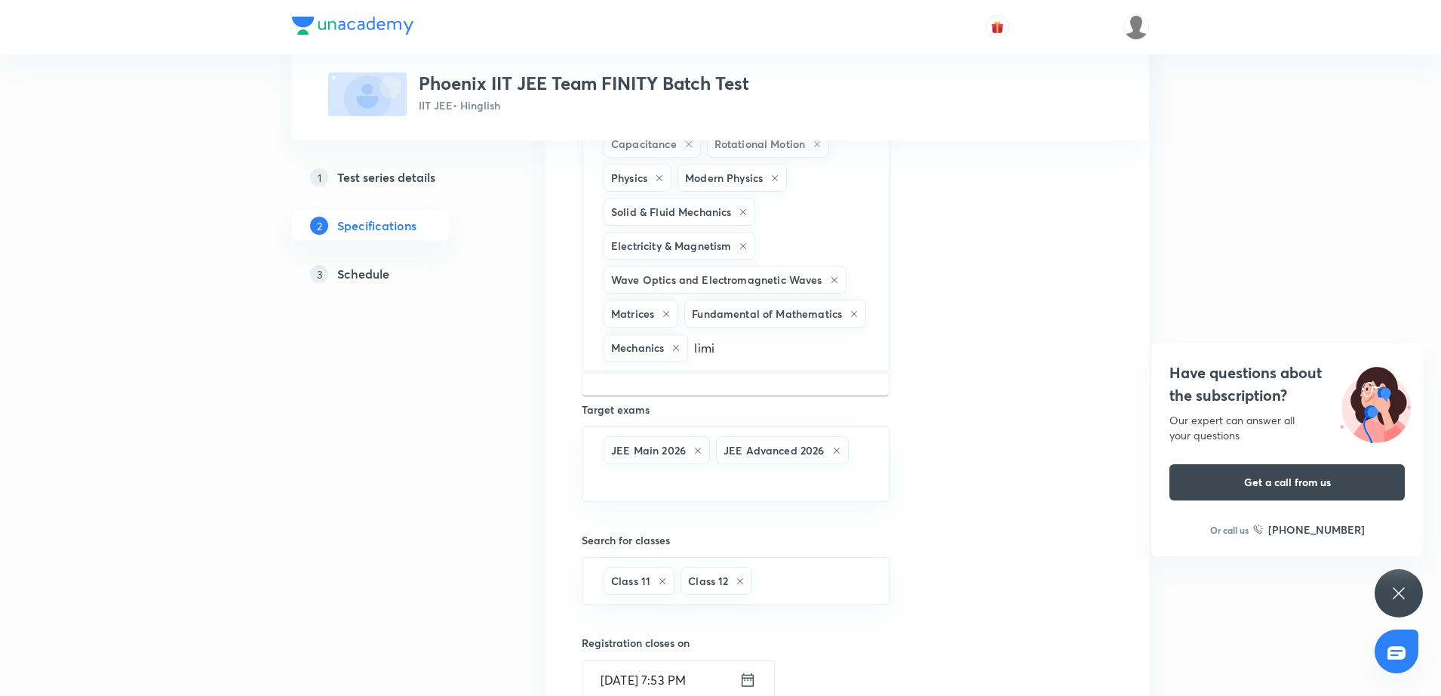
type input "limit"
click at [754, 395] on li "Mathematics -> Limit" at bounding box center [735, 393] width 306 height 27
type input "continuity"
click at [756, 395] on li "Mathematics -> Continuity" at bounding box center [735, 393] width 306 height 27
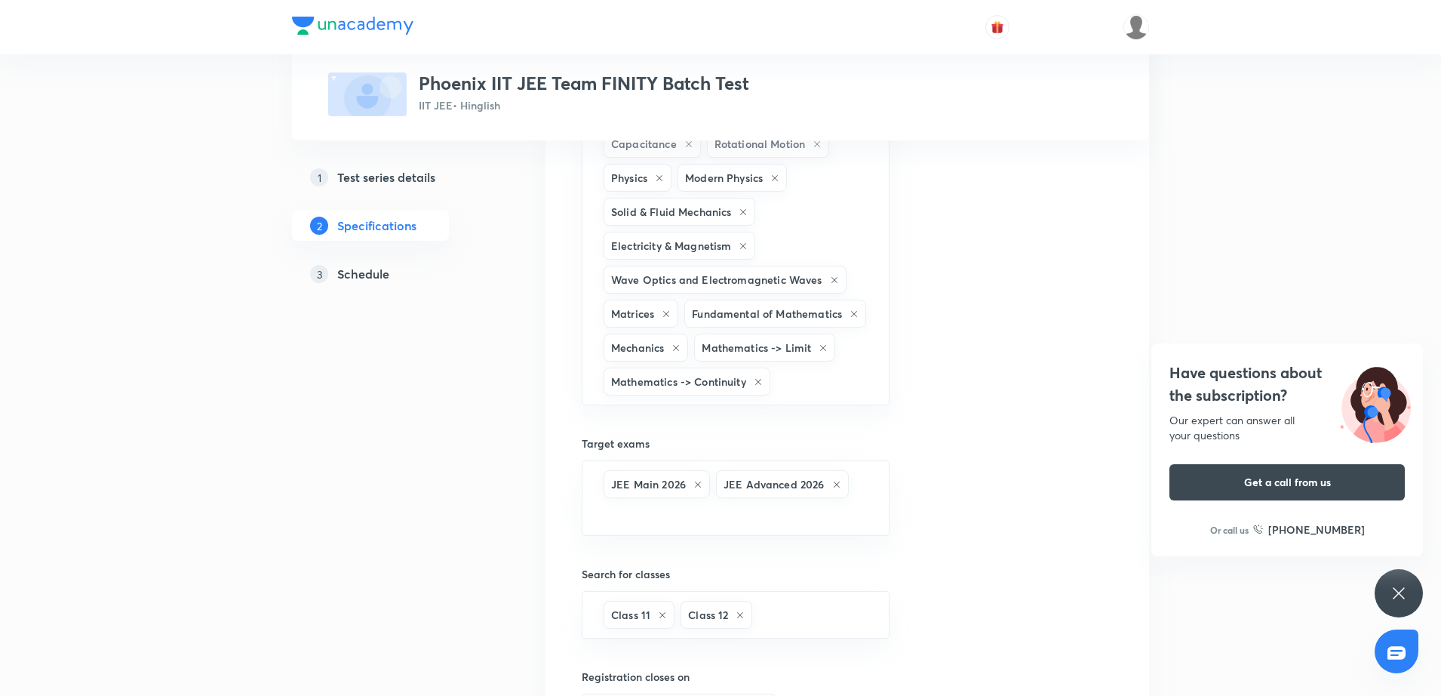
scroll to position [0, 0]
click at [796, 389] on input "text" at bounding box center [821, 381] width 97 height 28
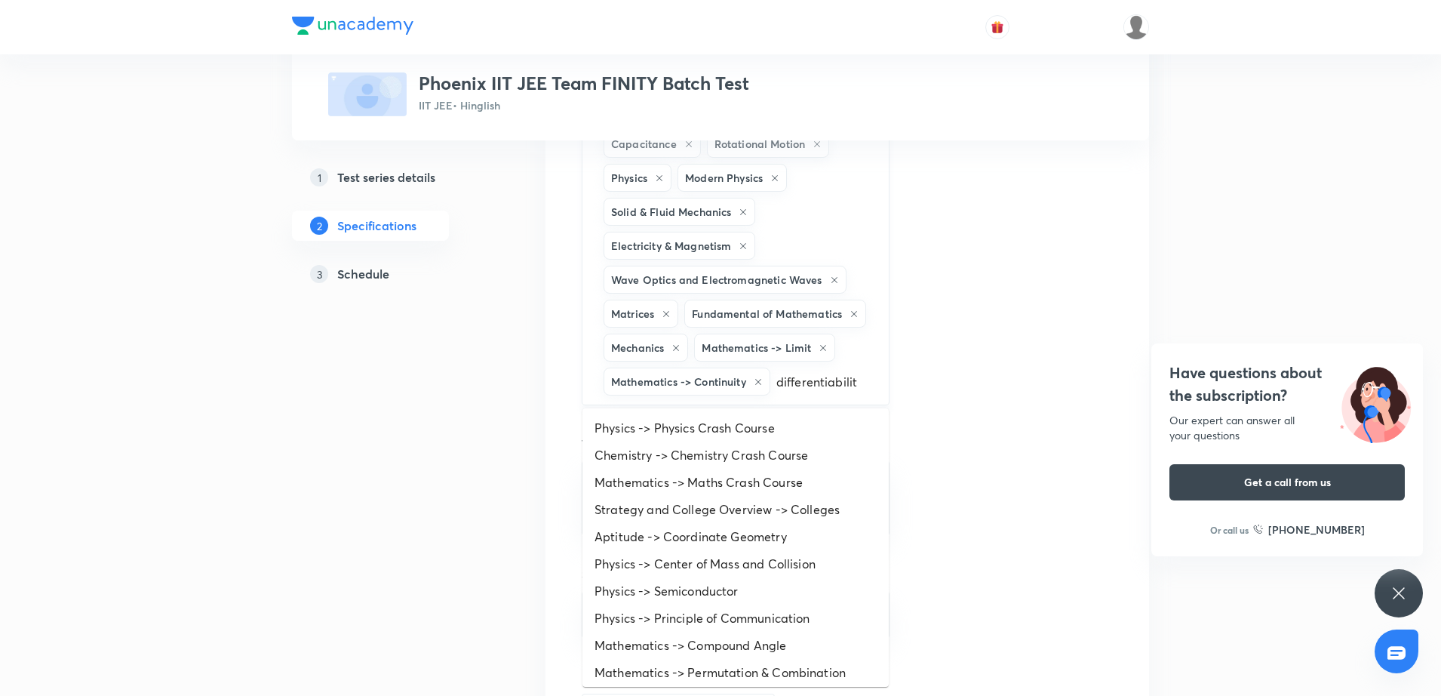
type input "differentiability"
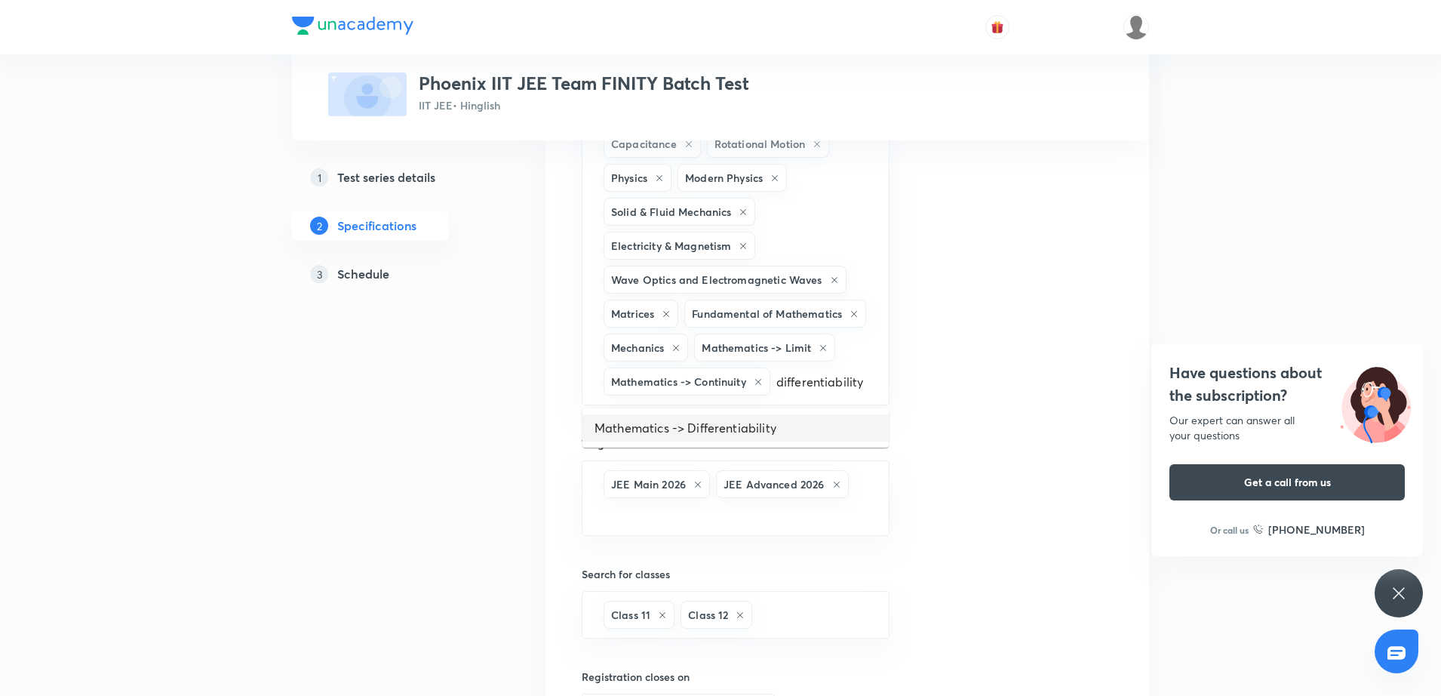
click at [748, 426] on li "Mathematics -> Differentiability" at bounding box center [735, 427] width 306 height 27
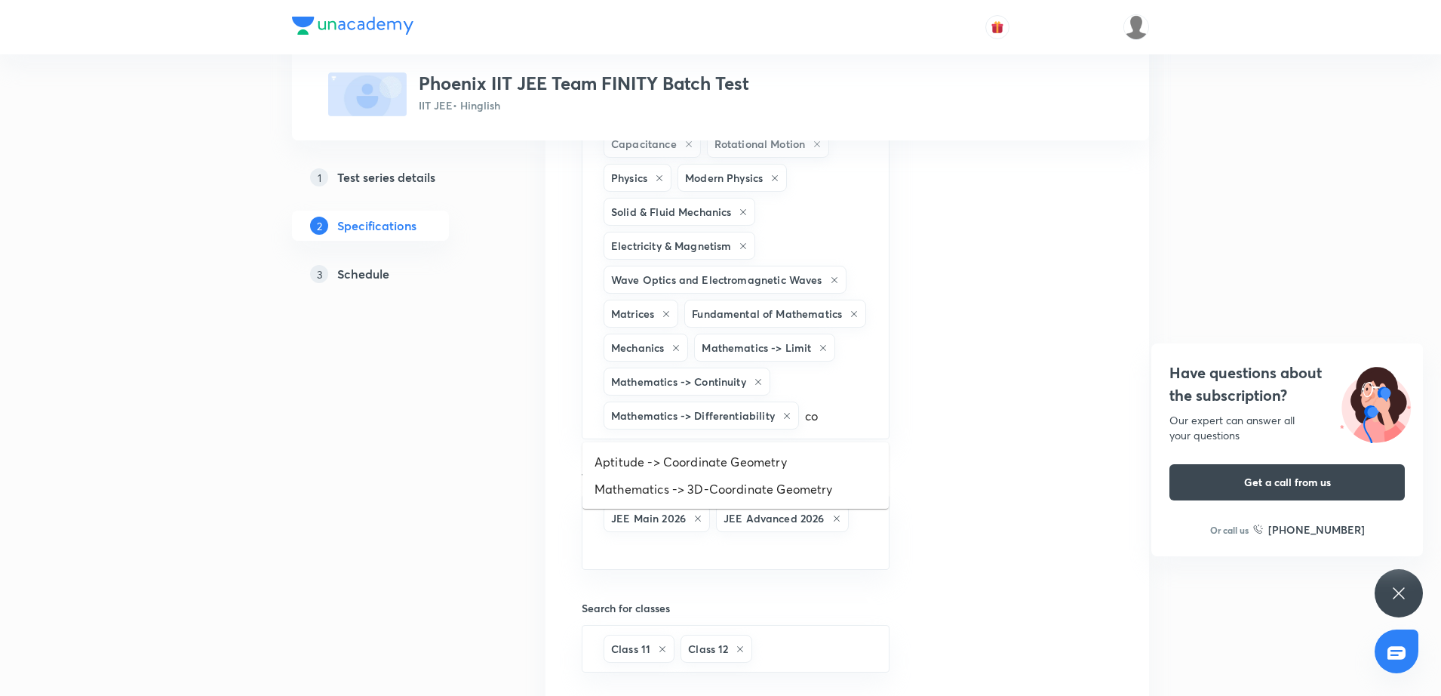
type input "c"
type input "straight"
click at [819, 465] on li "Mathematics -> Straight line" at bounding box center [735, 461] width 306 height 27
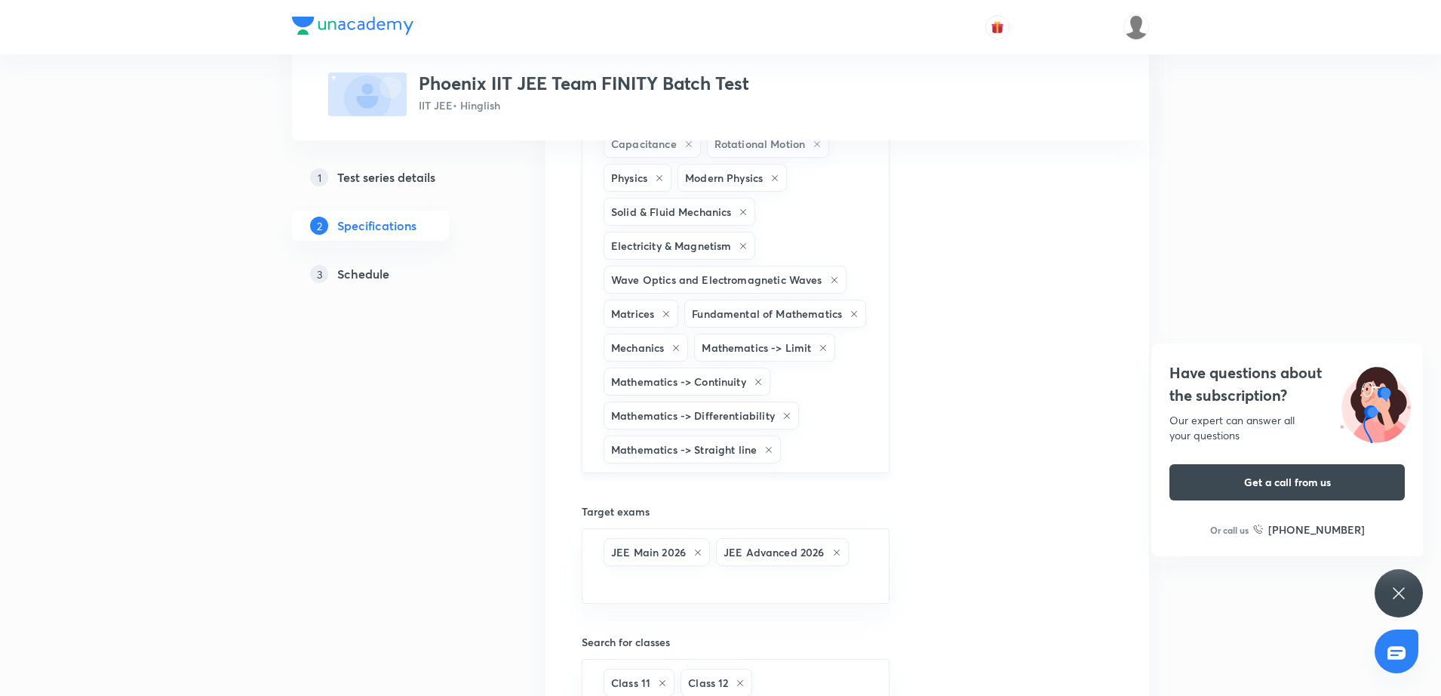
click at [834, 449] on input "text" at bounding box center [827, 449] width 86 height 28
type input "circle"
click at [654, 488] on li "Mathematics -> Circle" at bounding box center [735, 495] width 306 height 27
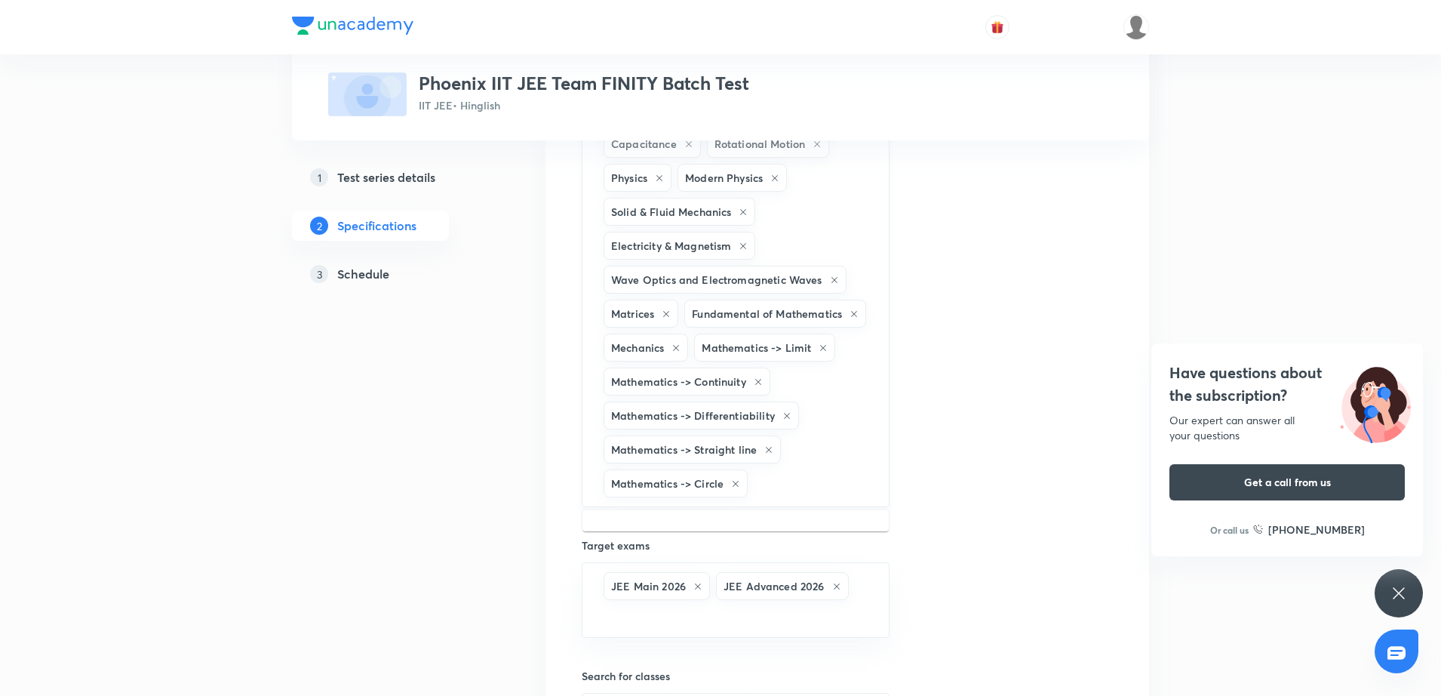
click at [777, 480] on input "text" at bounding box center [810, 483] width 119 height 28
type input "ellipse"
click at [733, 526] on li "Mathematics -> Ellipse" at bounding box center [735, 529] width 306 height 27
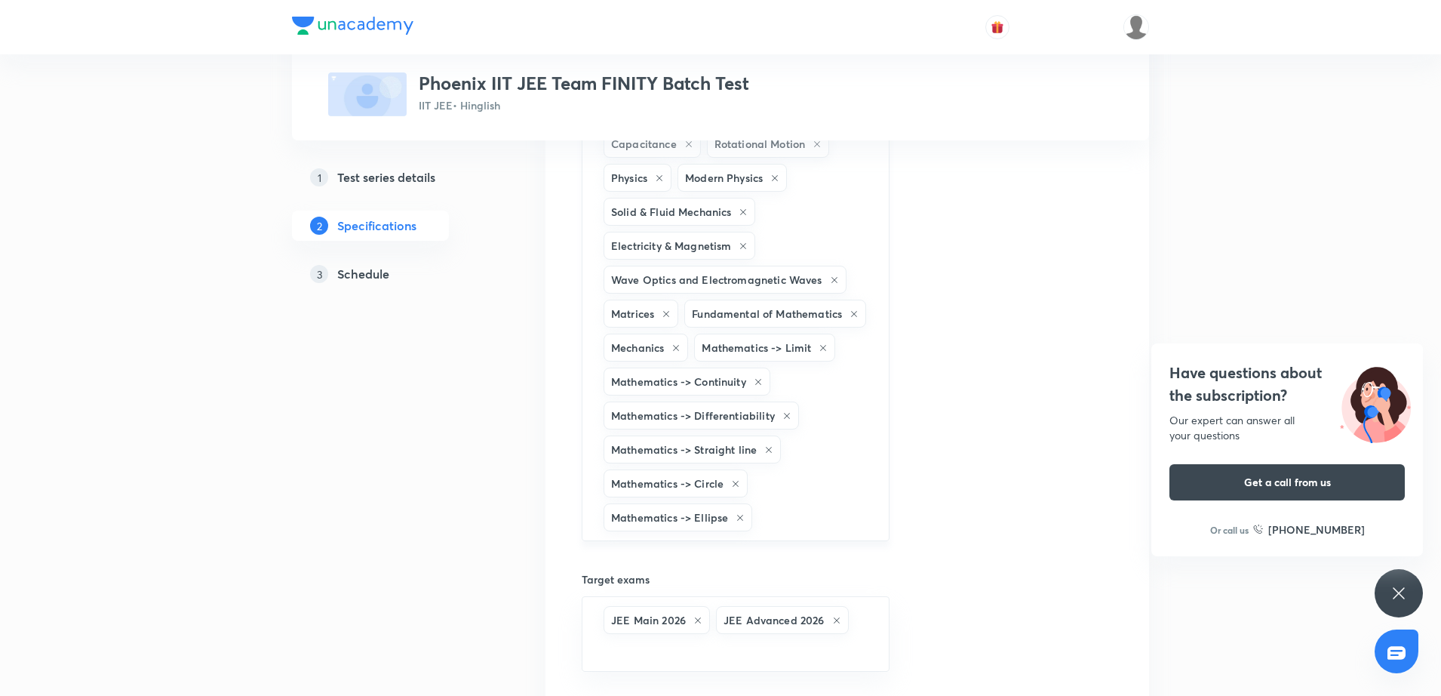
click at [830, 505] on input "text" at bounding box center [812, 517] width 115 height 28
type input "parabola"
click at [686, 568] on li "Mathematics -> Parabola" at bounding box center [735, 563] width 306 height 27
click at [837, 552] on input "text" at bounding box center [819, 551] width 101 height 28
type input "hyperbola"
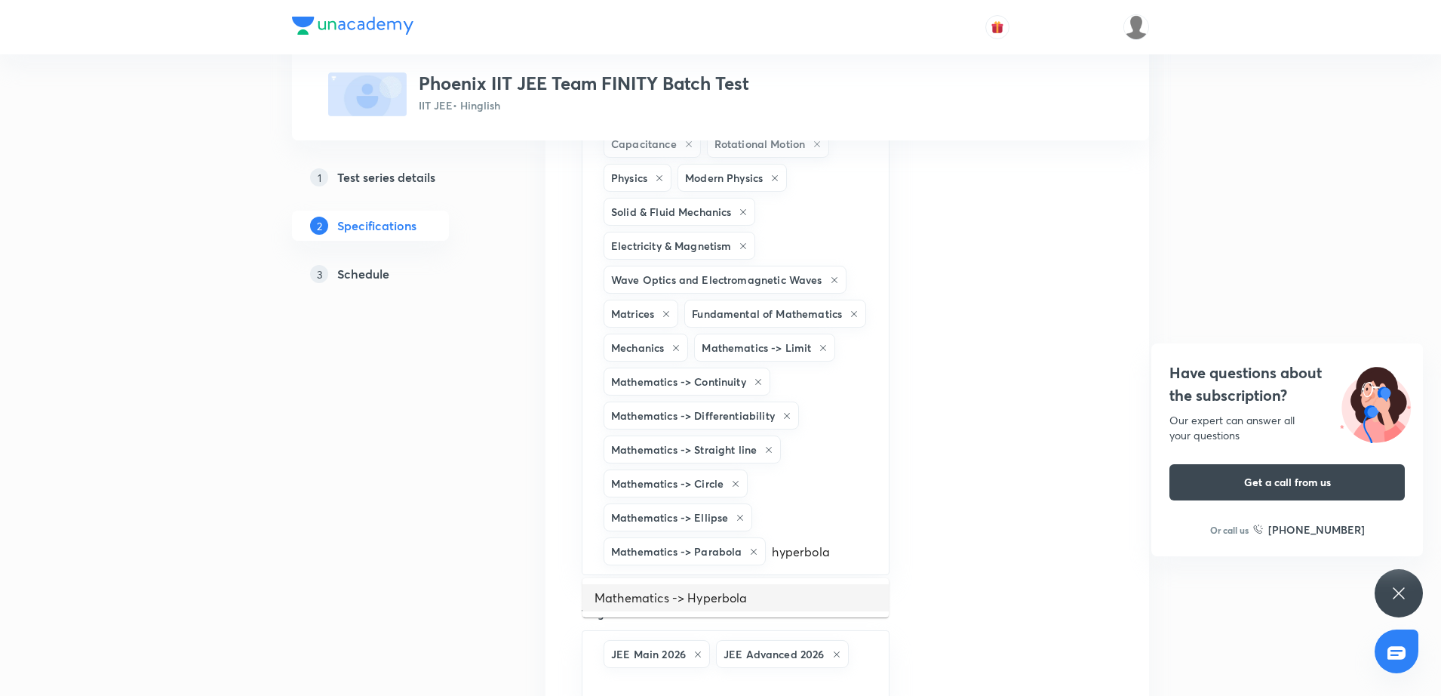
click at [769, 595] on li "Mathematics -> Hyperbola" at bounding box center [735, 597] width 306 height 27
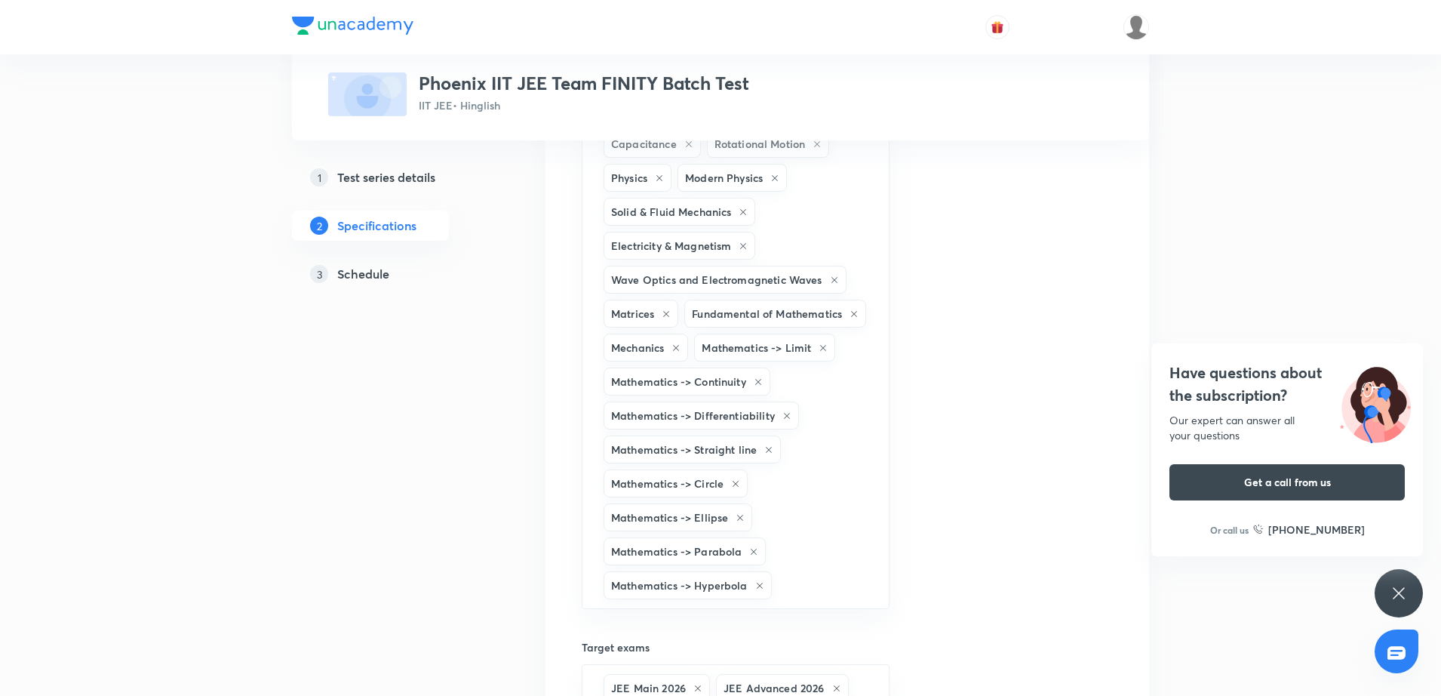
click at [959, 573] on div "Thumbnail Format: 500x300 · Max size: 1MB Upload custom thumbnail" at bounding box center [1007, 578] width 211 height 1602
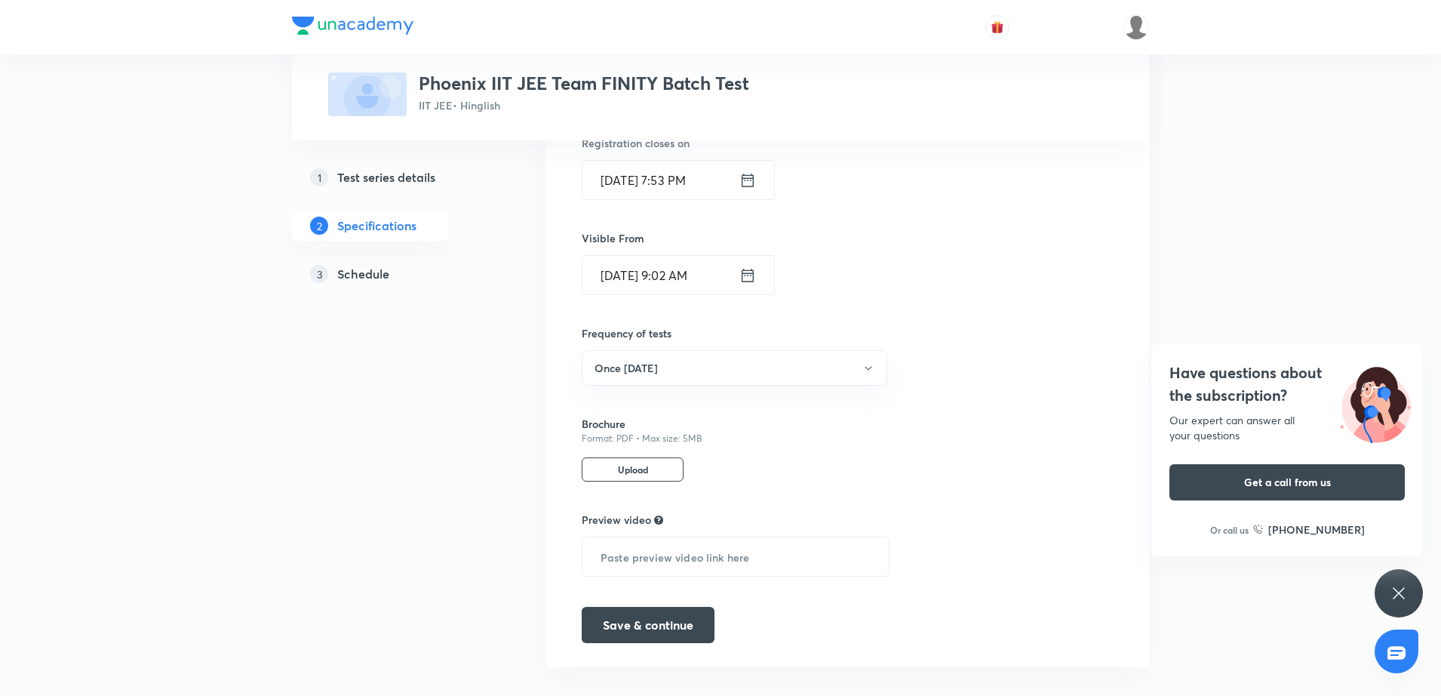
scroll to position [1258, 0]
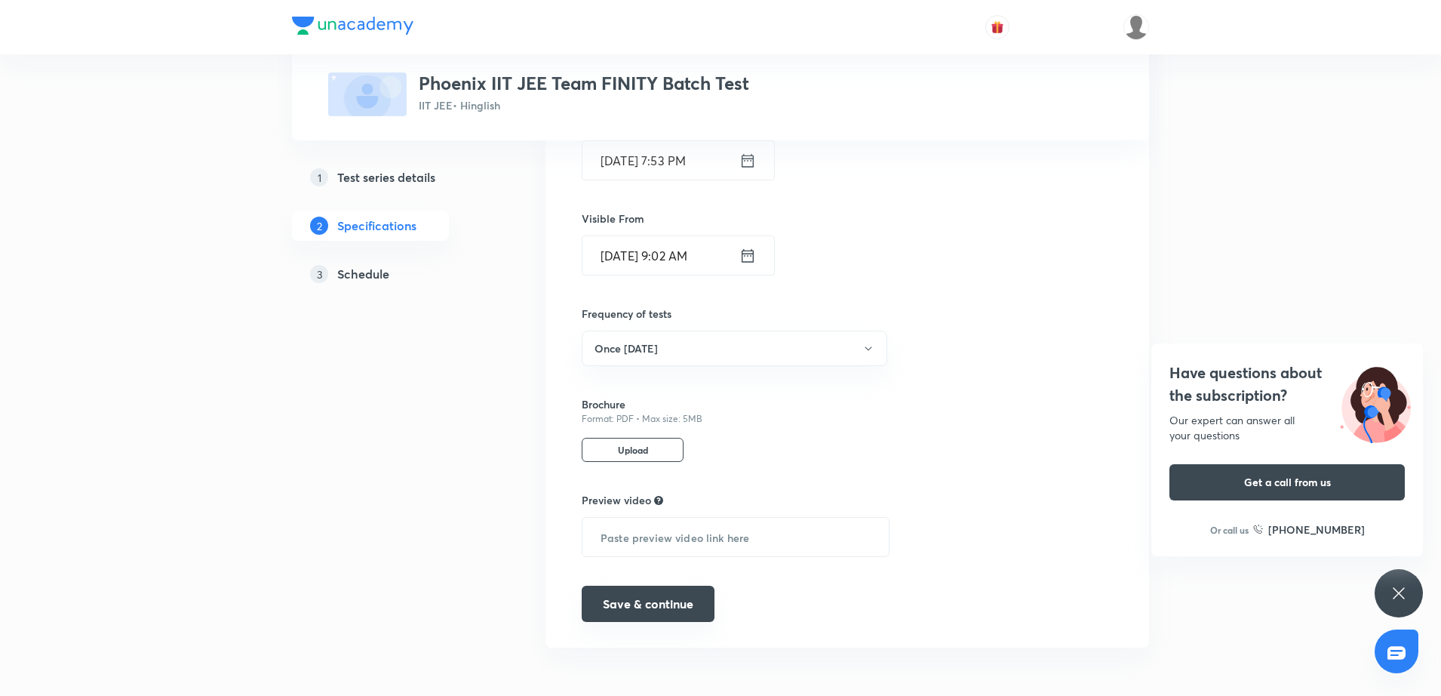
click at [611, 613] on button "Save & continue" at bounding box center [648, 603] width 133 height 36
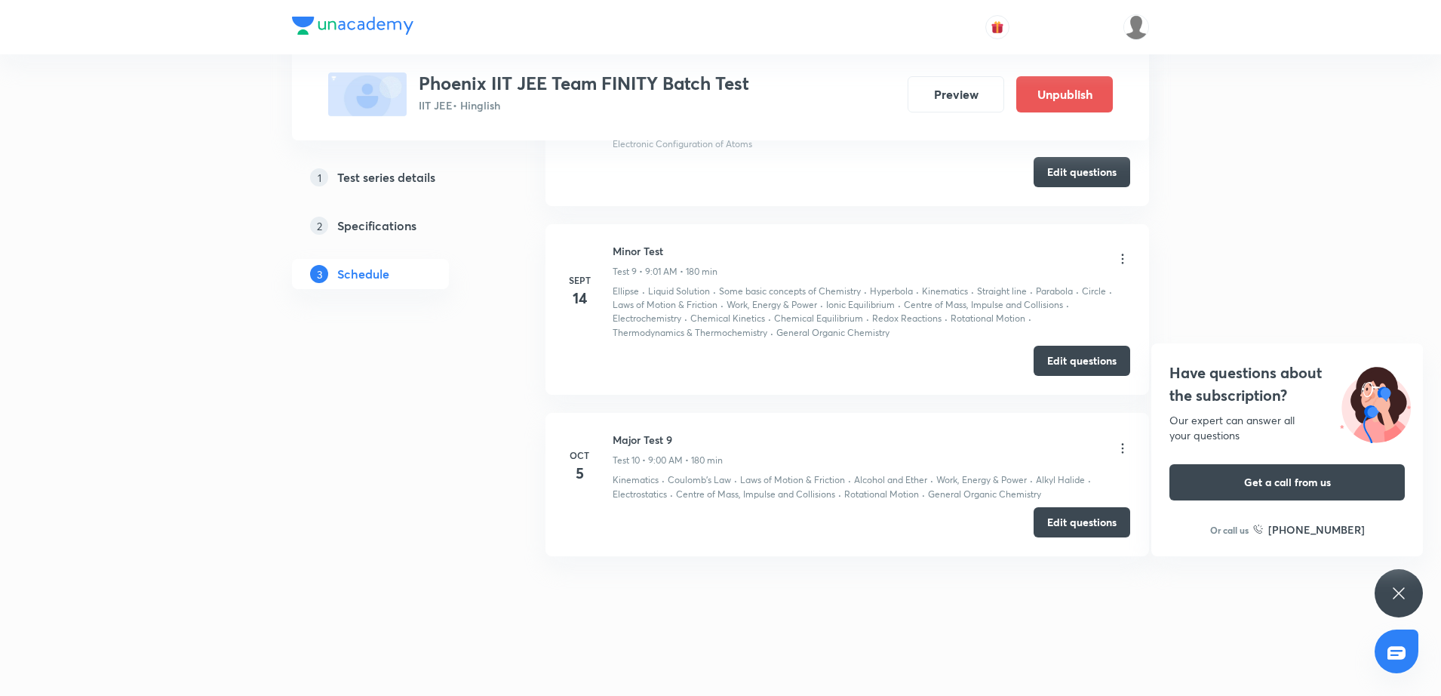
scroll to position [1458, 0]
click at [1116, 442] on icon at bounding box center [1122, 445] width 15 height 15
click at [1122, 445] on icon at bounding box center [1123, 446] width 2 height 10
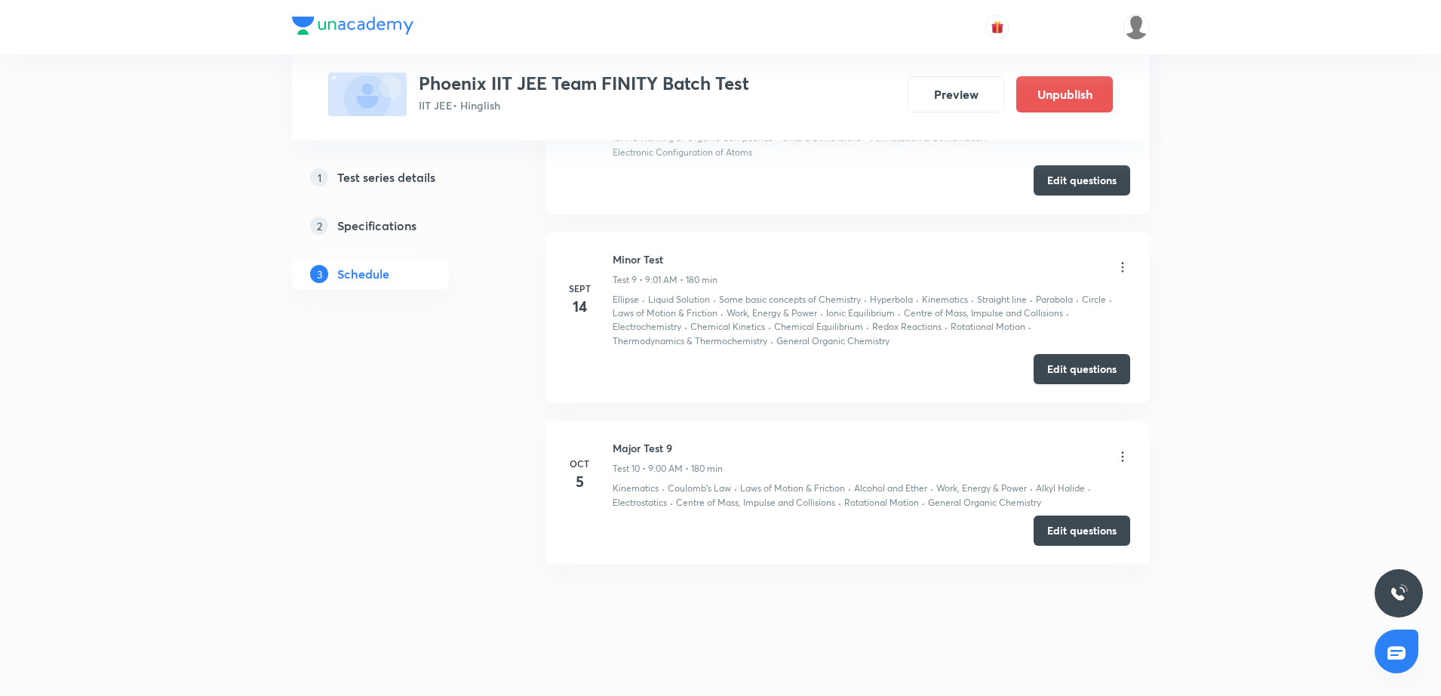
scroll to position [2042, 0]
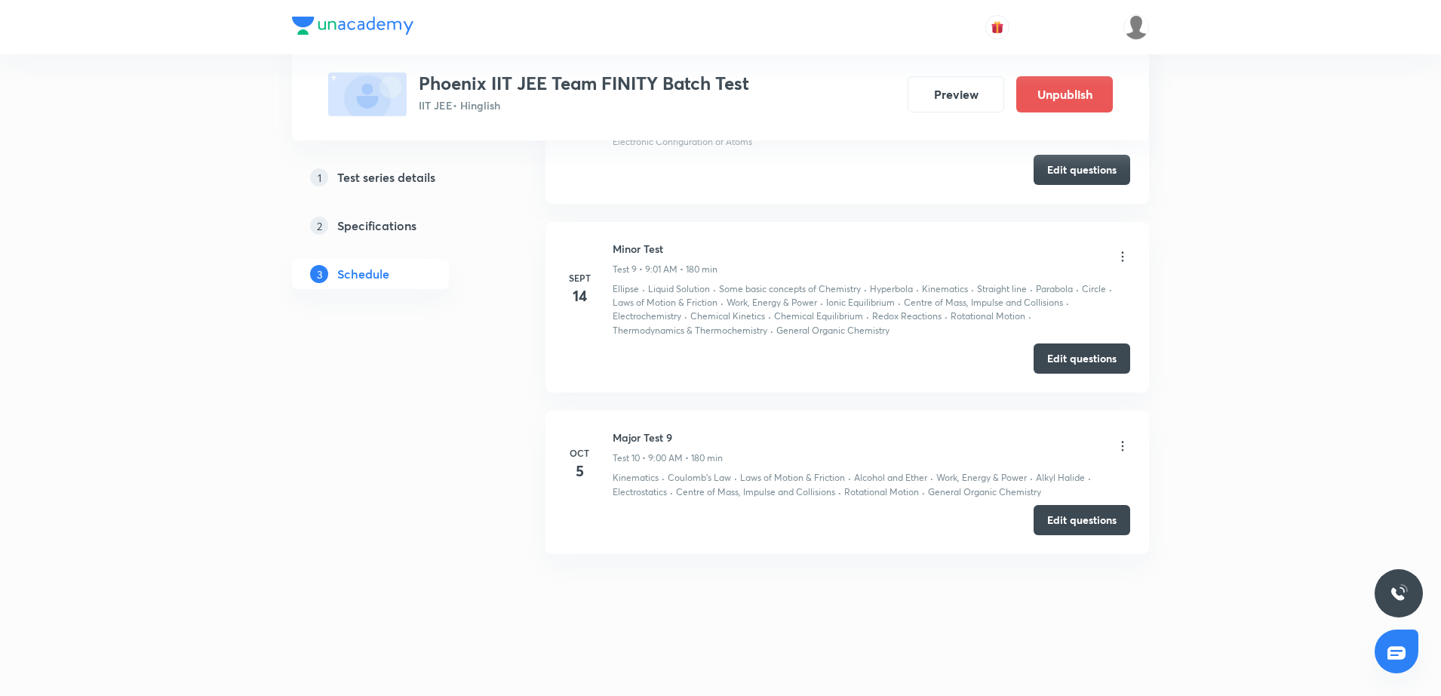
click at [1121, 442] on icon at bounding box center [1122, 445] width 15 height 15
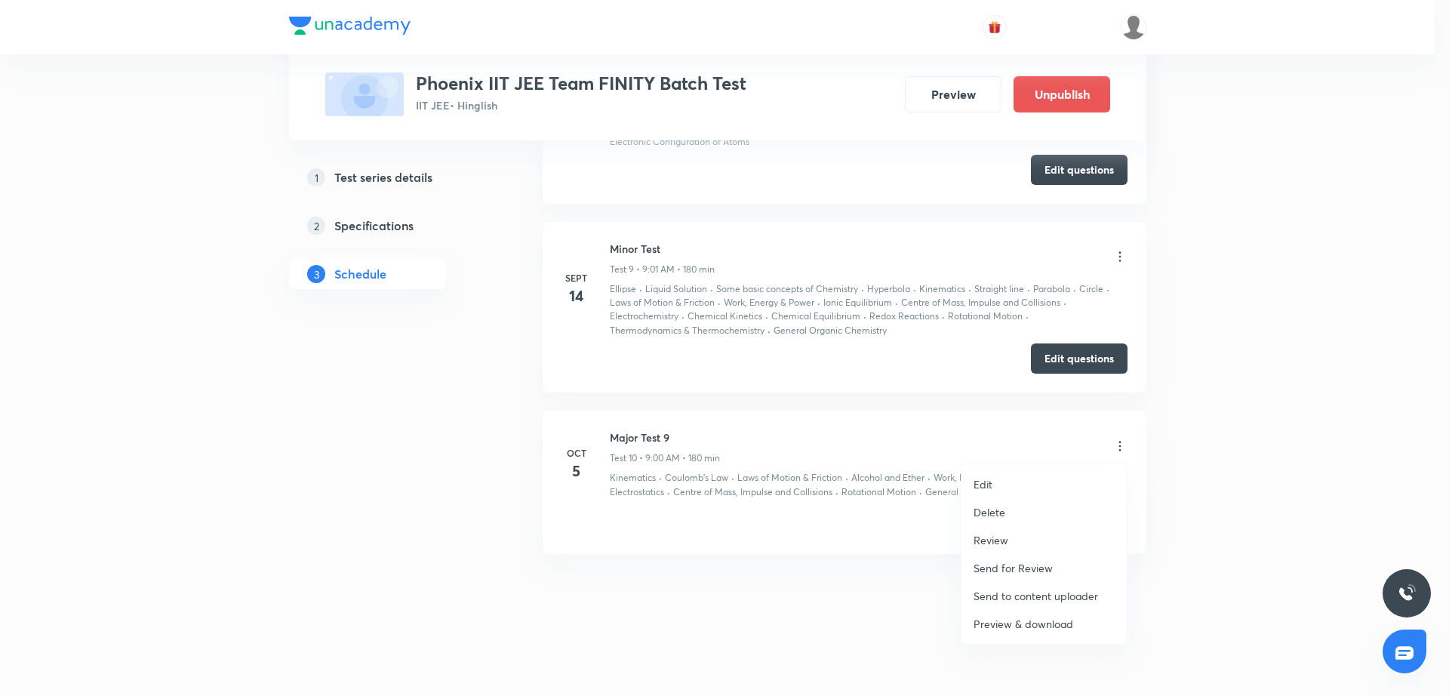
click at [1019, 475] on li "Edit" at bounding box center [1043, 484] width 165 height 28
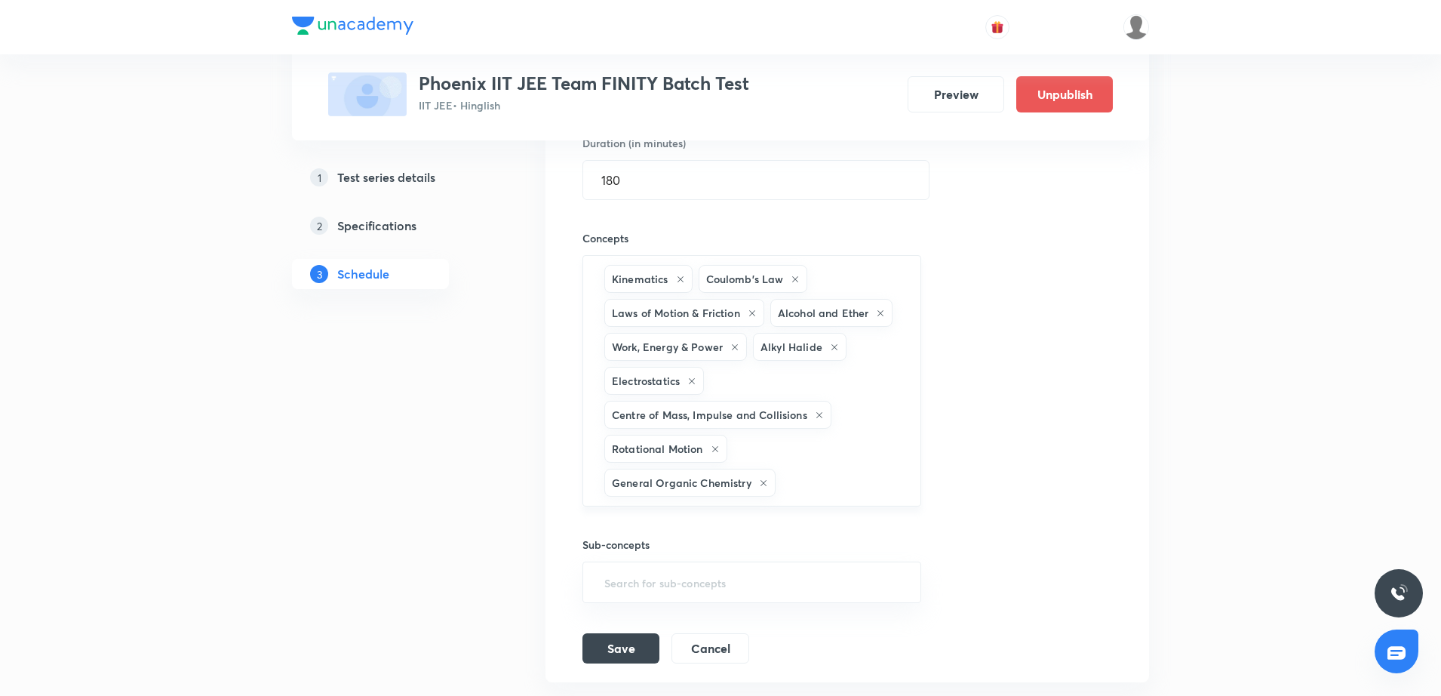
click at [816, 484] on input "text" at bounding box center [841, 483] width 124 height 28
type input "stra"
click at [737, 524] on li "Straight line" at bounding box center [750, 528] width 337 height 27
click at [850, 497] on div "Kinematics Coulomb's Law Laws of Motion & Friction Alcohol and Ether Work, Ener…" at bounding box center [751, 394] width 339 height 279
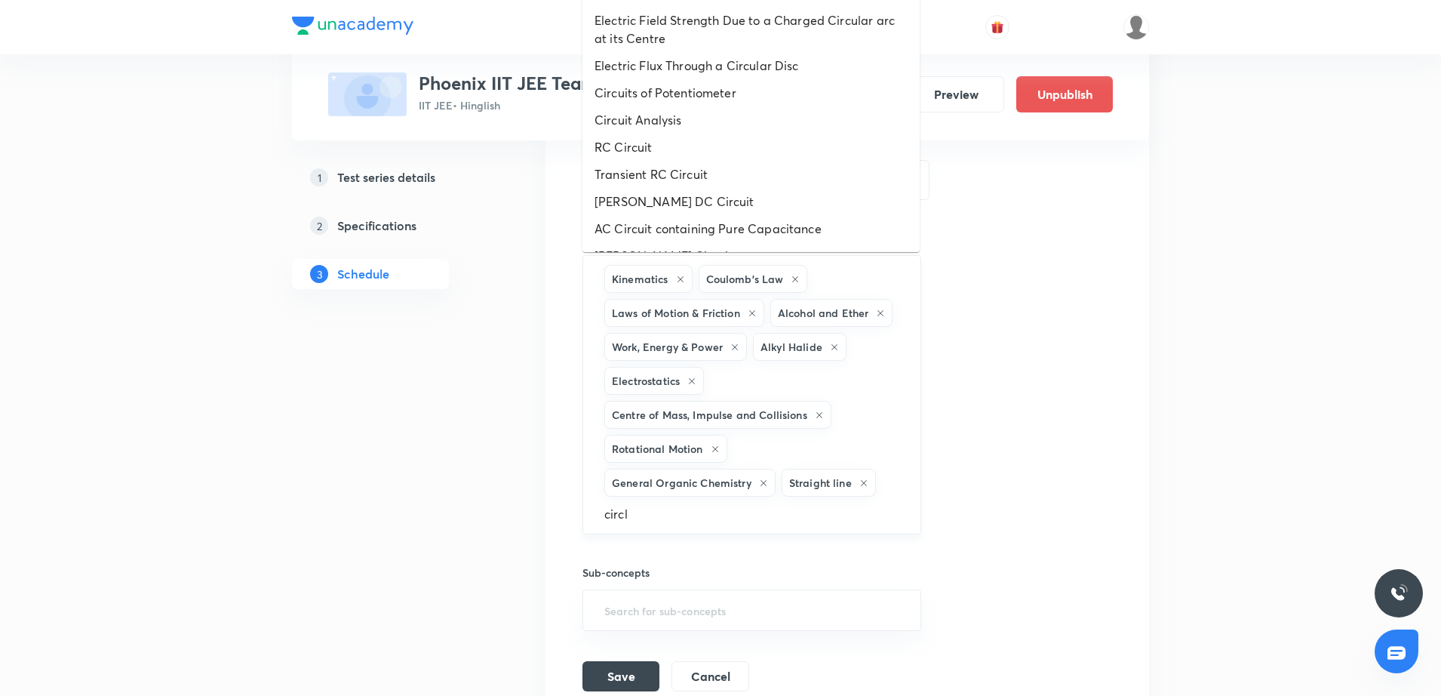
type input "circle"
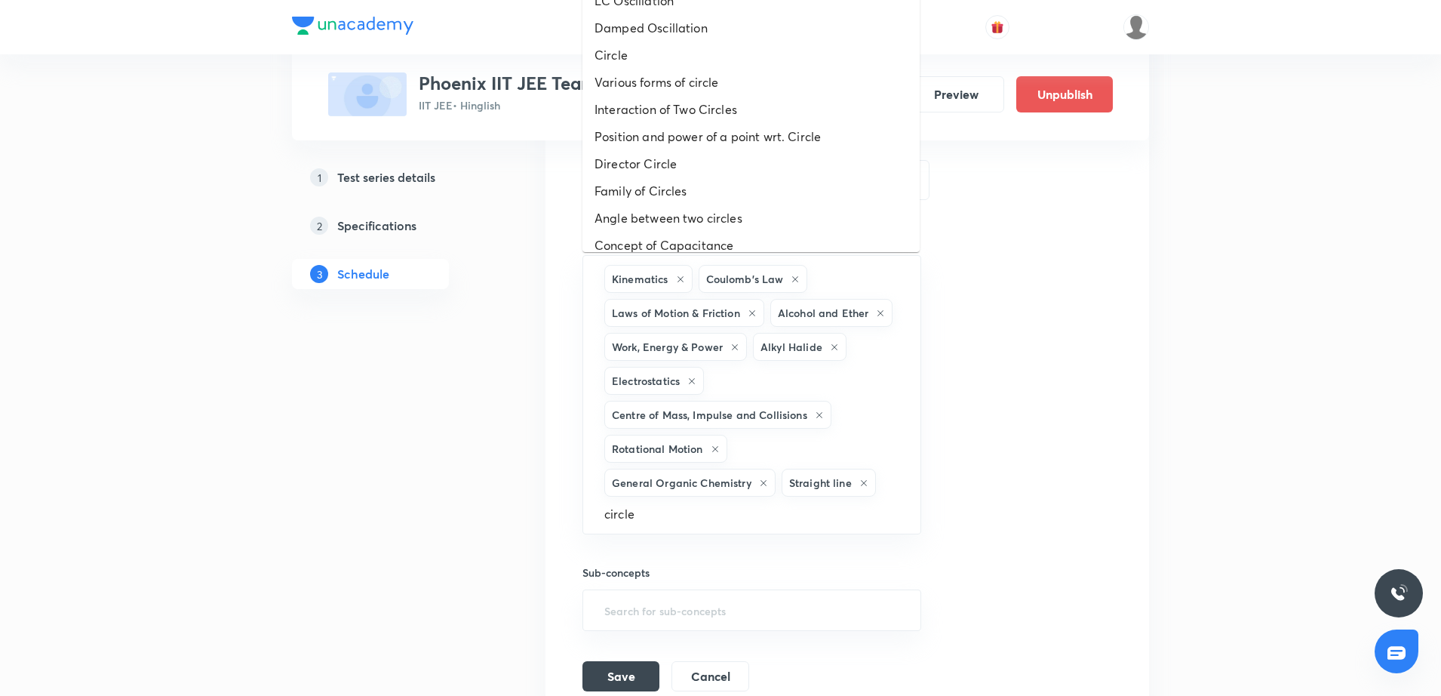
scroll to position [585, 0]
click at [780, 55] on li "Circle" at bounding box center [750, 51] width 337 height 27
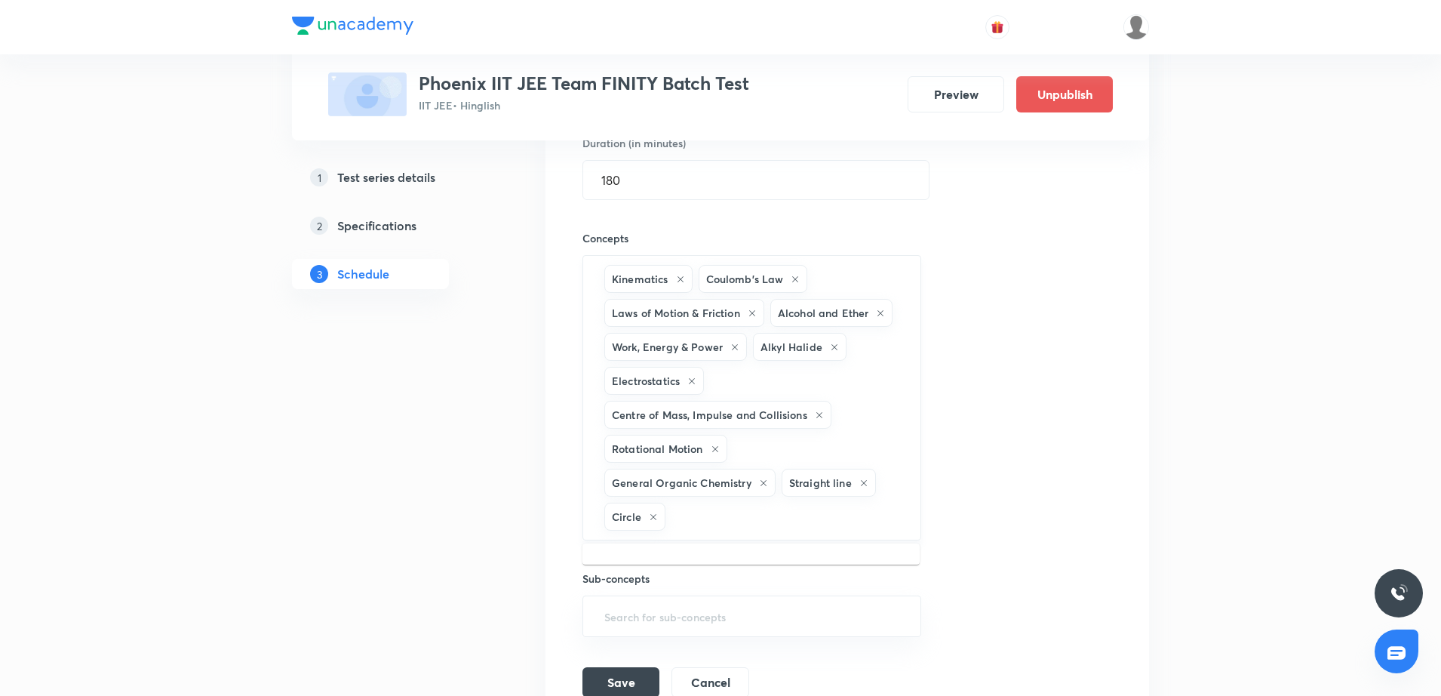
click at [702, 530] on input "text" at bounding box center [785, 516] width 234 height 28
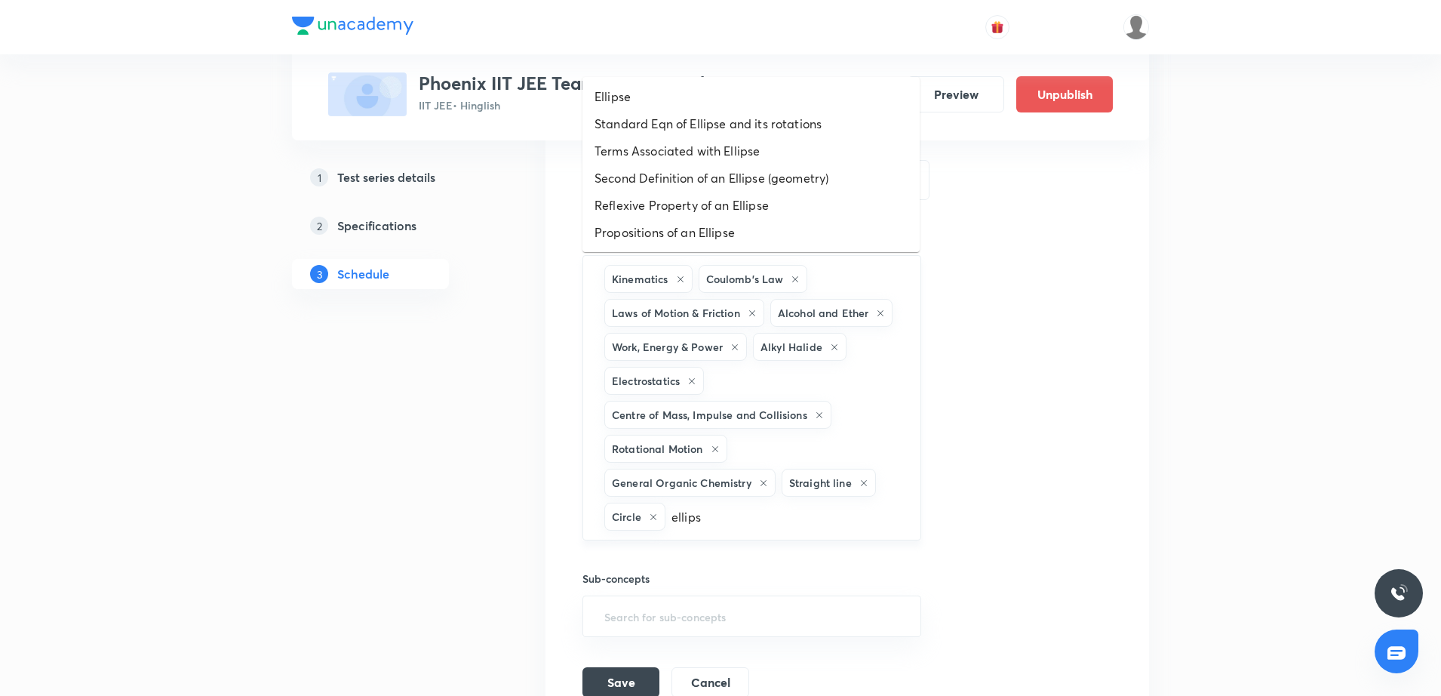
type input "ellipse"
click at [672, 90] on li "Ellipse" at bounding box center [750, 96] width 337 height 27
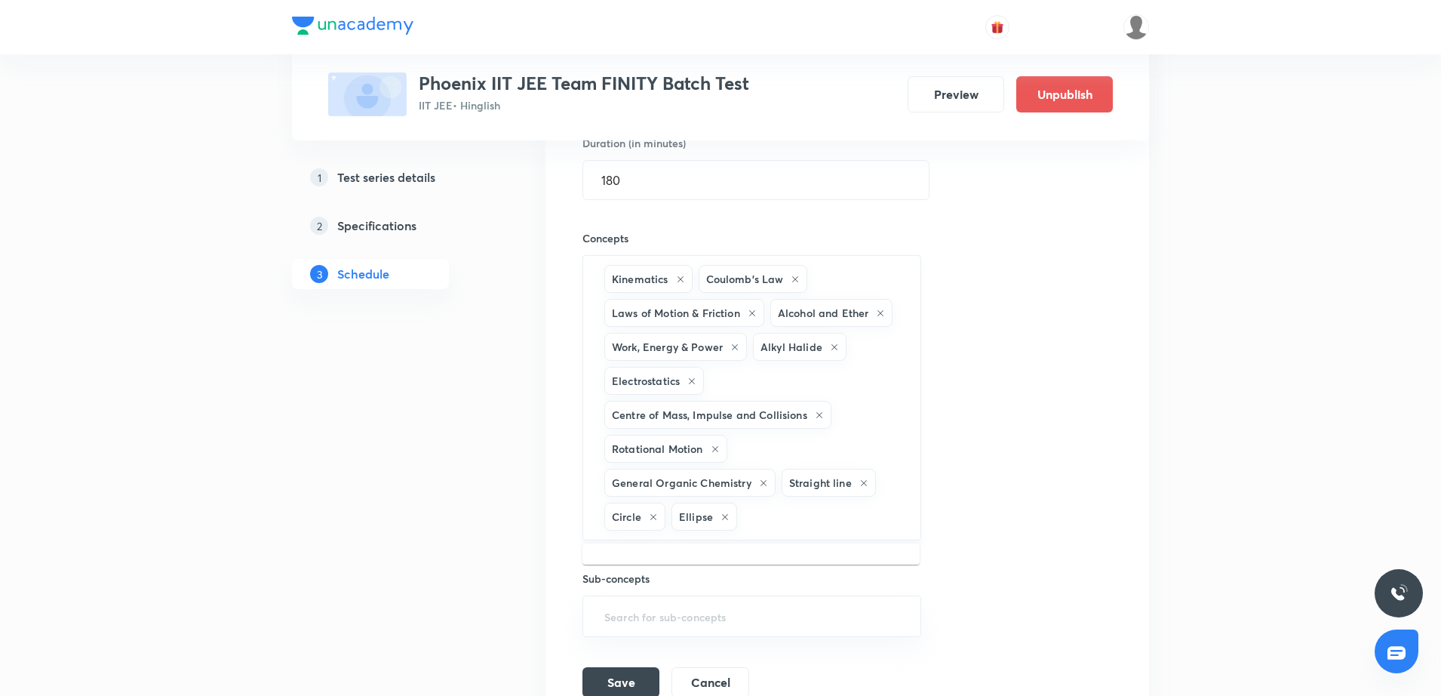
click at [777, 515] on input "text" at bounding box center [821, 516] width 162 height 28
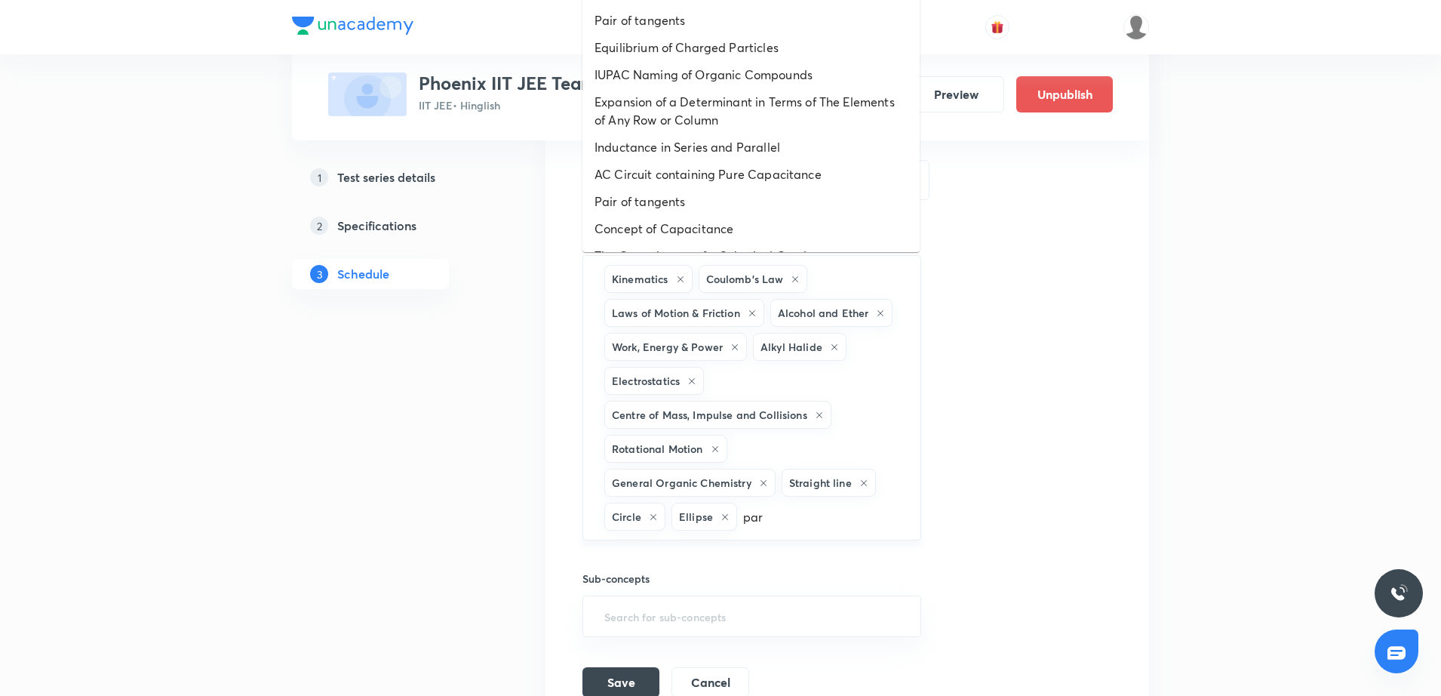
type input "para"
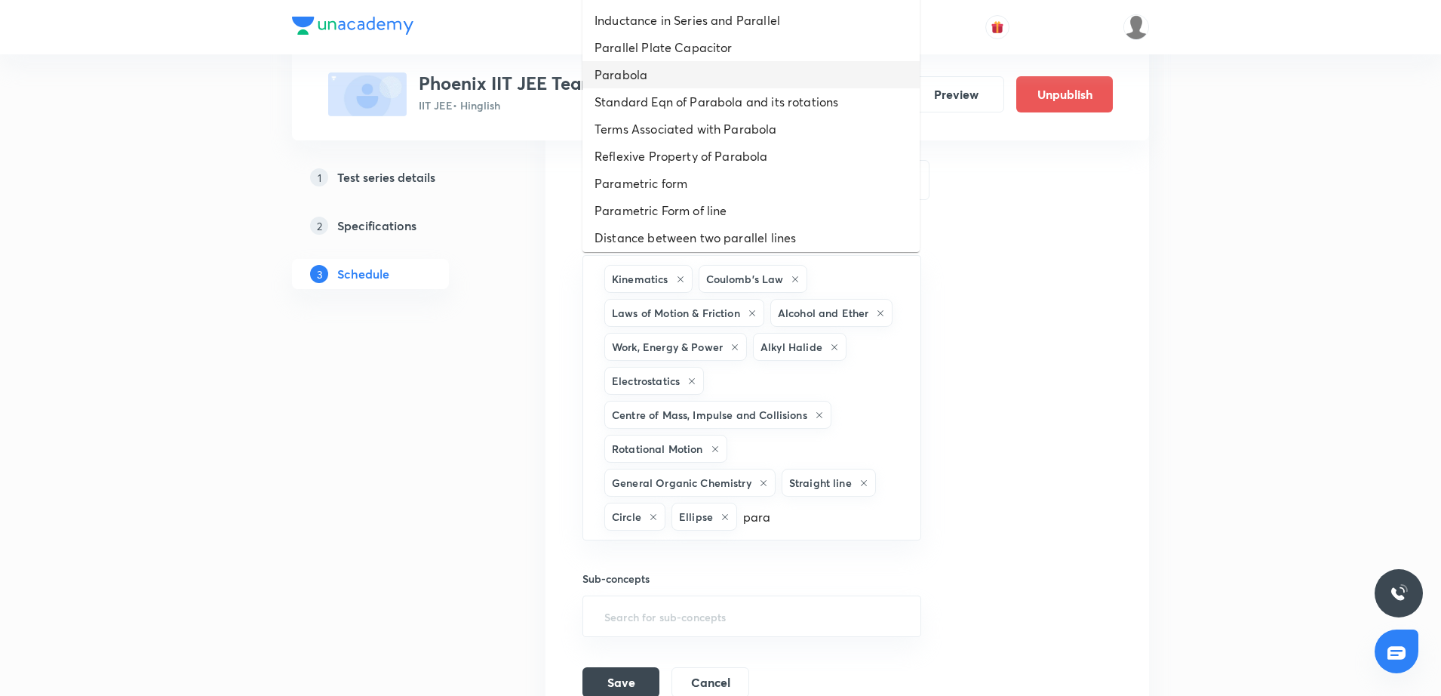
click at [675, 86] on li "Parabola" at bounding box center [750, 74] width 337 height 27
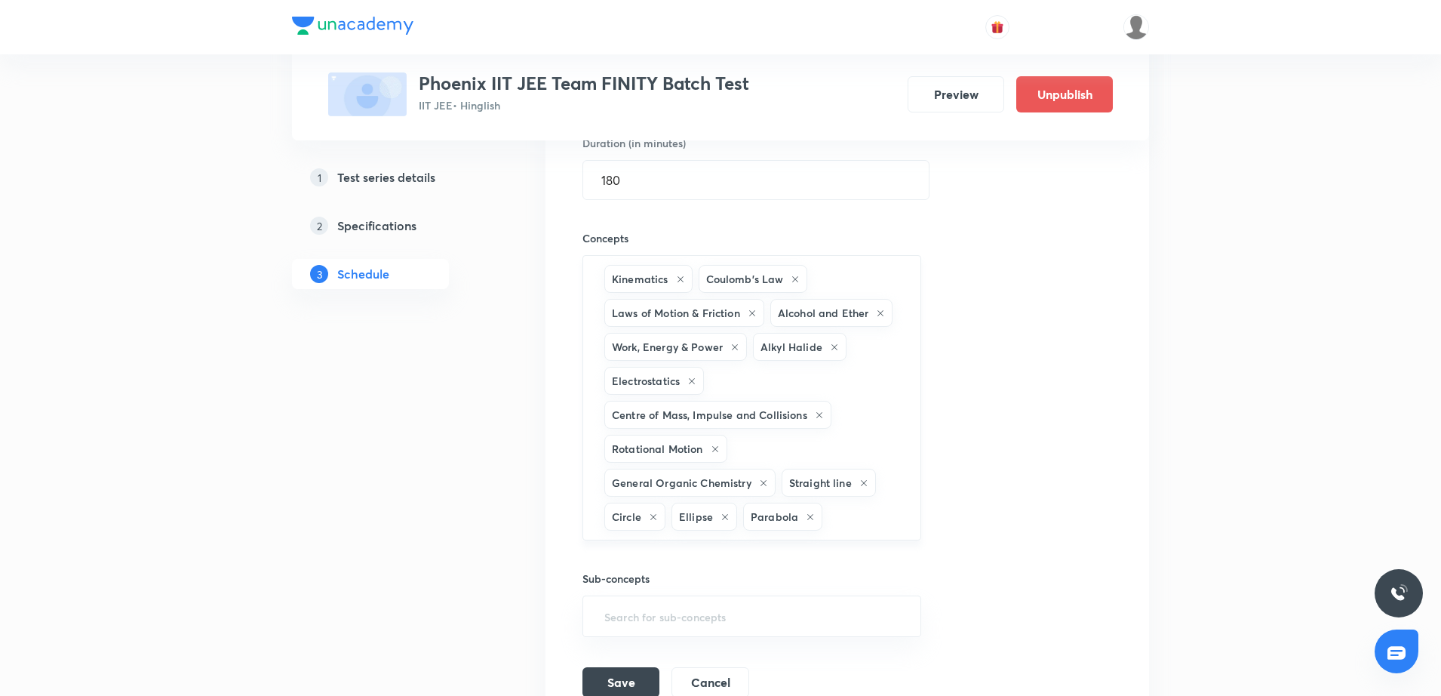
click at [830, 530] on input "text" at bounding box center [863, 516] width 76 height 28
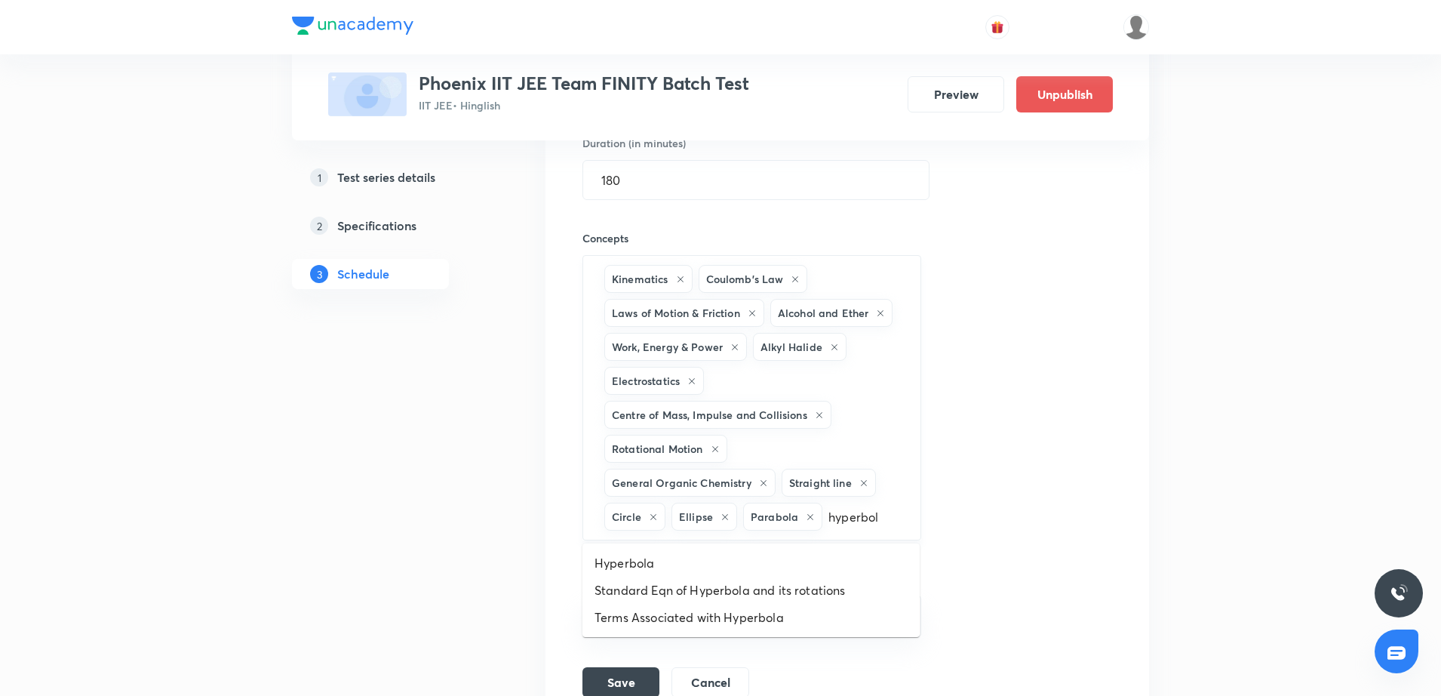
type input "hyperbola"
click at [734, 559] on li "Hyperbola" at bounding box center [750, 562] width 337 height 27
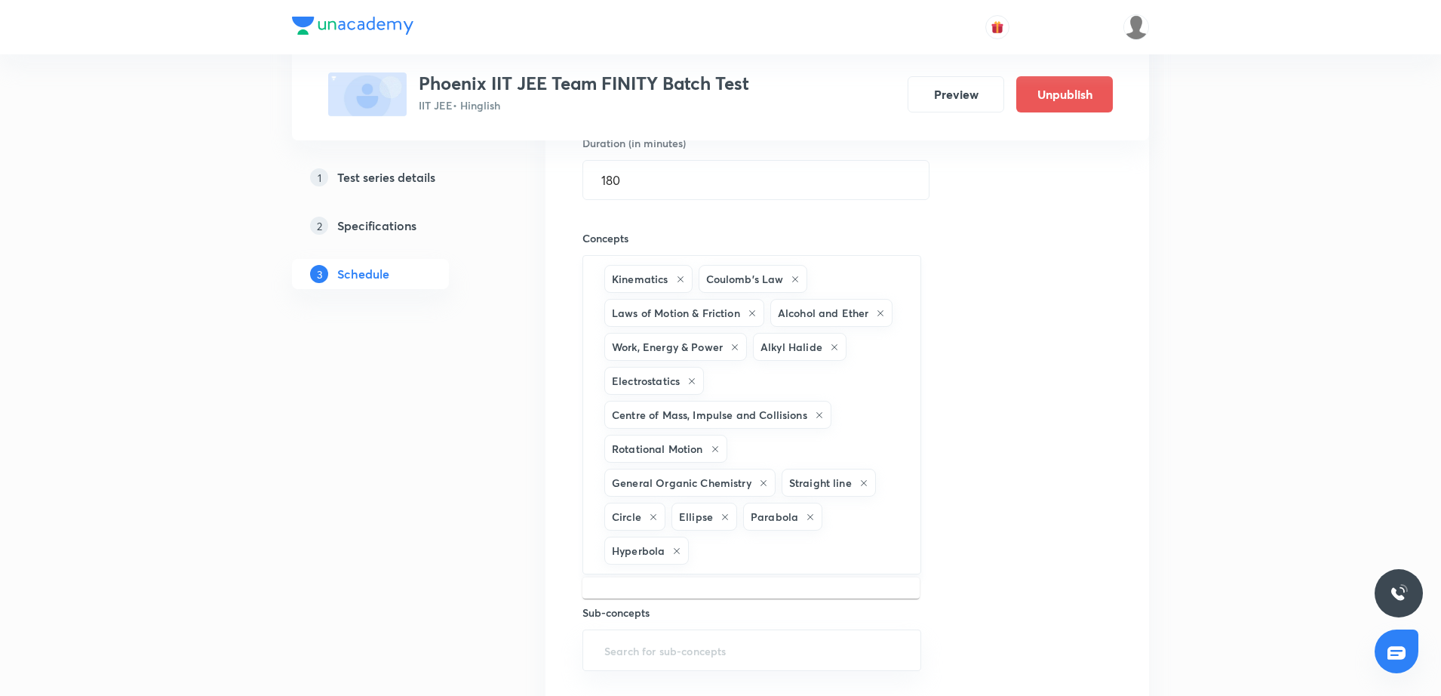
click at [814, 546] on input "text" at bounding box center [797, 550] width 210 height 28
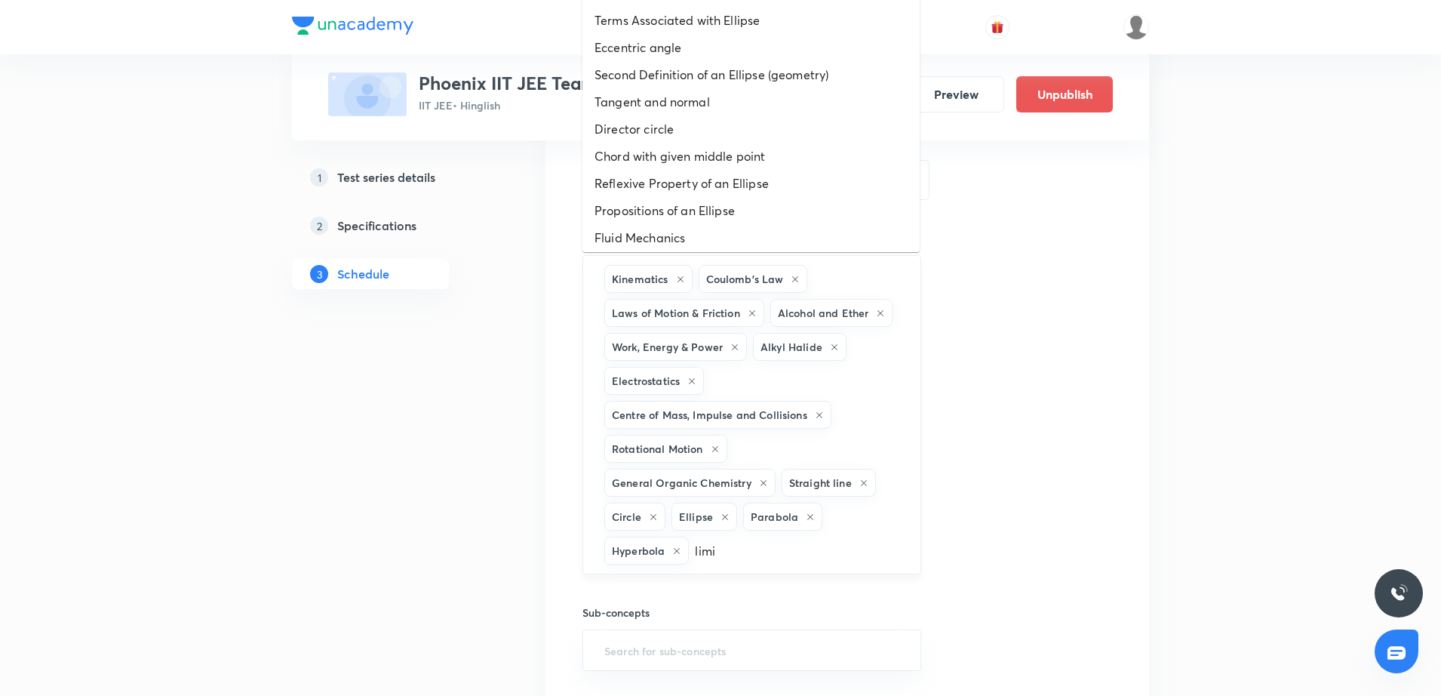
type input "limit"
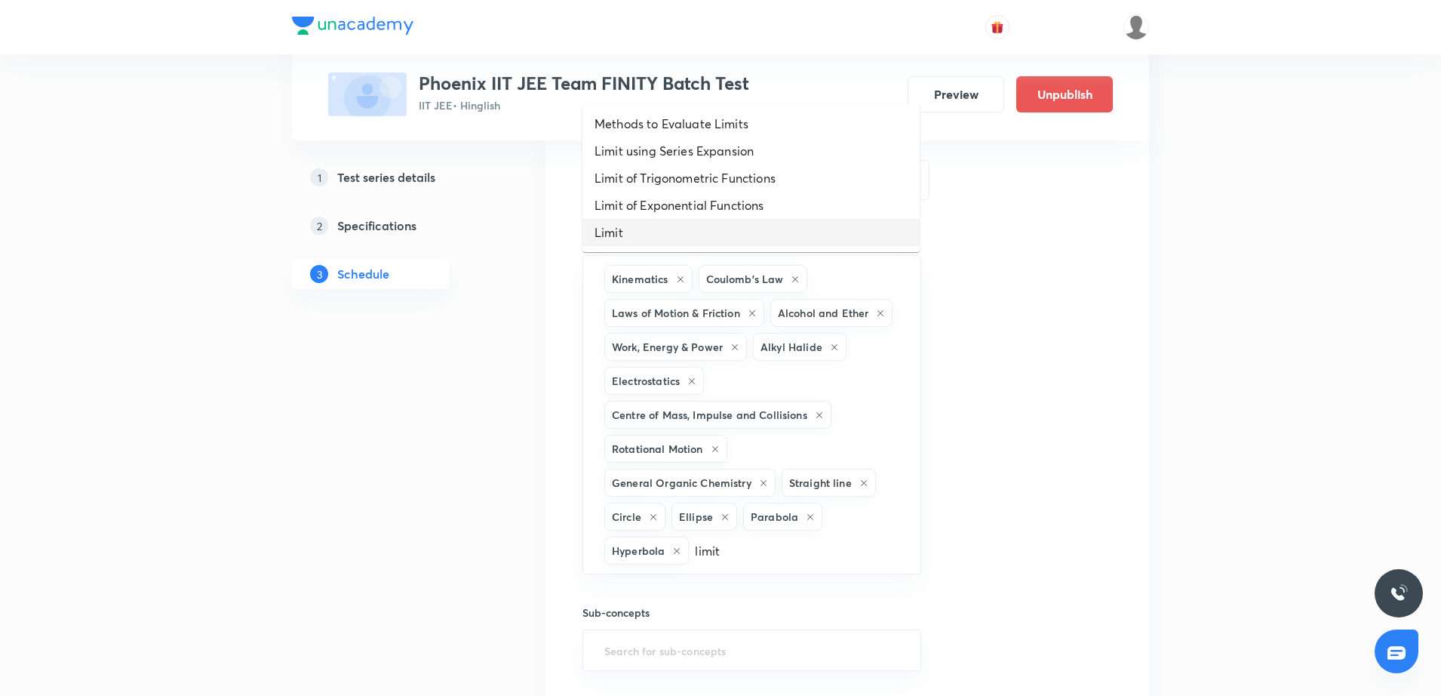
click at [656, 236] on li "Limit" at bounding box center [750, 232] width 337 height 27
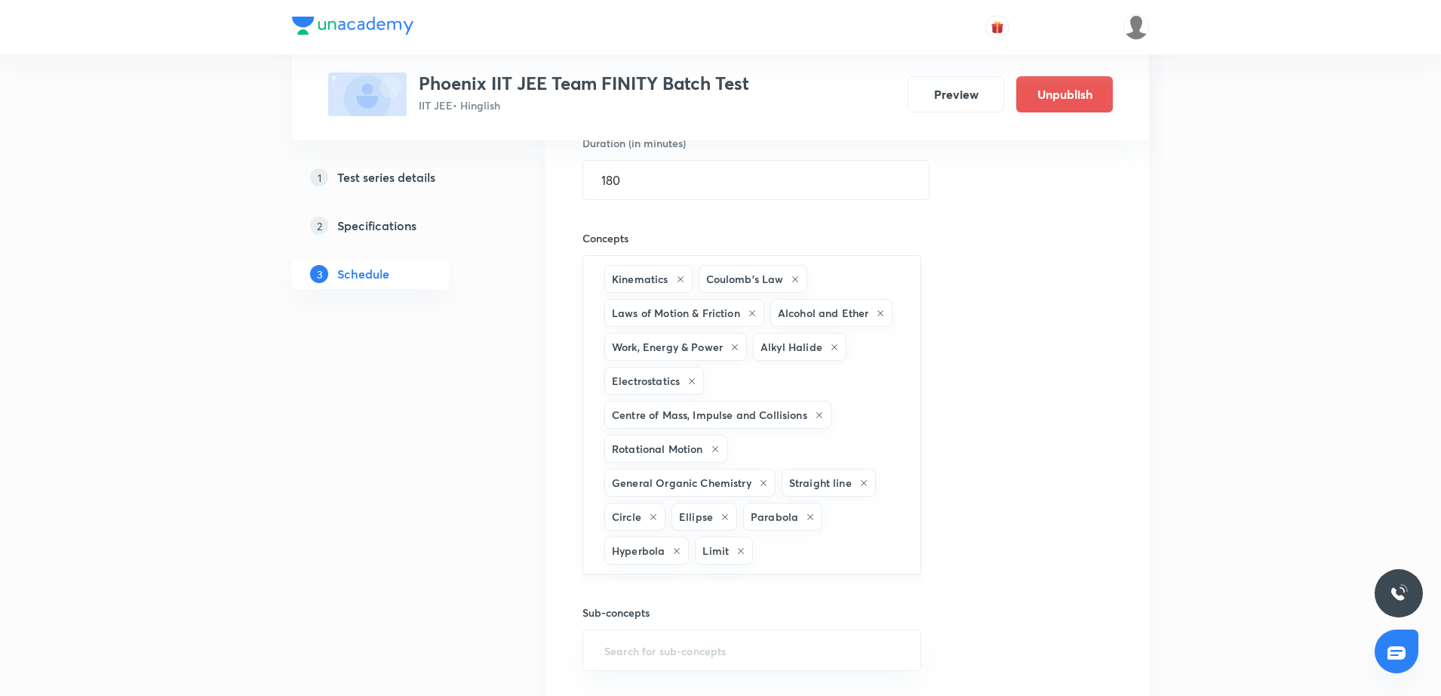
click at [782, 558] on input "text" at bounding box center [829, 550] width 146 height 28
type input "continuity"
click at [712, 595] on li "Differentiability and Continuity" at bounding box center [750, 596] width 337 height 27
click at [963, 549] on div "Session title 12/99 Major Test 9 ​ Schedule for Oct 5, 2025, 9:00 AM ​ Duration…" at bounding box center [847, 340] width 530 height 850
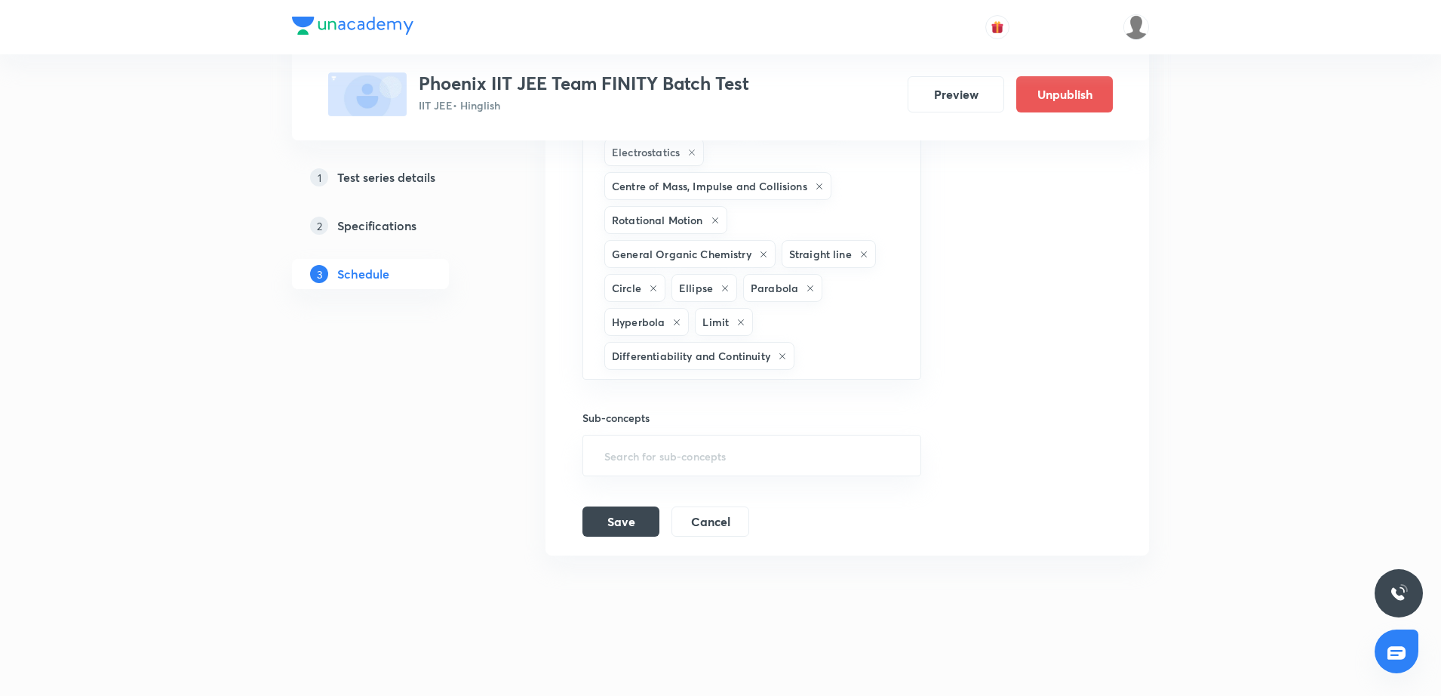
scroll to position [2272, 0]
click at [603, 525] on button "Save" at bounding box center [620, 518] width 77 height 30
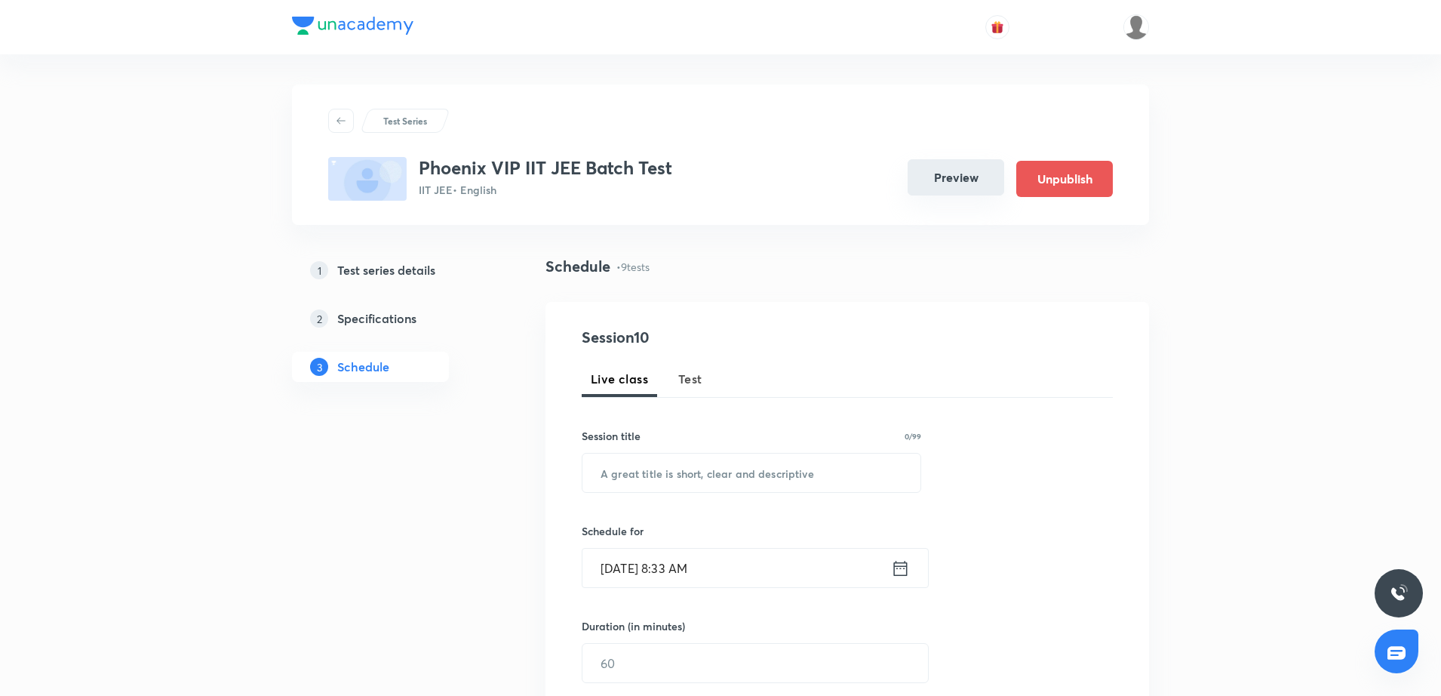
click at [961, 175] on button "Preview" at bounding box center [956, 177] width 97 height 36
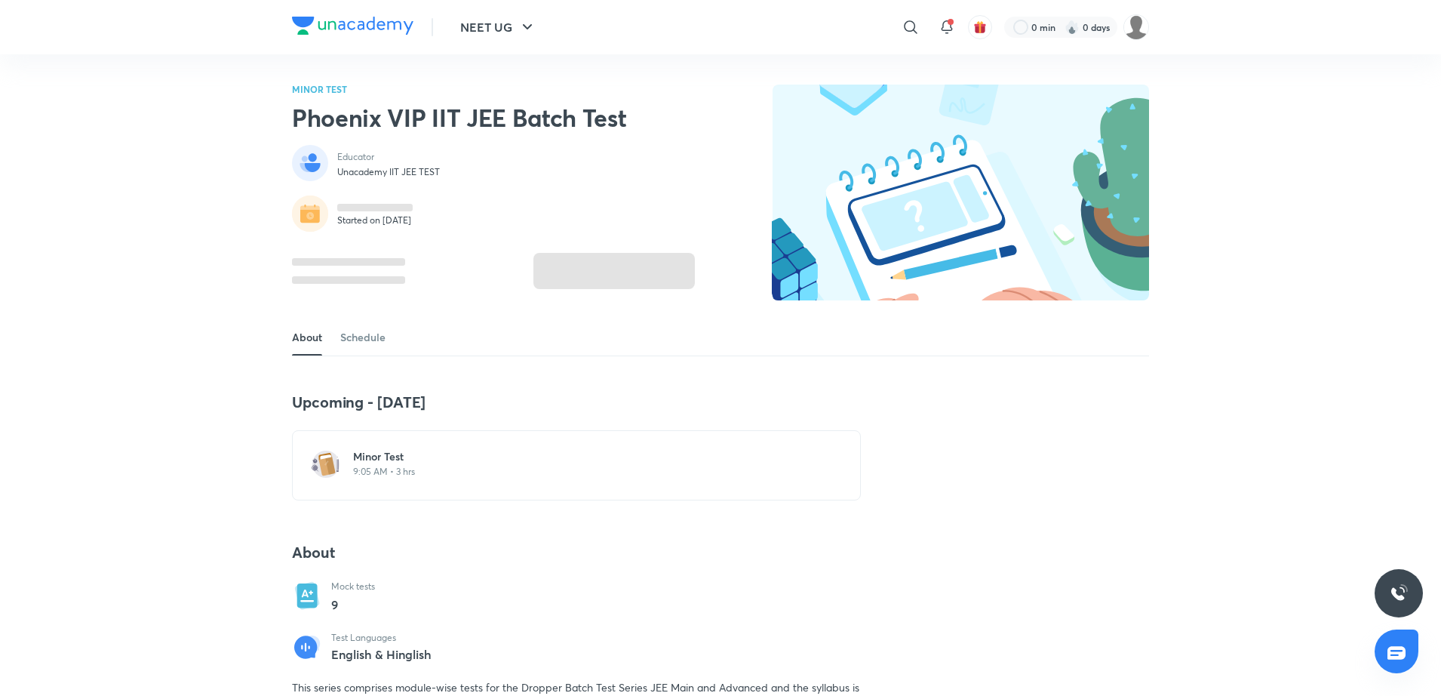
click at [375, 459] on h6 "Minor Test" at bounding box center [585, 456] width 465 height 15
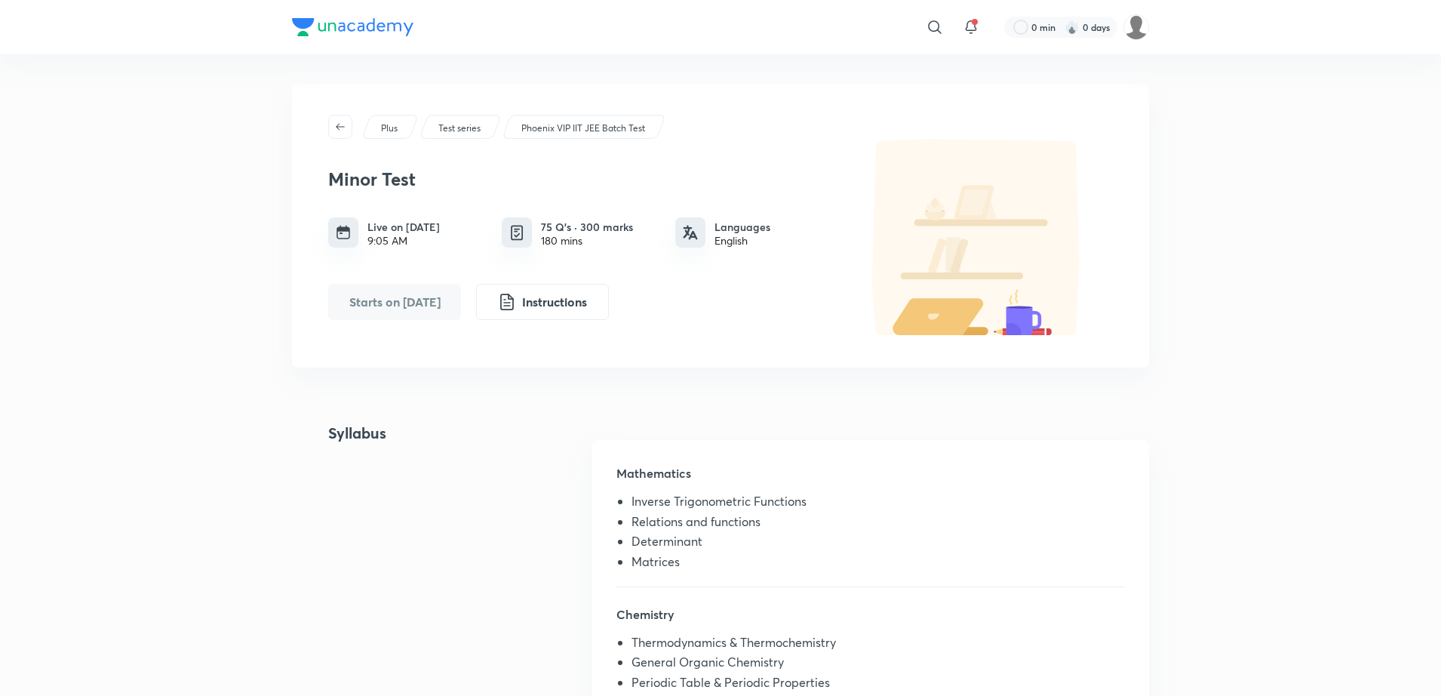
click at [456, 519] on div "Syllabus Mathematics Inverse Trigonometric Functions Relations and functions De…" at bounding box center [720, 647] width 857 height 450
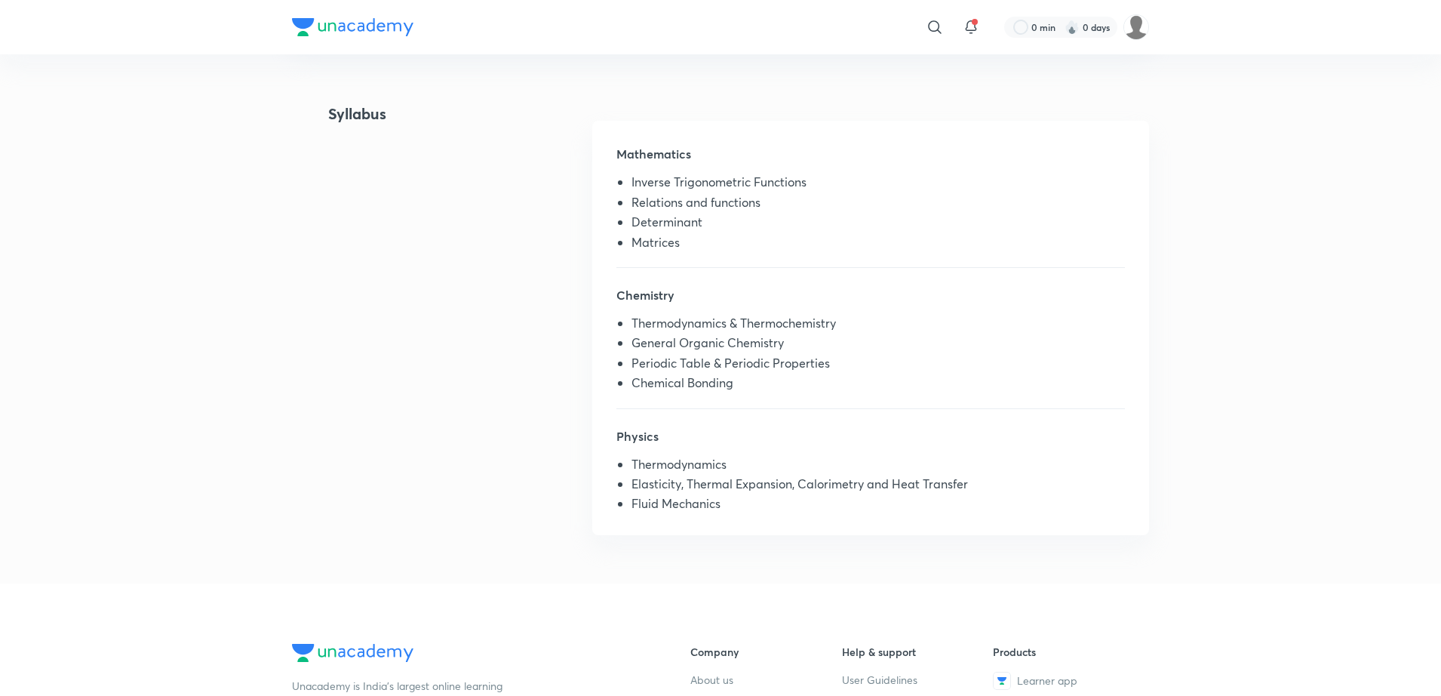
scroll to position [340, 0]
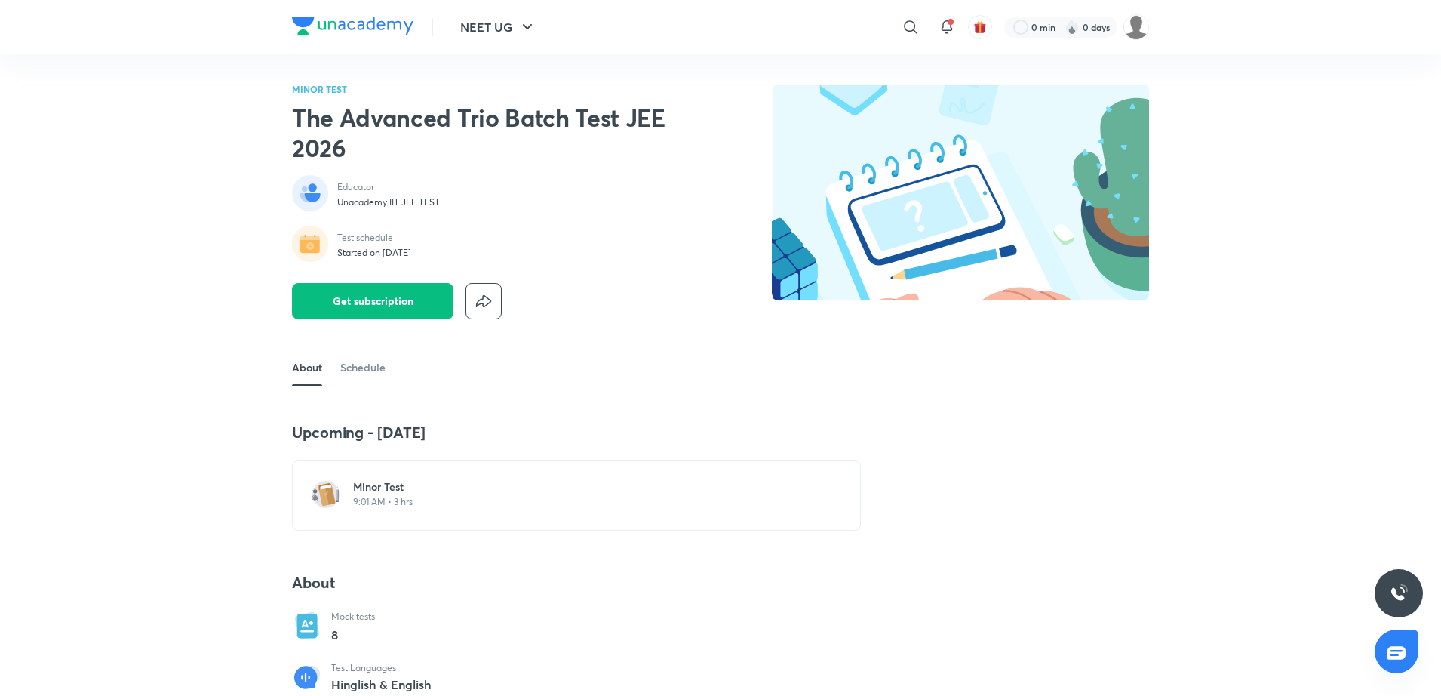
click at [413, 499] on p "9:01 AM • 3 hrs" at bounding box center [585, 502] width 465 height 12
click at [364, 486] on h6 "Minor Test" at bounding box center [585, 486] width 465 height 15
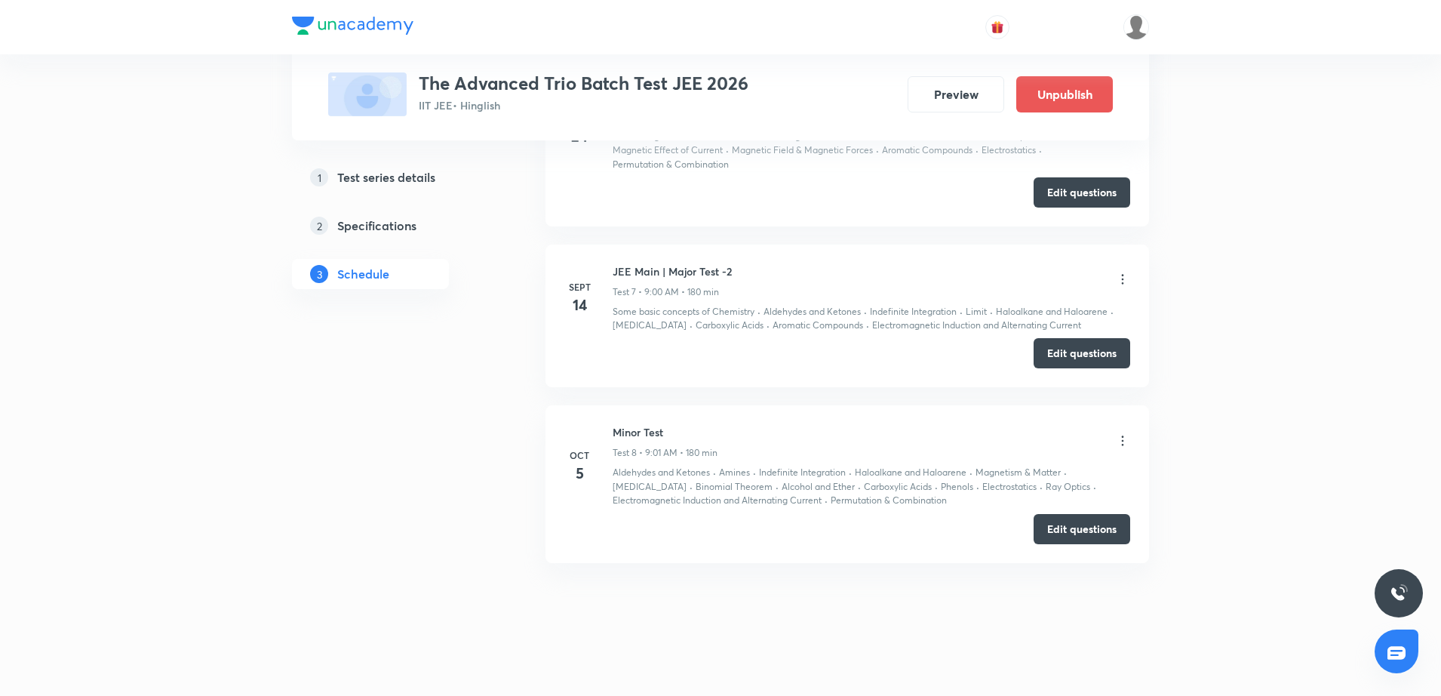
scroll to position [1651, 0]
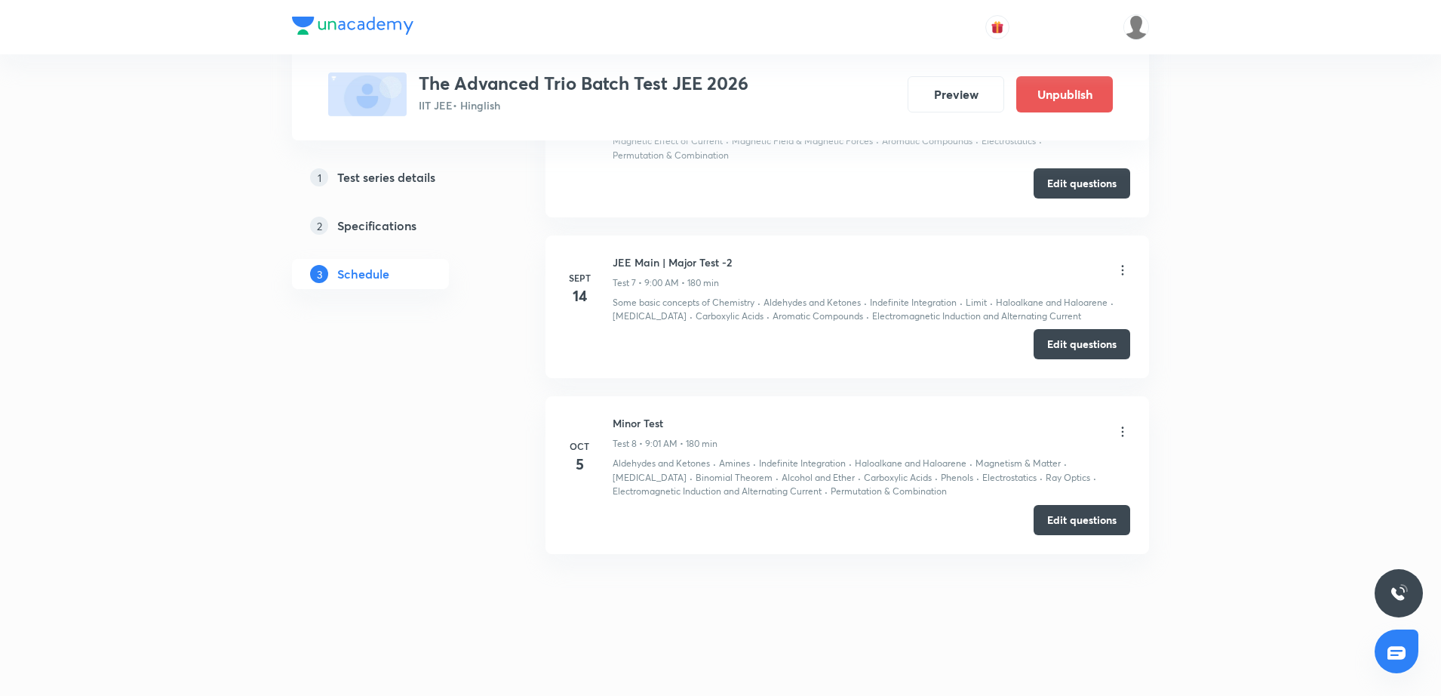
click at [1116, 432] on icon at bounding box center [1122, 431] width 15 height 15
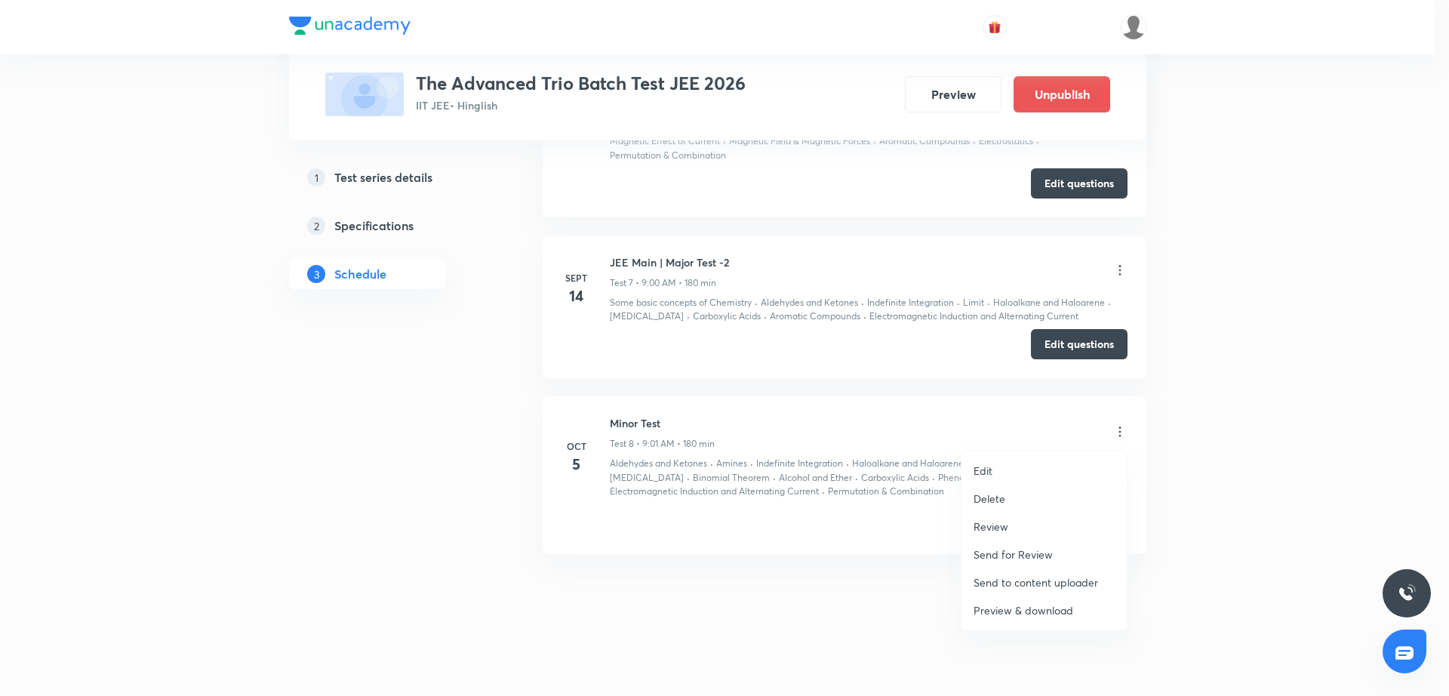
click at [1068, 453] on ul "Edit Delete Review Send for Review Send to content uploader Preview & download" at bounding box center [1043, 540] width 165 height 180
click at [1023, 478] on li "Edit" at bounding box center [1043, 470] width 165 height 28
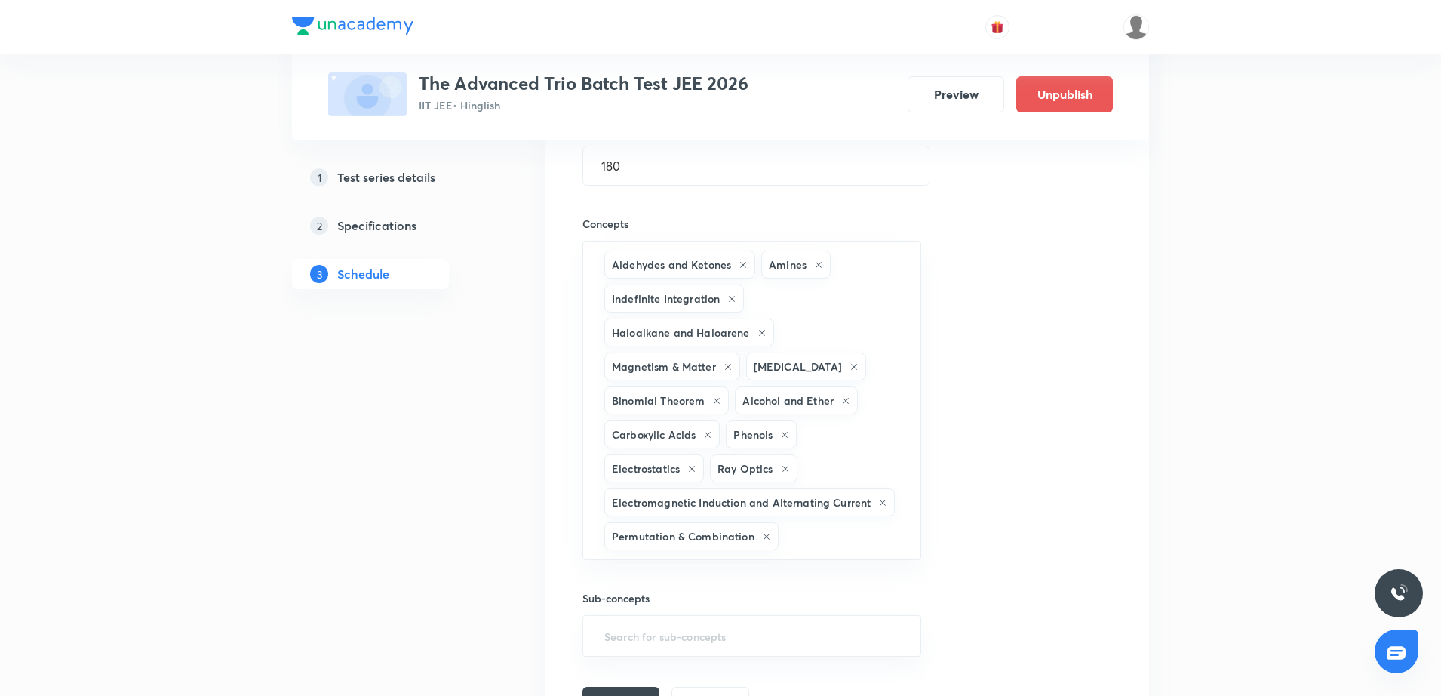
click at [964, 372] on div "Session title 10/99 Minor Test ​ Schedule for Oct 5, 2025, 9:01 AM ​ Duration (…" at bounding box center [847, 308] width 530 height 816
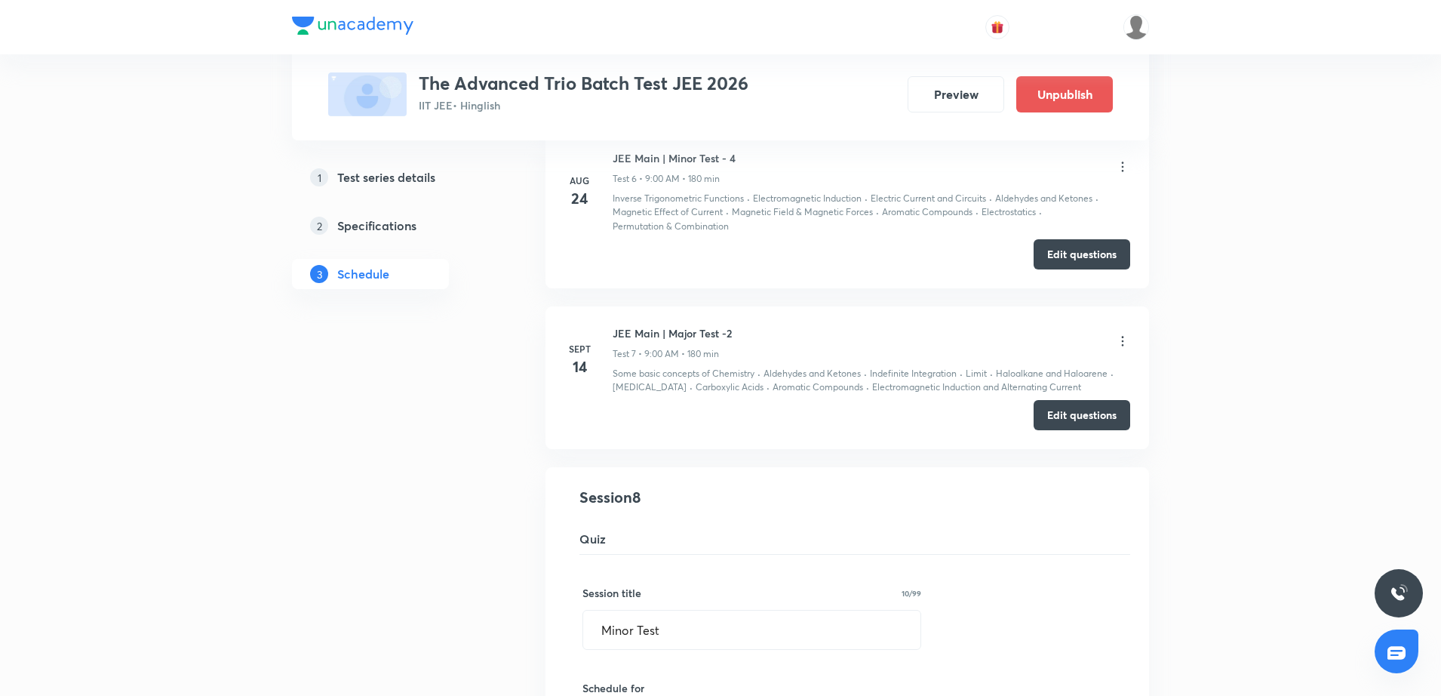
scroll to position [972, 0]
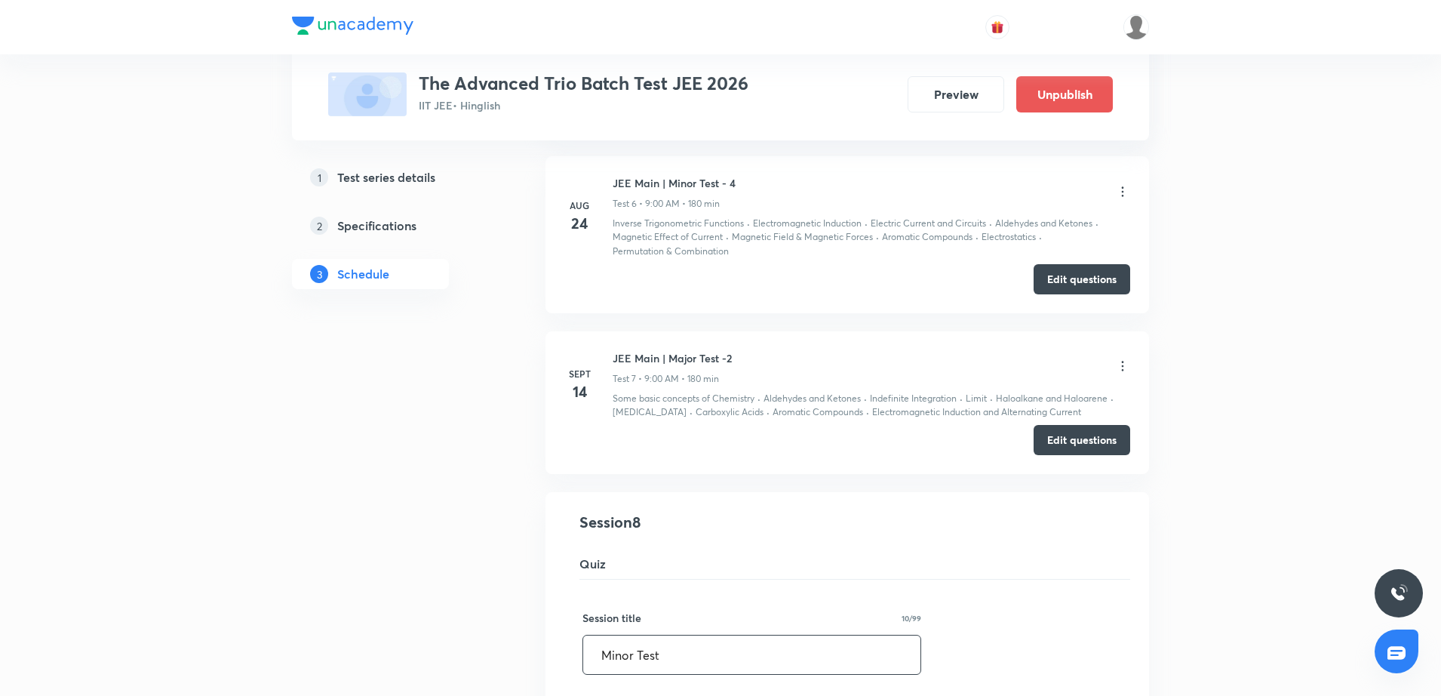
click at [625, 654] on input "Minor Test" at bounding box center [751, 654] width 337 height 38
type input "Major Test"
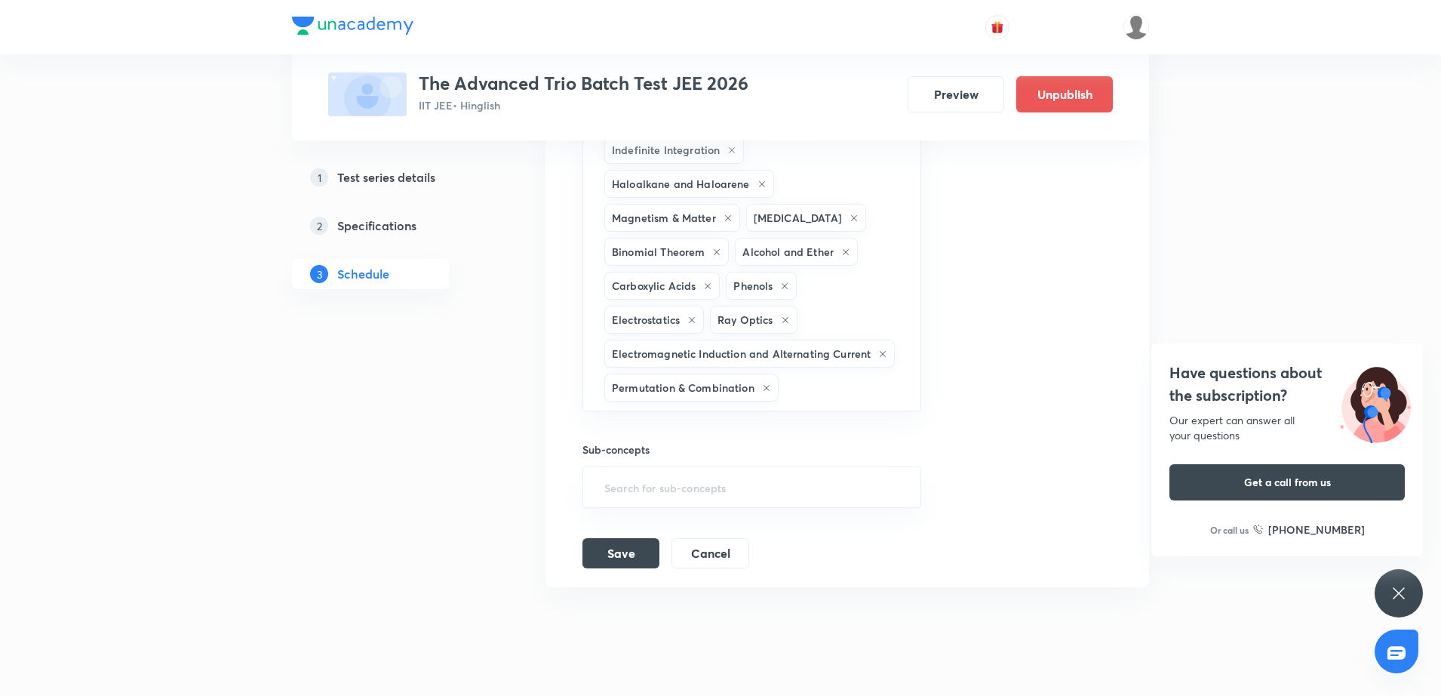
scroll to position [1833, 0]
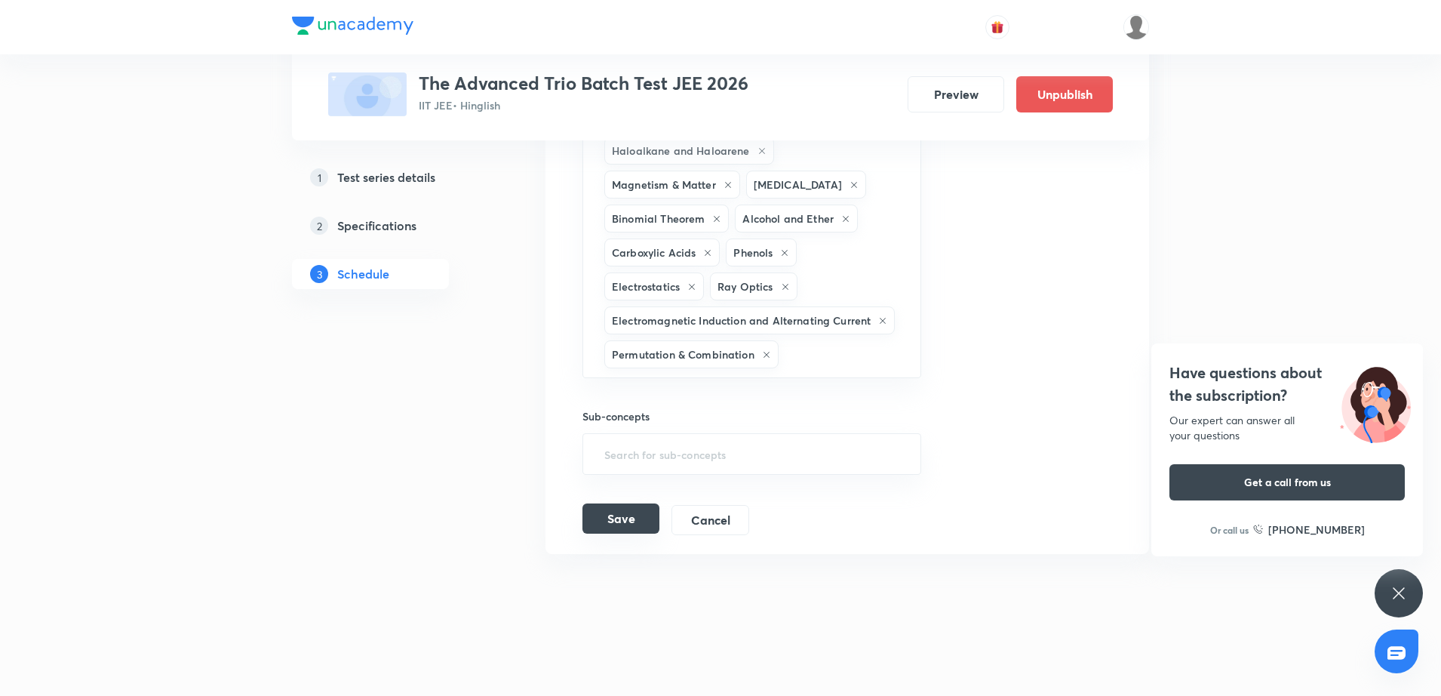
click at [619, 512] on button "Save" at bounding box center [620, 518] width 77 height 30
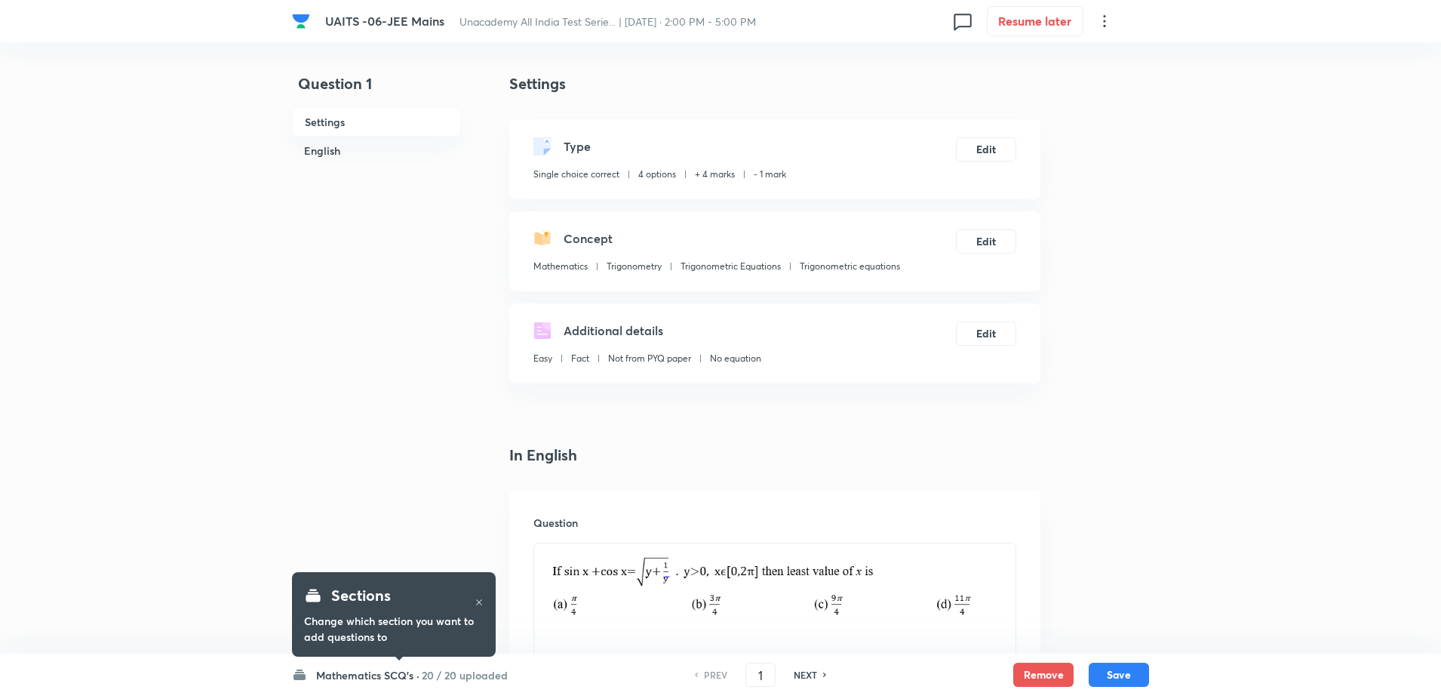
click at [389, 668] on h6 "Mathematics SCQ's ·" at bounding box center [367, 675] width 103 height 16
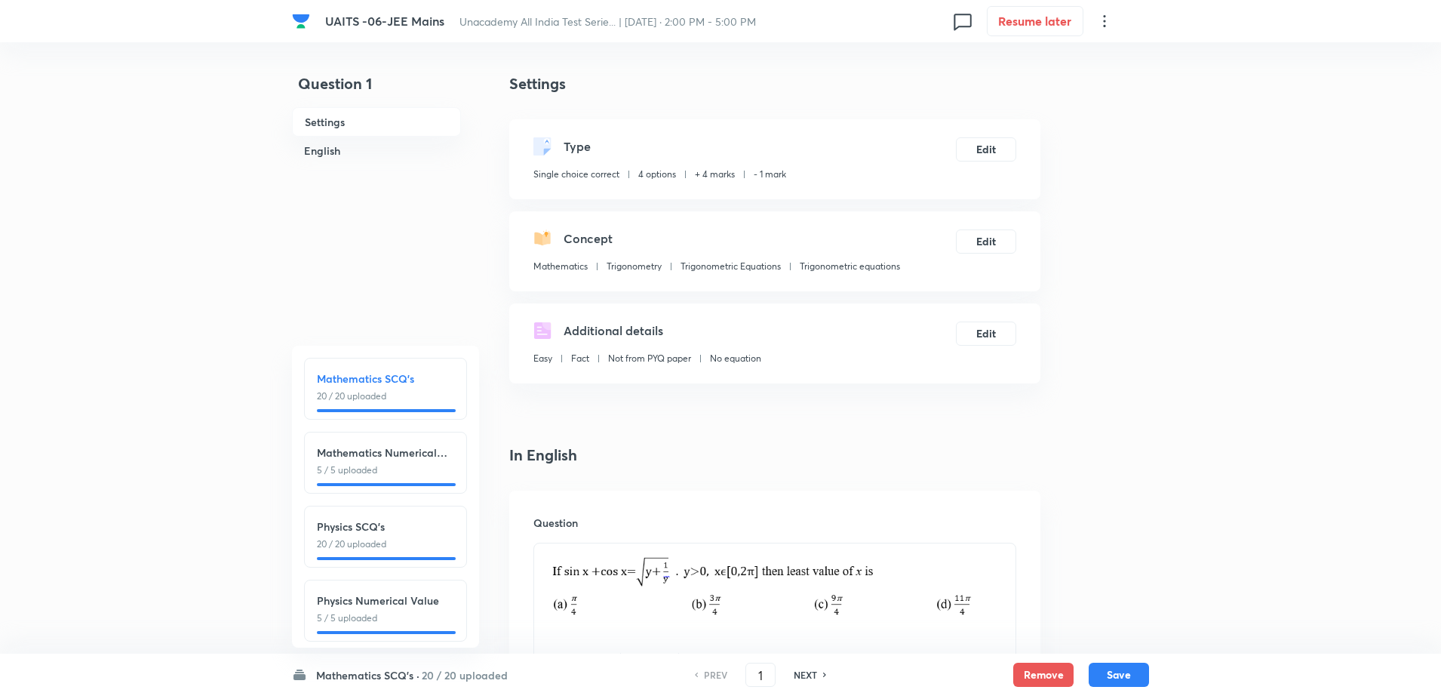
scroll to position [168, 0]
